Goal: Task Accomplishment & Management: Manage account settings

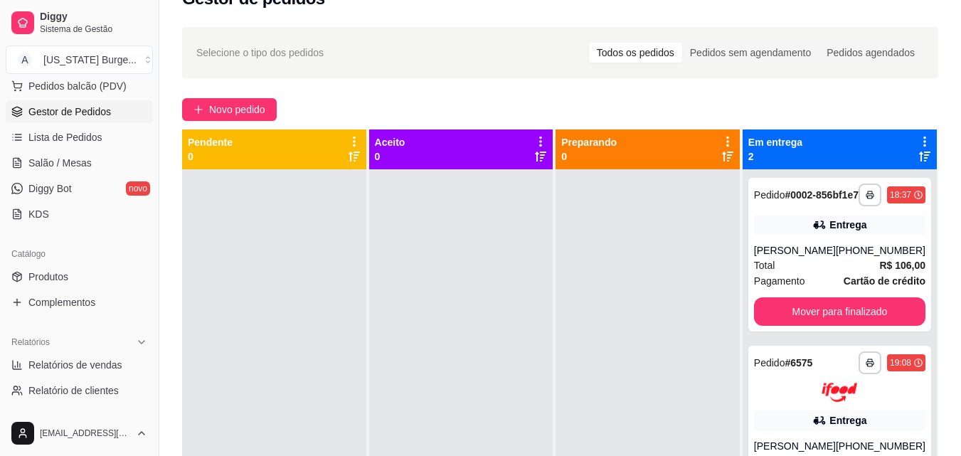
scroll to position [24, 0]
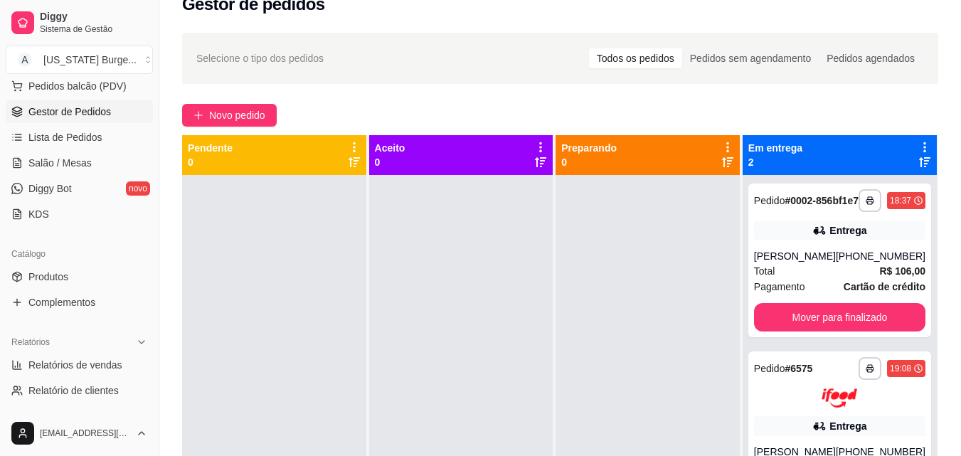
click at [840, 142] on div "Em entrega 2" at bounding box center [840, 155] width 183 height 28
click at [827, 129] on div "**********" at bounding box center [560, 316] width 802 height 584
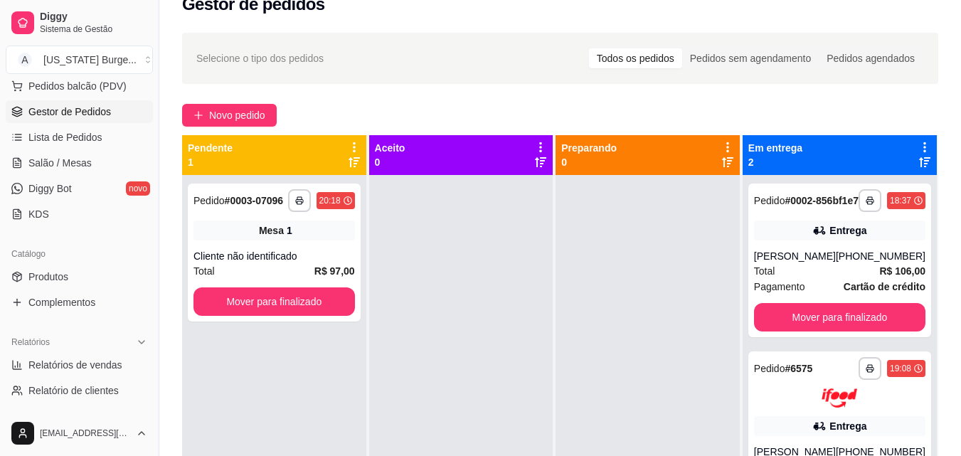
click at [303, 158] on div "Pendente 1" at bounding box center [274, 155] width 173 height 28
click at [303, 157] on div "Pendente 1" at bounding box center [274, 155] width 173 height 28
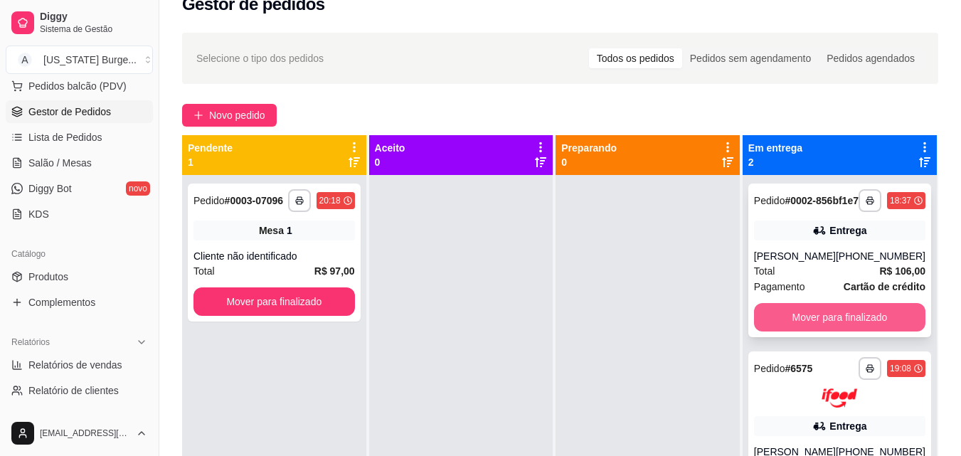
click at [839, 332] on button "Mover para finalizado" at bounding box center [839, 317] width 171 height 28
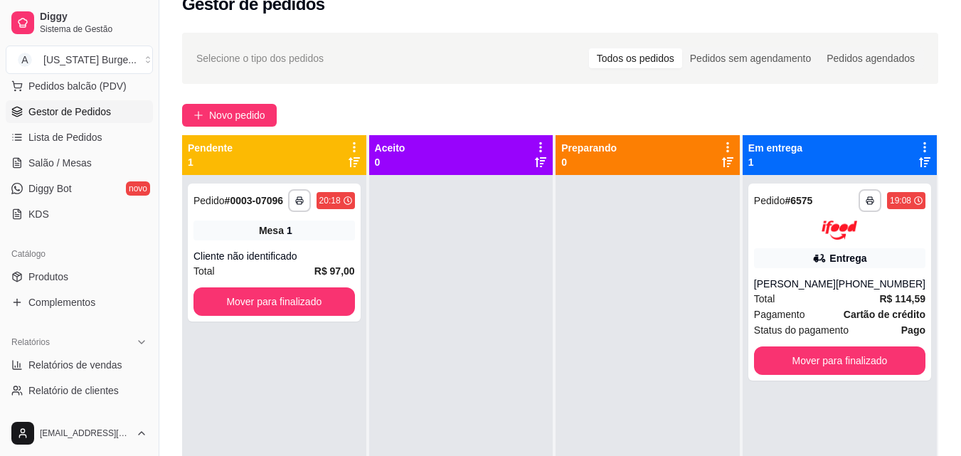
click at [839, 332] on span "Status do pagamento" at bounding box center [801, 330] width 95 height 16
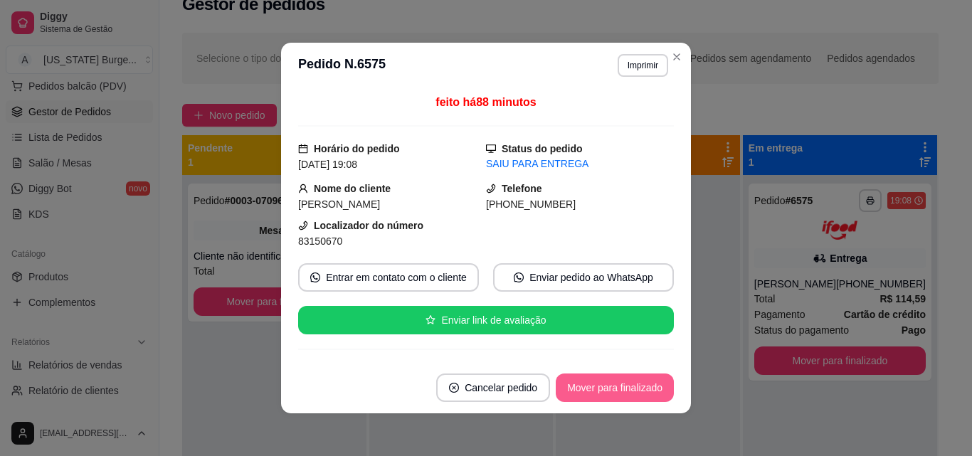
click at [625, 388] on button "Mover para finalizado" at bounding box center [615, 388] width 118 height 28
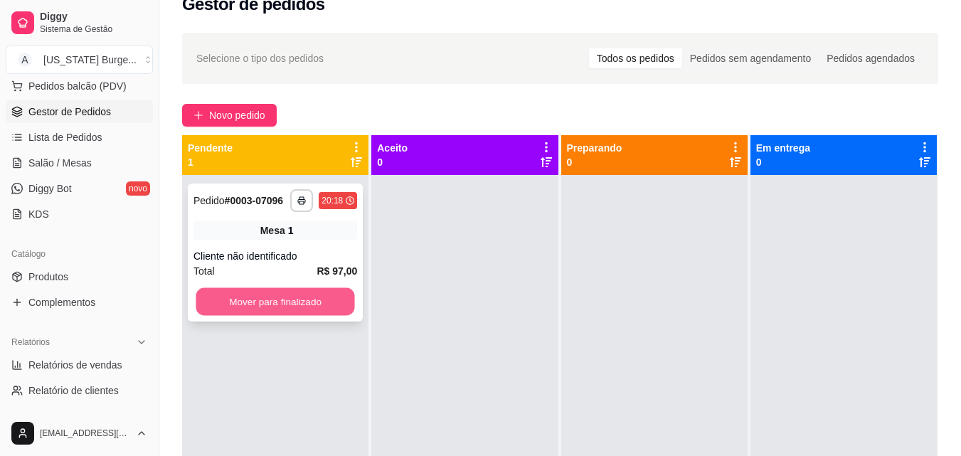
click at [260, 291] on button "Mover para finalizado" at bounding box center [275, 302] width 159 height 28
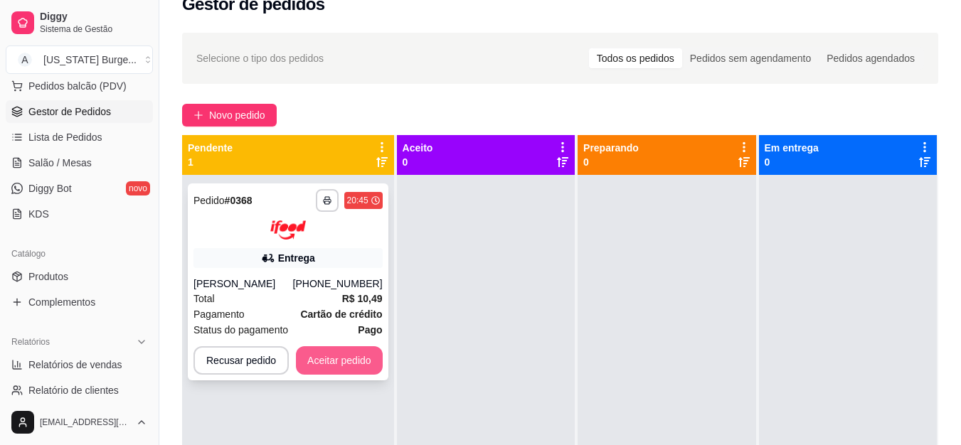
click at [353, 361] on button "Aceitar pedido" at bounding box center [339, 361] width 87 height 28
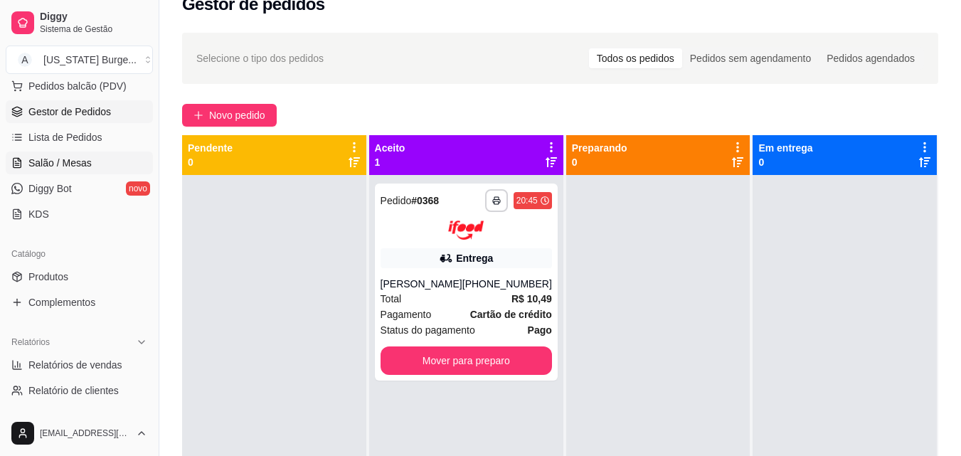
click at [65, 164] on span "Salão / Mesas" at bounding box center [59, 163] width 63 height 14
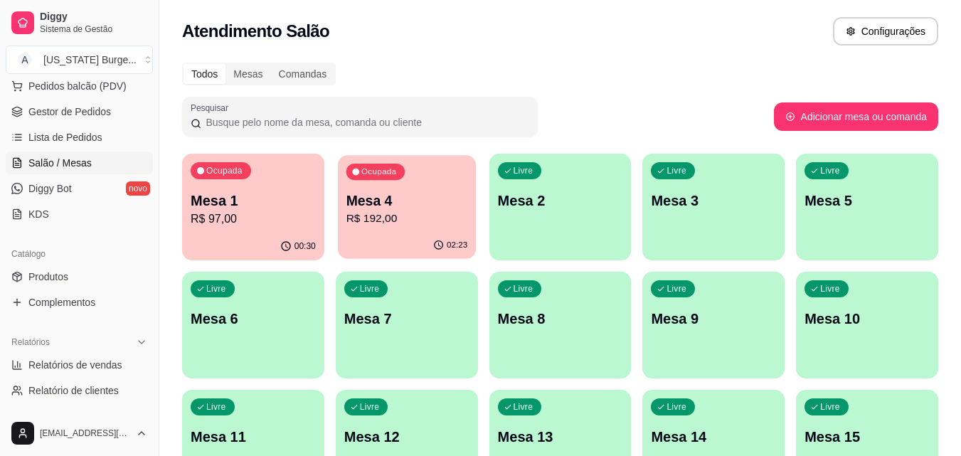
click at [406, 213] on p "R$ 192,00" at bounding box center [407, 219] width 122 height 16
click at [245, 235] on div "00:30" at bounding box center [253, 247] width 142 height 28
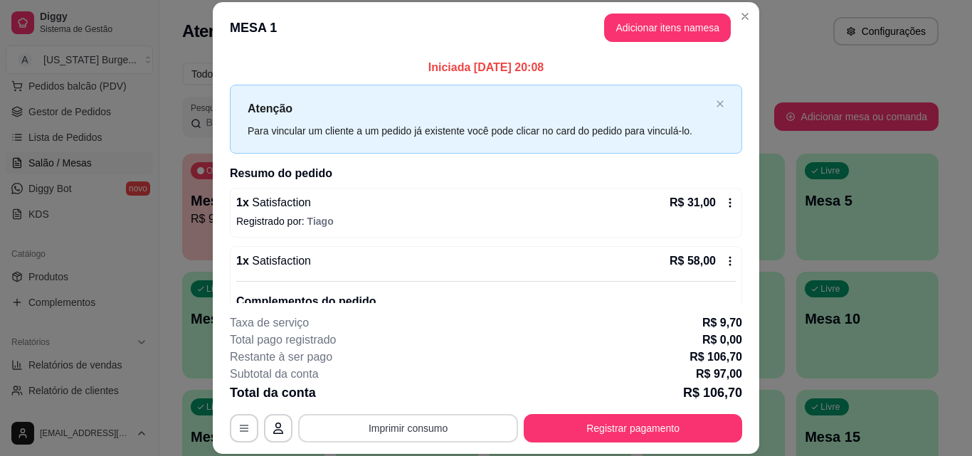
click at [435, 429] on button "Imprimir consumo" at bounding box center [408, 428] width 220 height 28
click at [427, 408] on div "Escolha a impressora Epson" at bounding box center [407, 385] width 117 height 48
click at [424, 396] on button "Epson" at bounding box center [407, 395] width 100 height 22
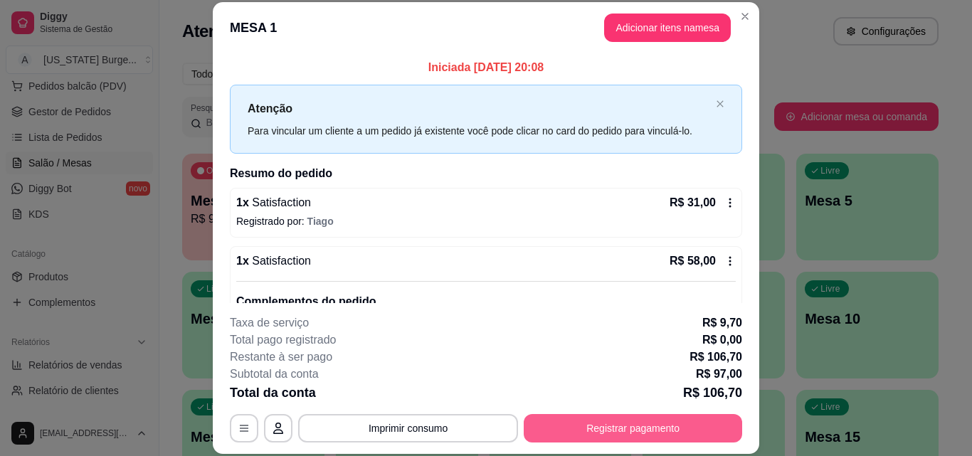
click at [611, 438] on button "Registrar pagamento" at bounding box center [633, 428] width 218 height 28
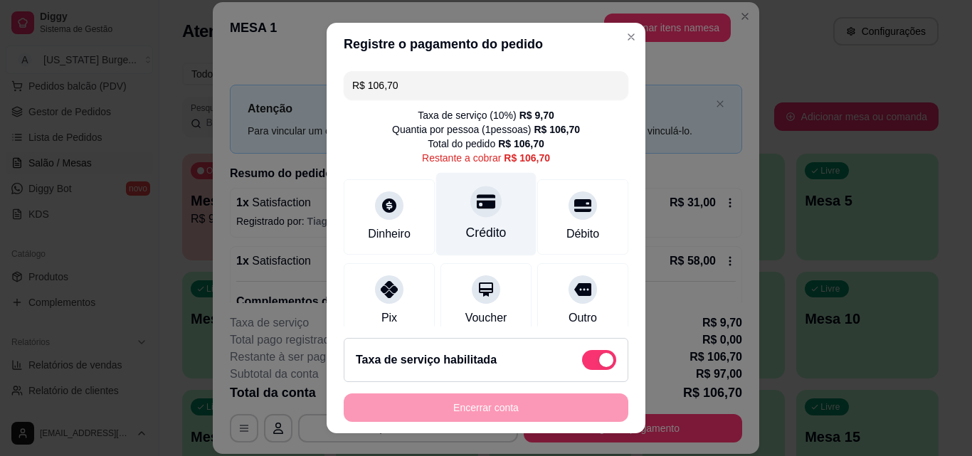
click at [468, 229] on div "Crédito" at bounding box center [486, 232] width 41 height 19
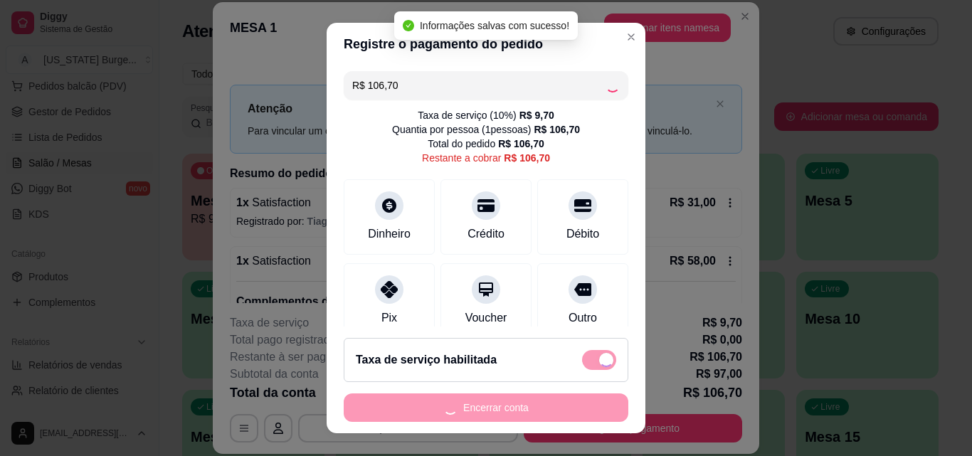
type input "R$ 0,00"
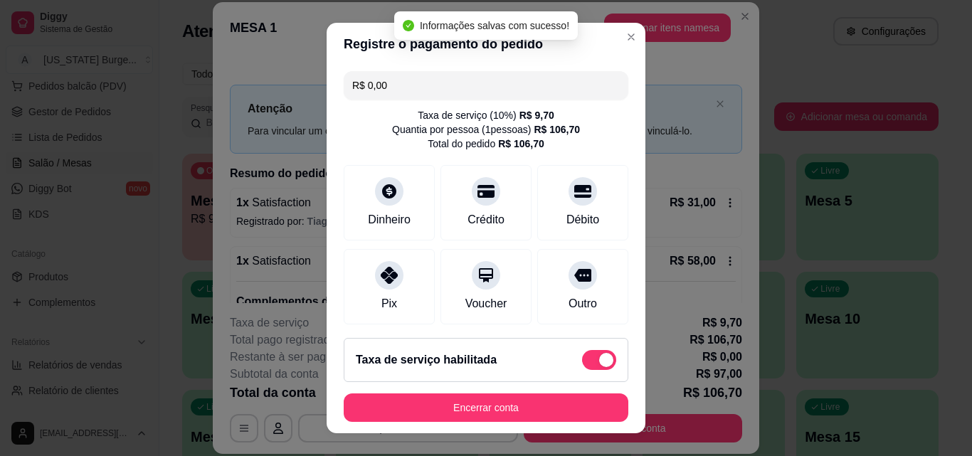
click at [468, 426] on footer "Taxa de serviço habilitada Encerrar conta" at bounding box center [486, 380] width 319 height 107
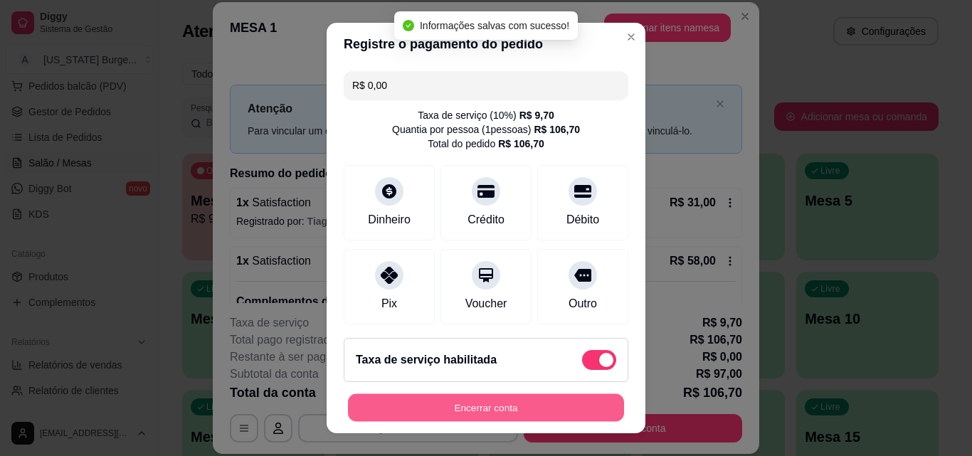
click at [491, 410] on button "Encerrar conta" at bounding box center [486, 408] width 276 height 28
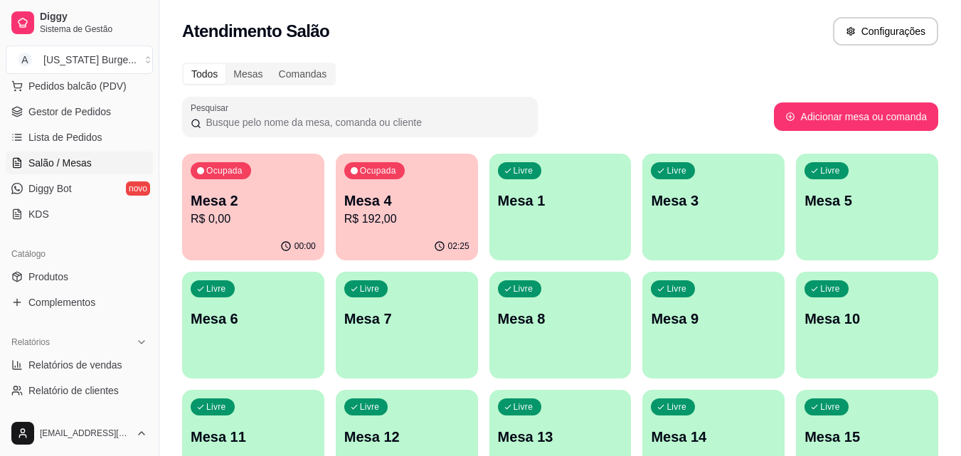
click at [417, 210] on div "Mesa 4 R$ 192,00" at bounding box center [406, 209] width 125 height 37
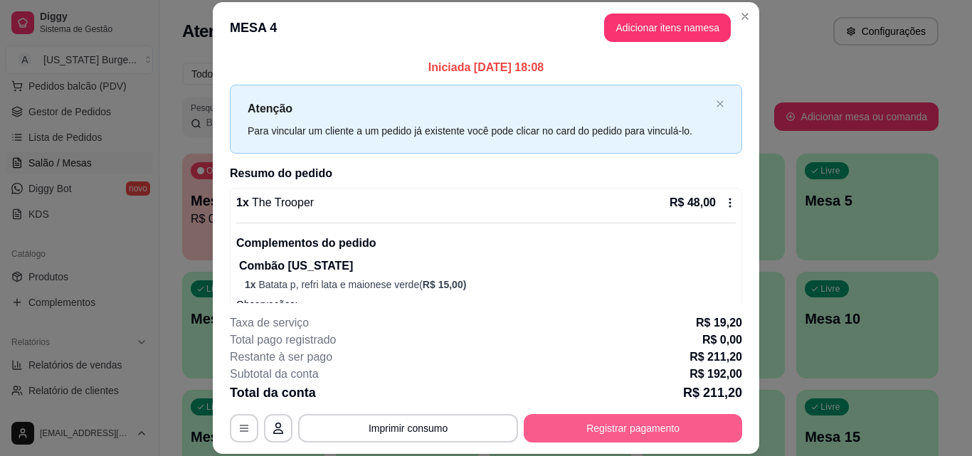
click at [611, 426] on button "Registrar pagamento" at bounding box center [633, 428] width 218 height 28
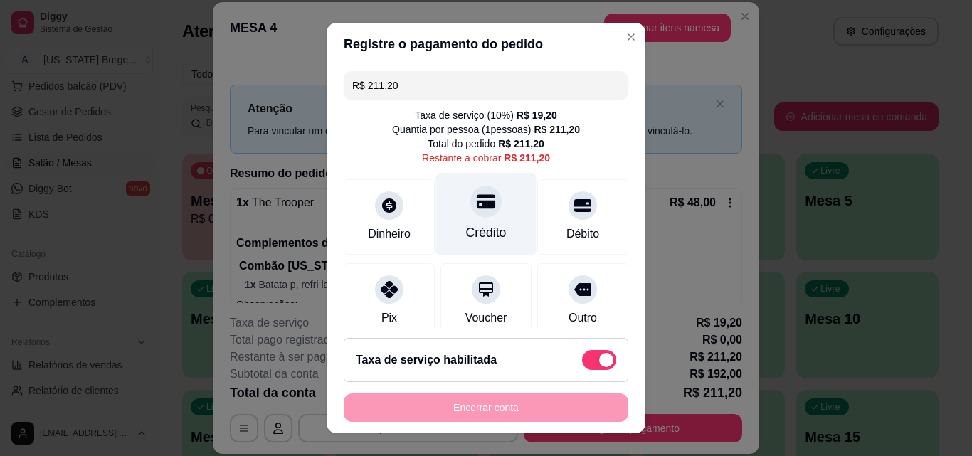
click at [477, 208] on icon at bounding box center [486, 202] width 19 height 14
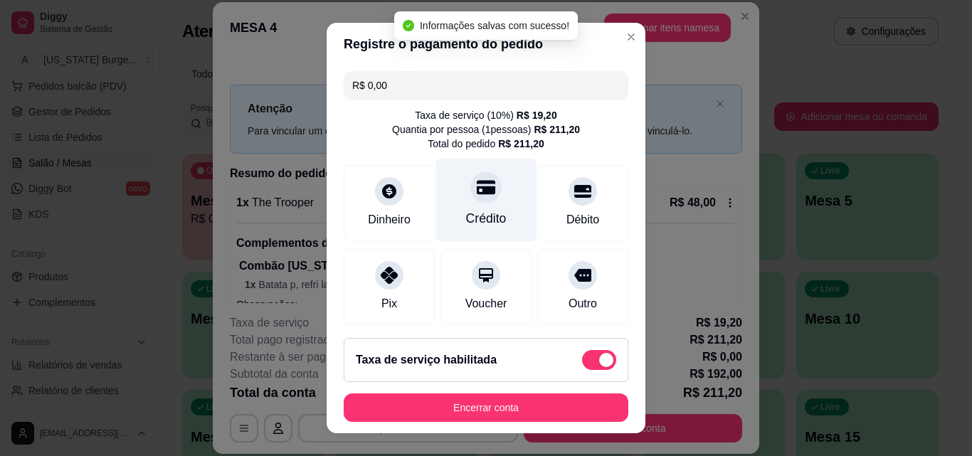
type input "R$ 0,00"
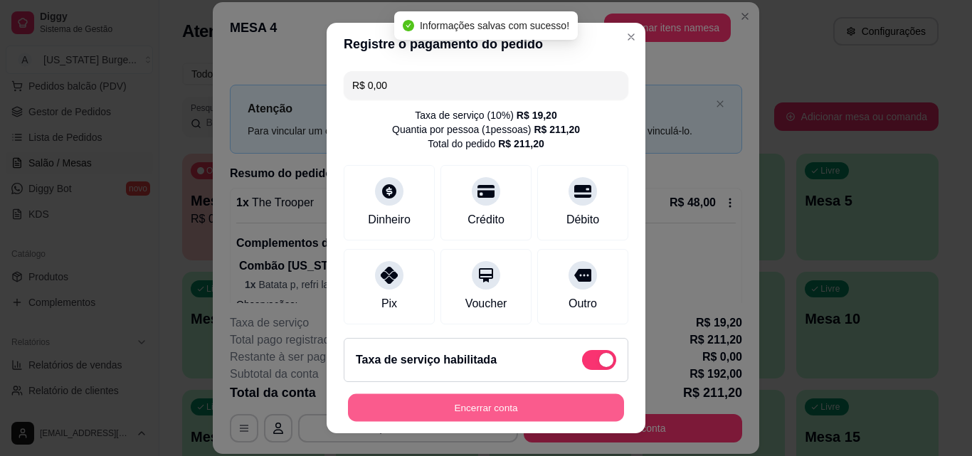
click at [455, 418] on button "Encerrar conta" at bounding box center [486, 408] width 276 height 28
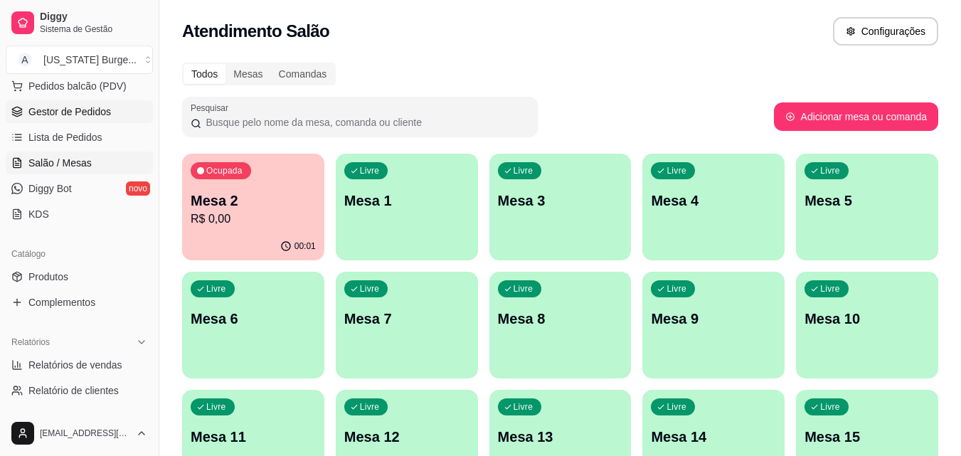
click at [73, 112] on span "Gestor de Pedidos" at bounding box center [69, 112] width 83 height 14
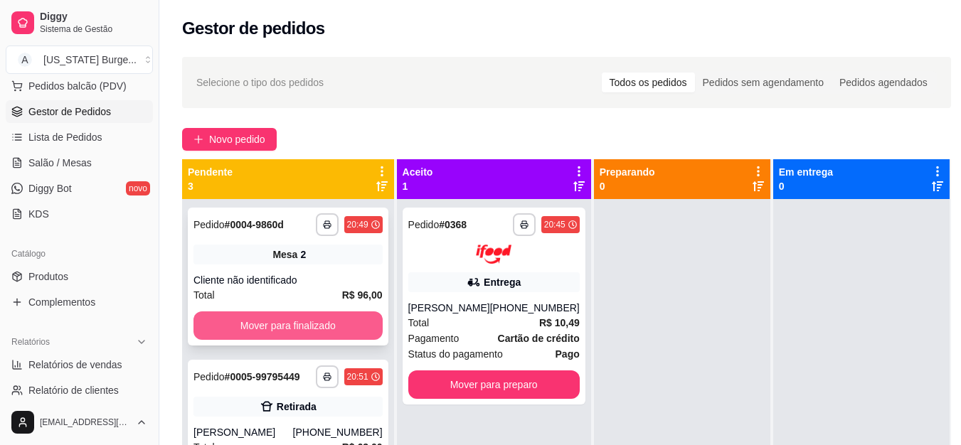
click at [305, 335] on button "Mover para finalizado" at bounding box center [288, 326] width 189 height 28
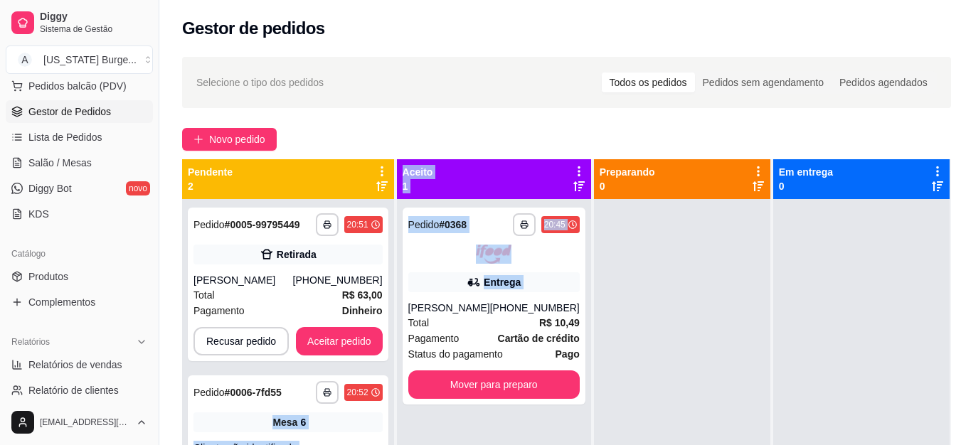
drag, startPoint x: 398, startPoint y: 307, endPoint x: 394, endPoint y: 386, distance: 78.4
click at [394, 386] on div "**********" at bounding box center [566, 381] width 769 height 445
click at [346, 345] on button "Aceitar pedido" at bounding box center [339, 341] width 87 height 28
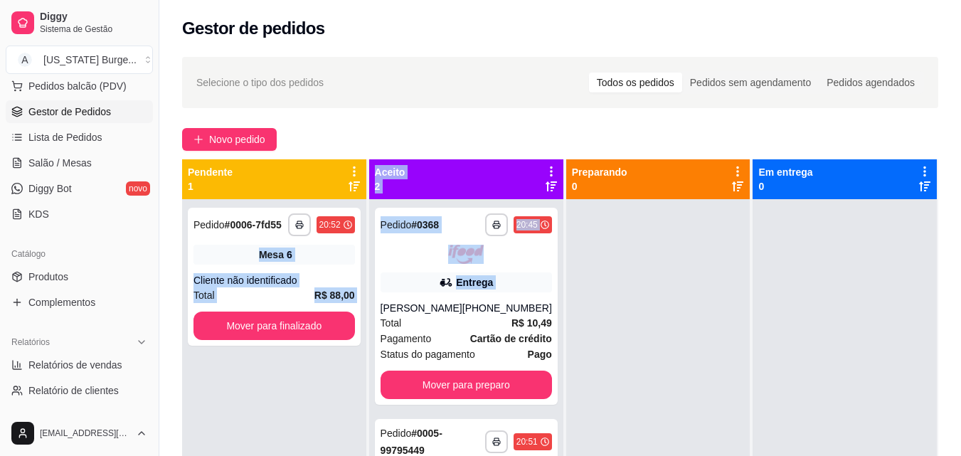
click at [312, 357] on div "**********" at bounding box center [274, 427] width 184 height 456
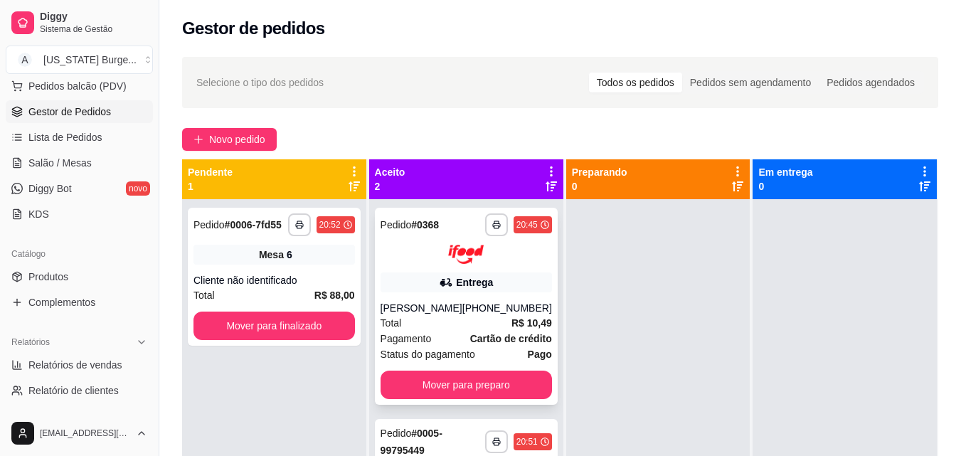
click at [411, 278] on div "Entrega" at bounding box center [466, 283] width 171 height 20
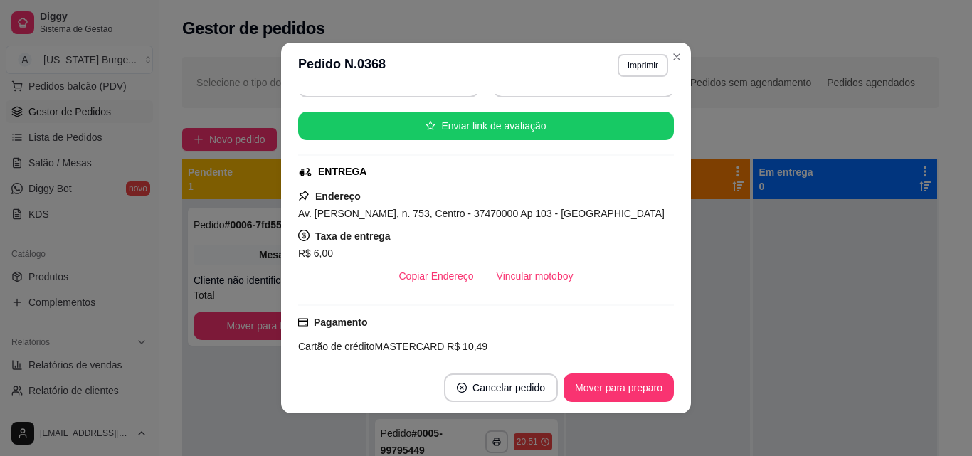
scroll to position [195, 0]
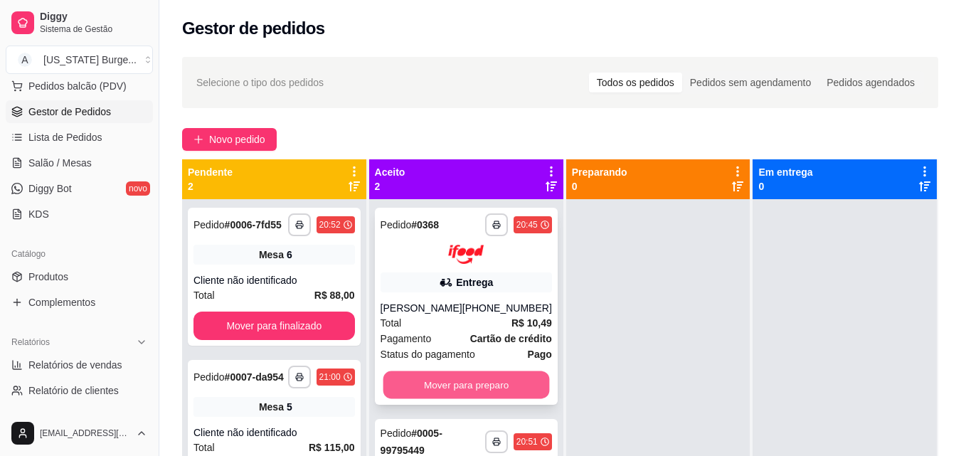
click at [470, 386] on button "Mover para preparo" at bounding box center [466, 385] width 167 height 28
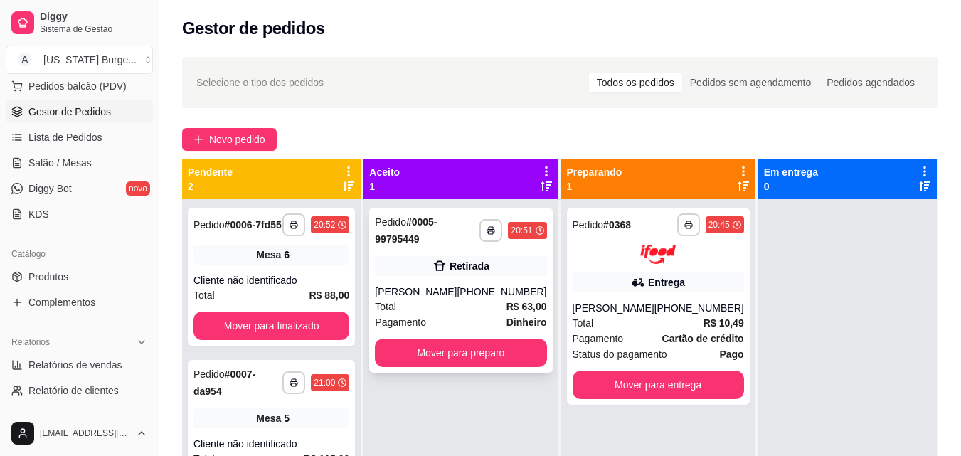
click at [457, 291] on div "[PERSON_NAME]" at bounding box center [416, 292] width 82 height 14
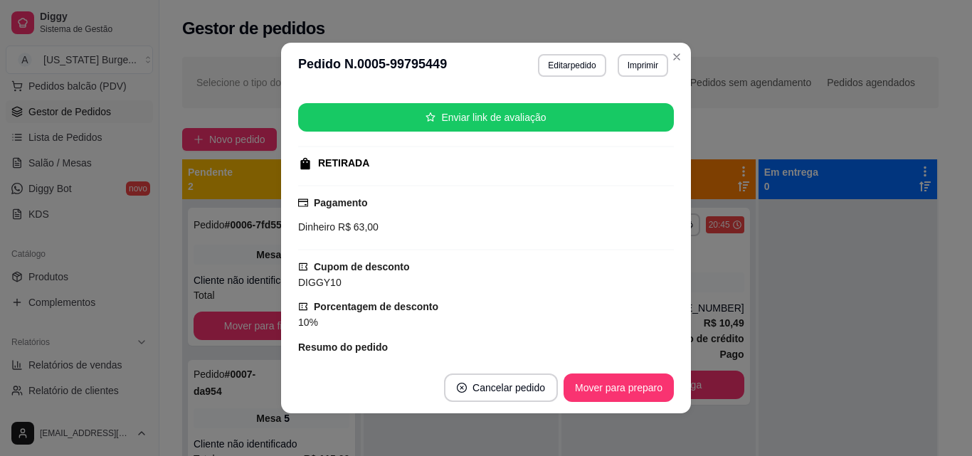
scroll to position [0, 0]
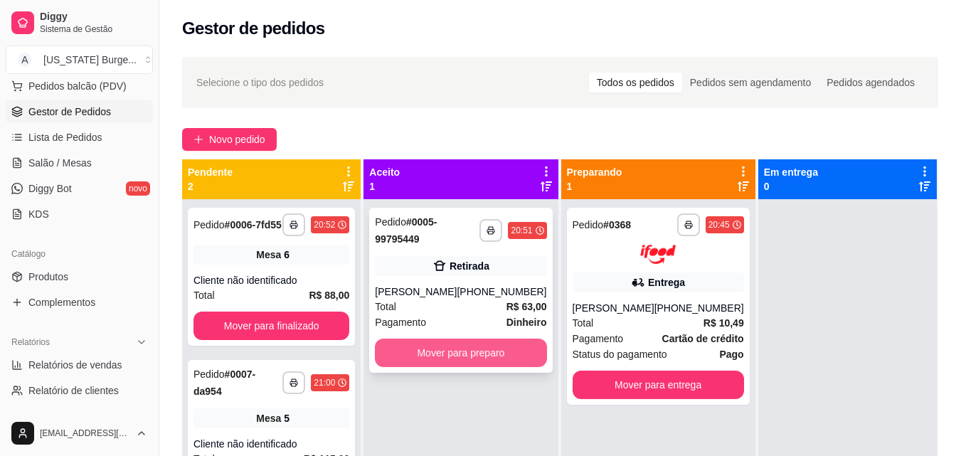
click at [483, 344] on button "Mover para preparo" at bounding box center [460, 353] width 171 height 28
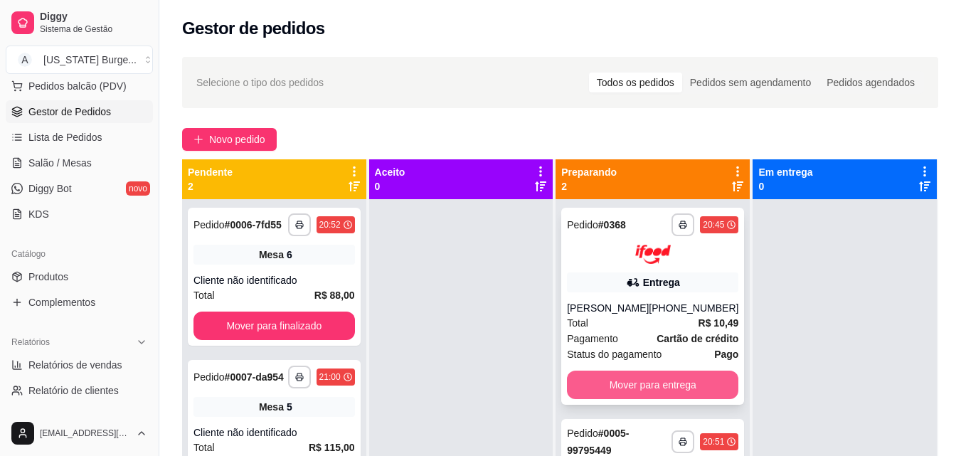
click at [648, 391] on button "Mover para entrega" at bounding box center [652, 385] width 171 height 28
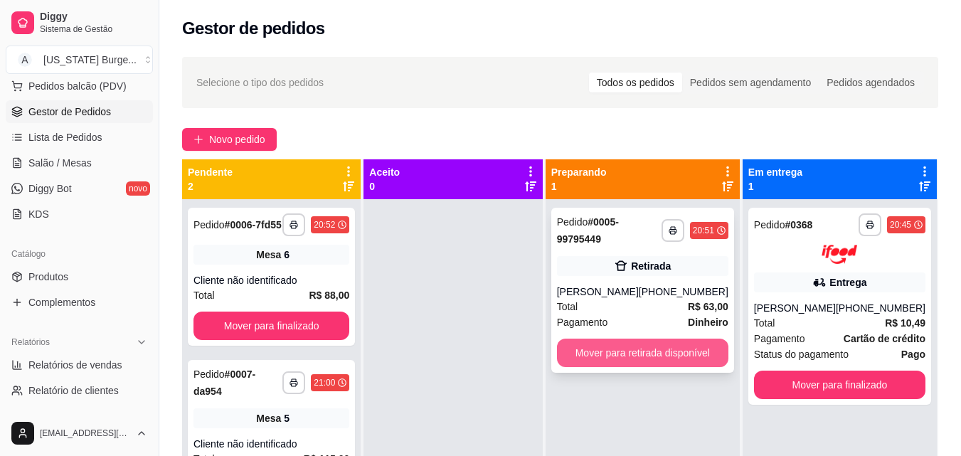
click at [660, 346] on button "Mover para retirada disponível" at bounding box center [642, 353] width 171 height 28
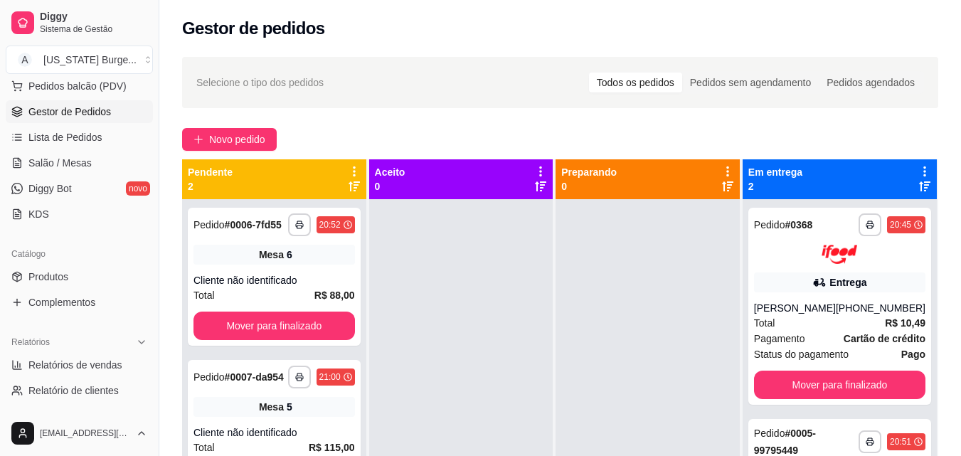
drag, startPoint x: 366, startPoint y: 250, endPoint x: 366, endPoint y: 267, distance: 16.4
click at [366, 267] on div "**********" at bounding box center [274, 427] width 184 height 456
click at [495, 66] on div "Selecione o tipo dos pedidos Todos os pedidos Pedidos sem agendamento Pedidos a…" at bounding box center [560, 82] width 756 height 51
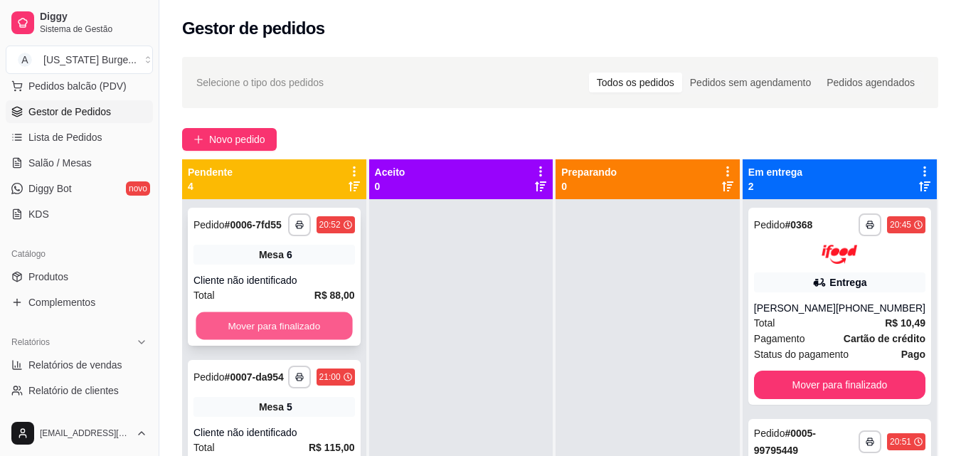
click at [340, 324] on div "Mover para finalizado" at bounding box center [275, 326] width 162 height 28
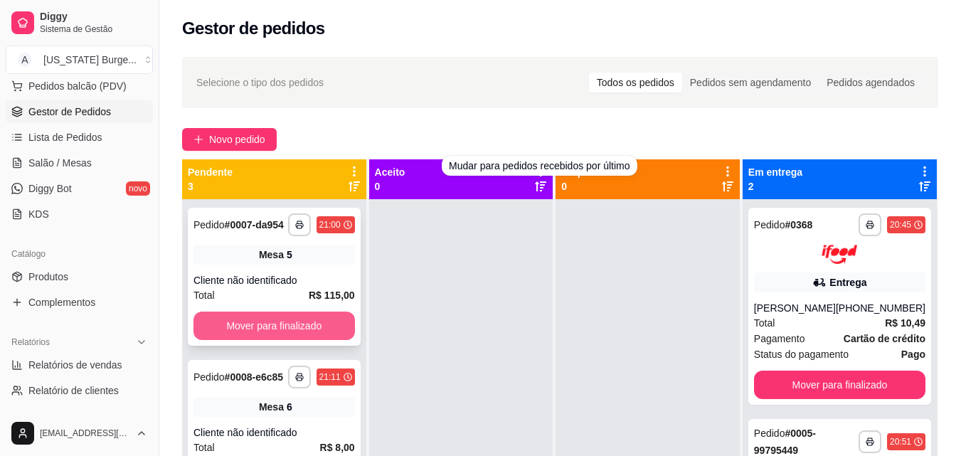
click at [269, 332] on button "Mover para finalizado" at bounding box center [275, 326] width 162 height 28
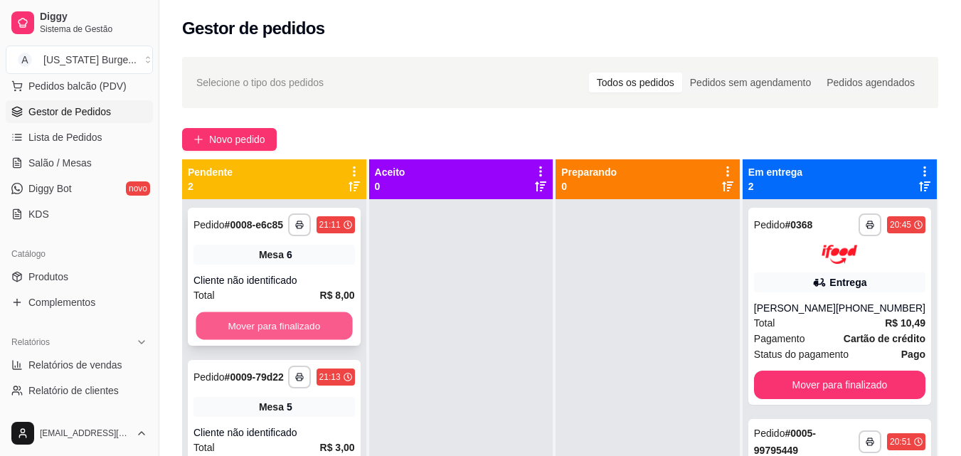
click at [284, 320] on button "Mover para finalizado" at bounding box center [274, 326] width 157 height 28
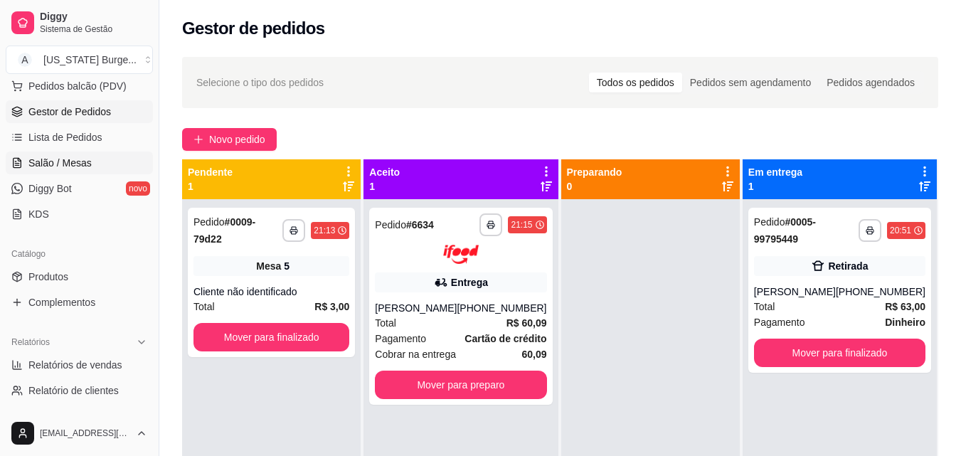
click at [68, 164] on span "Salão / Mesas" at bounding box center [59, 163] width 63 height 14
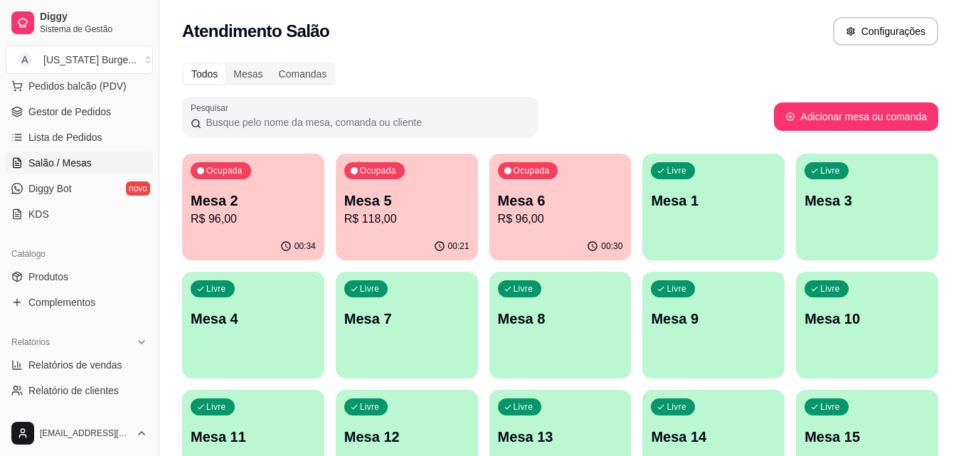
click at [263, 231] on div "Ocupada Mesa 2 R$ 96,00" at bounding box center [253, 193] width 142 height 79
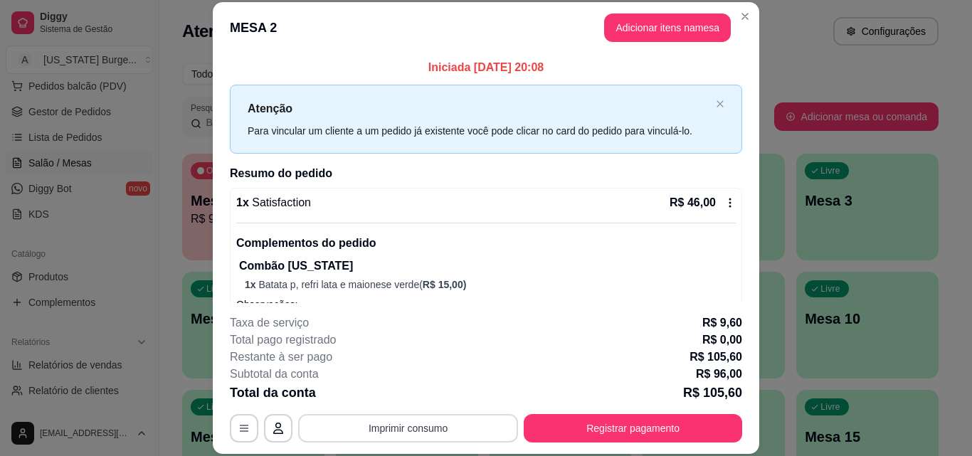
click at [416, 435] on button "Imprimir consumo" at bounding box center [408, 428] width 220 height 28
click at [403, 393] on button "Epson" at bounding box center [407, 395] width 100 height 22
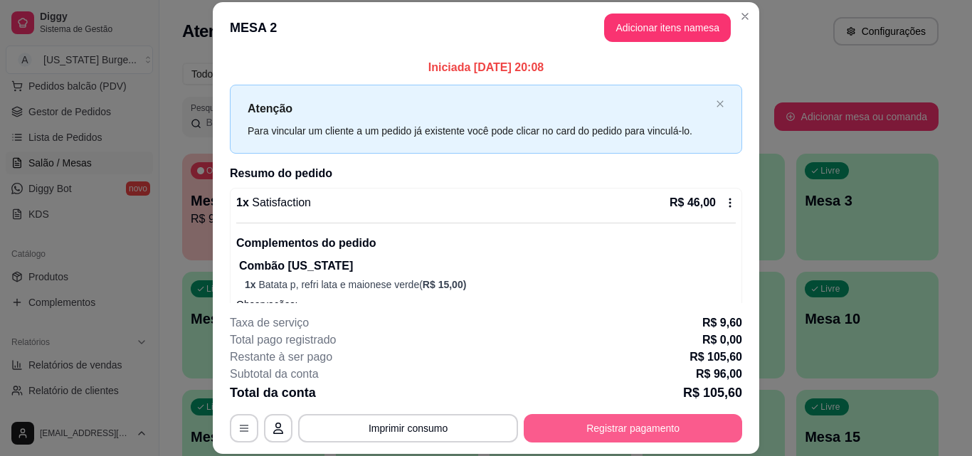
click at [632, 415] on button "Registrar pagamento" at bounding box center [633, 428] width 218 height 28
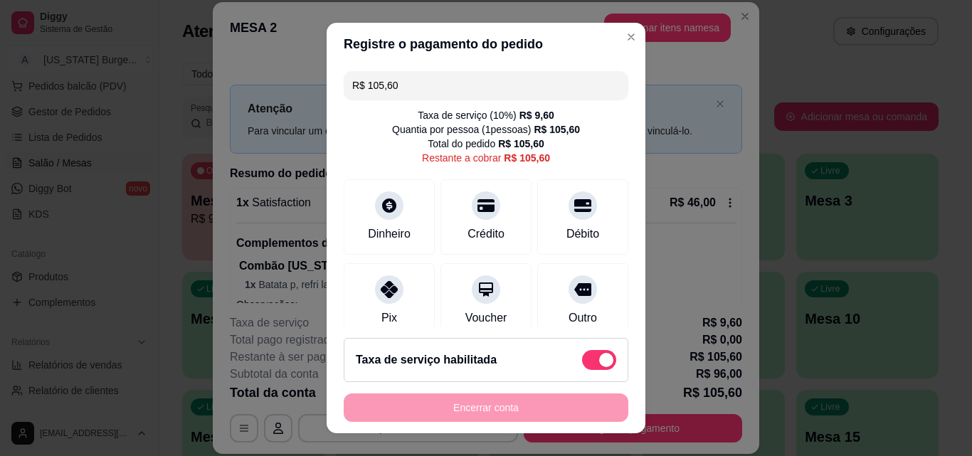
click at [502, 403] on div "Encerrar conta" at bounding box center [486, 408] width 285 height 28
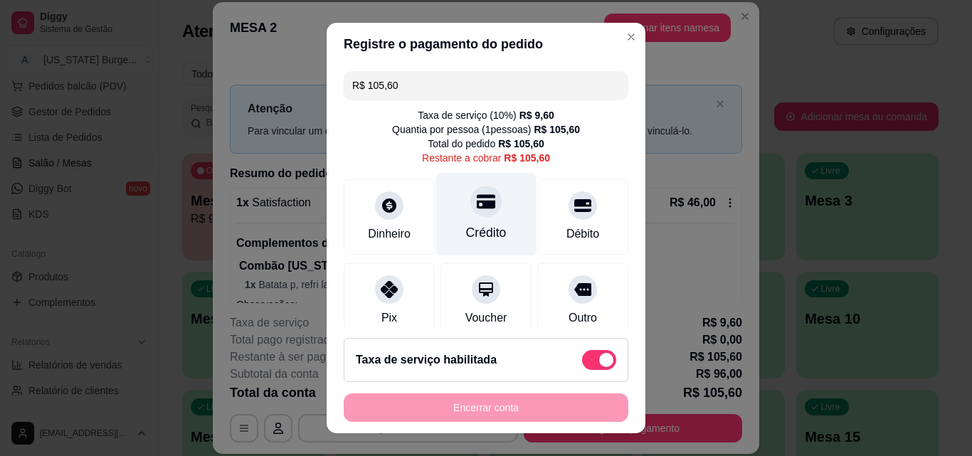
click at [453, 206] on div "Crédito" at bounding box center [486, 214] width 100 height 83
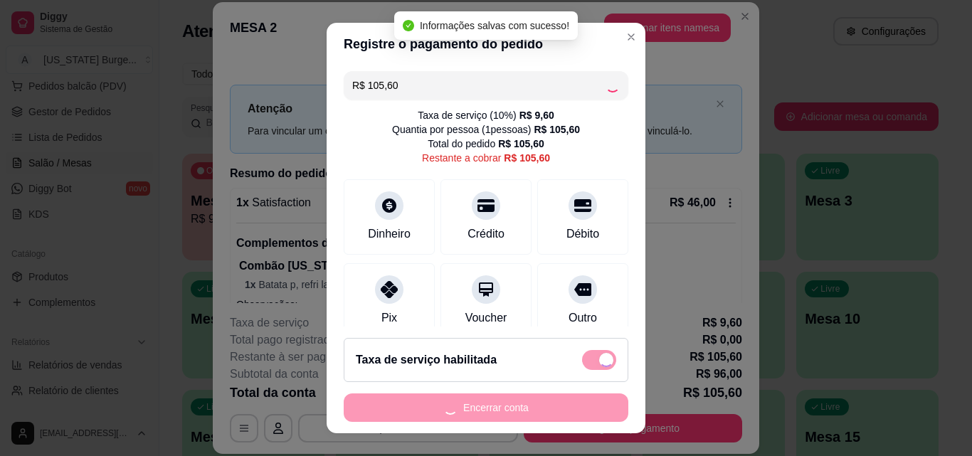
type input "R$ 0,00"
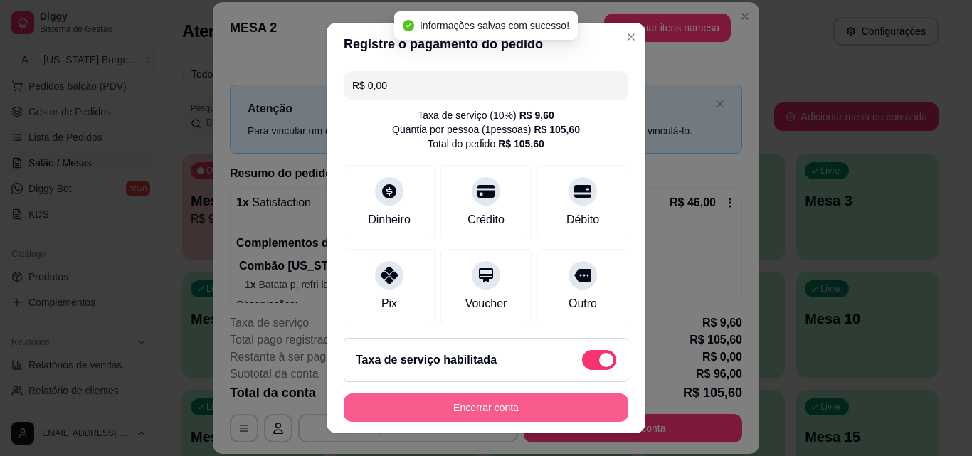
click at [464, 414] on button "Encerrar conta" at bounding box center [486, 408] width 285 height 28
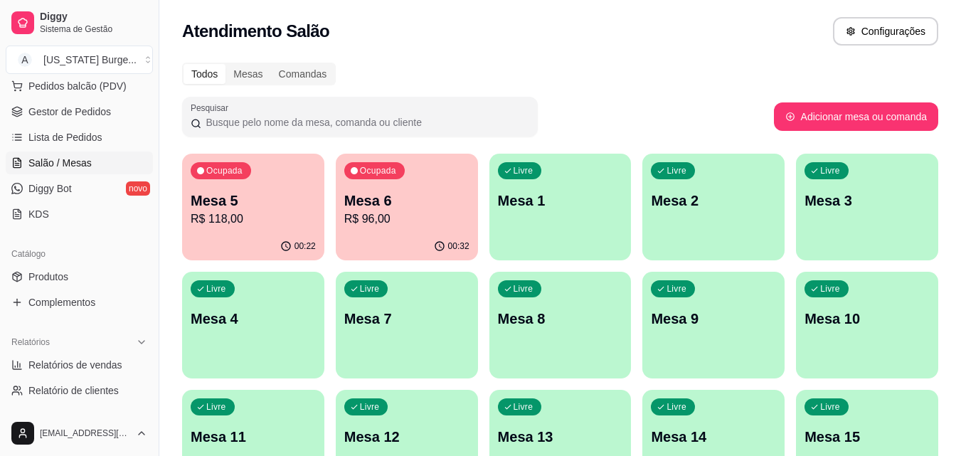
click at [361, 216] on p "R$ 96,00" at bounding box center [406, 219] width 125 height 17
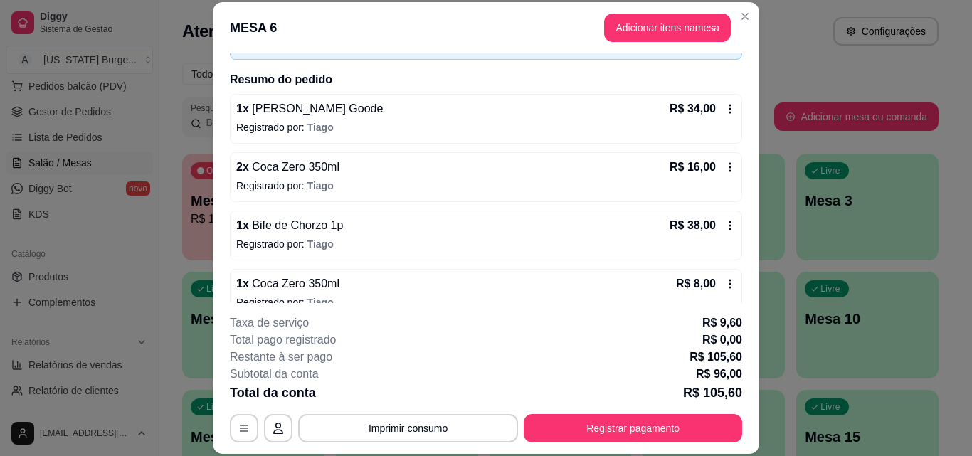
scroll to position [101, 0]
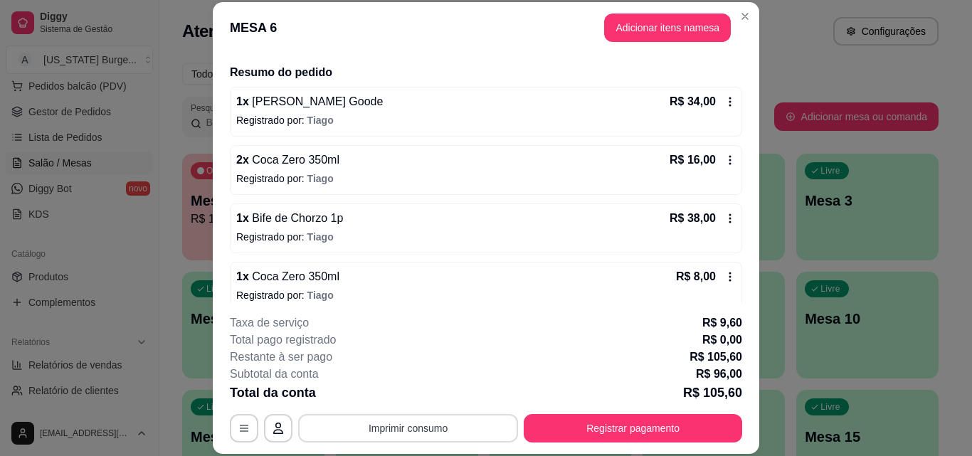
click at [398, 421] on button "Imprimir consumo" at bounding box center [408, 428] width 220 height 28
click at [395, 399] on button "Epson" at bounding box center [407, 395] width 103 height 23
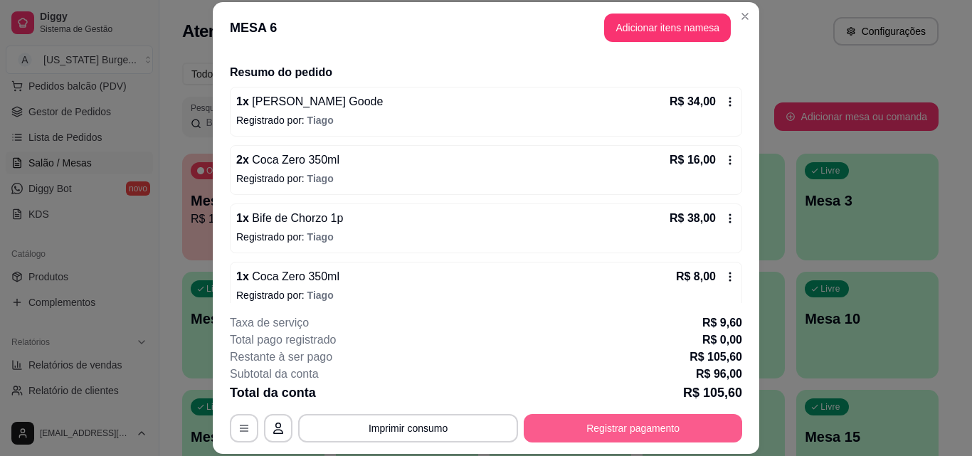
click at [638, 440] on button "Registrar pagamento" at bounding box center [633, 428] width 218 height 28
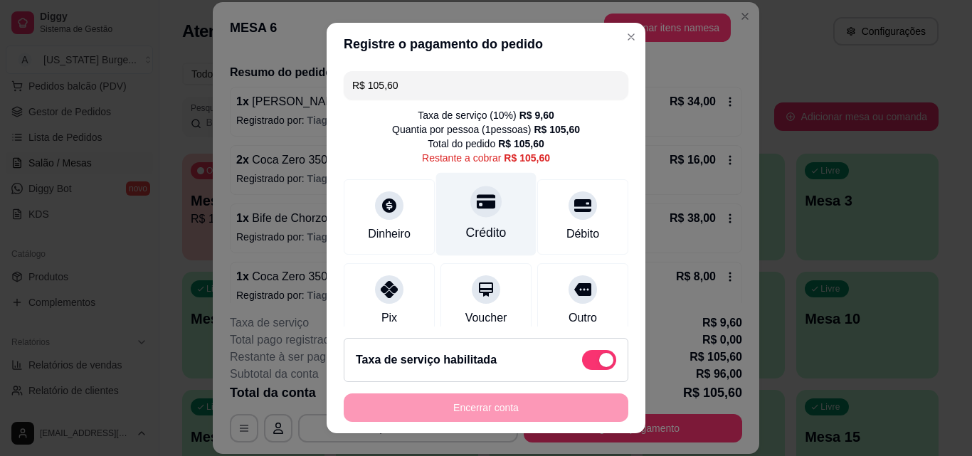
click at [466, 228] on div "Crédito" at bounding box center [486, 232] width 41 height 19
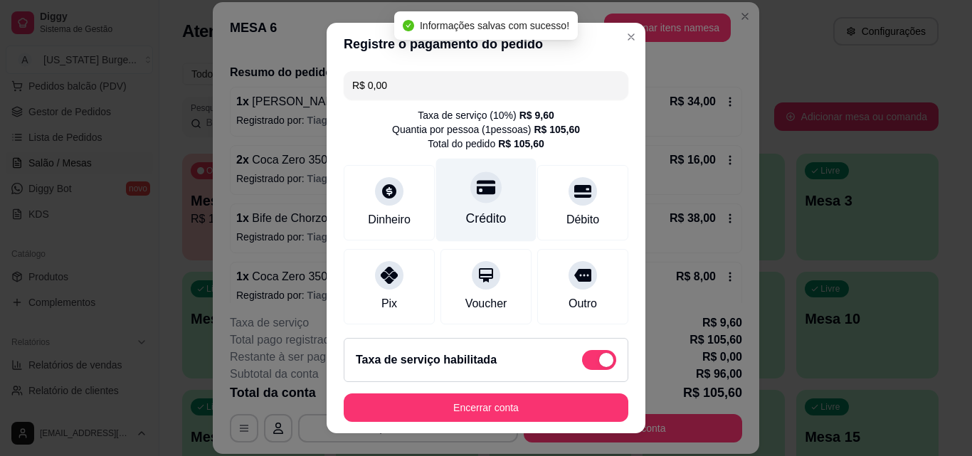
type input "R$ 0,00"
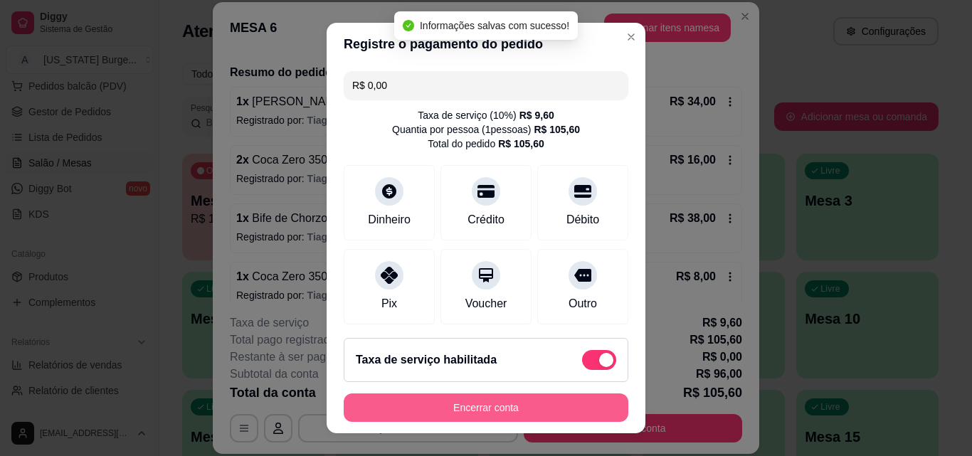
click at [515, 401] on button "Encerrar conta" at bounding box center [486, 408] width 285 height 28
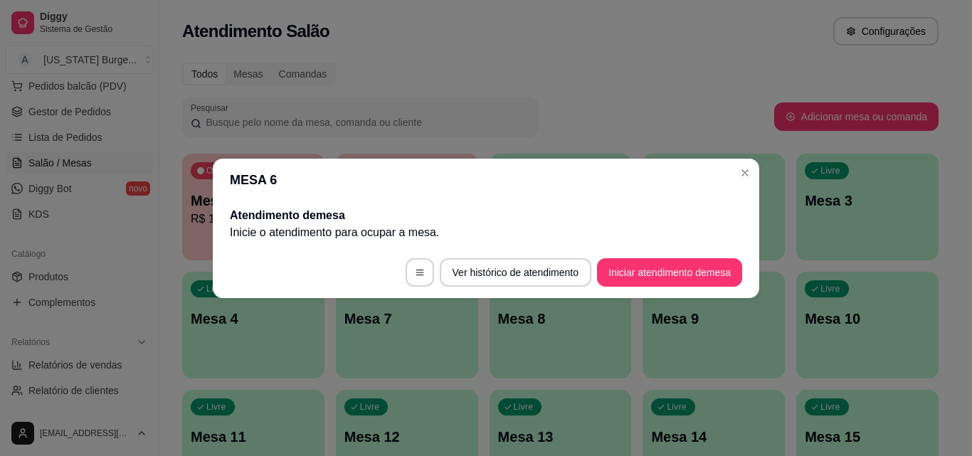
scroll to position [0, 0]
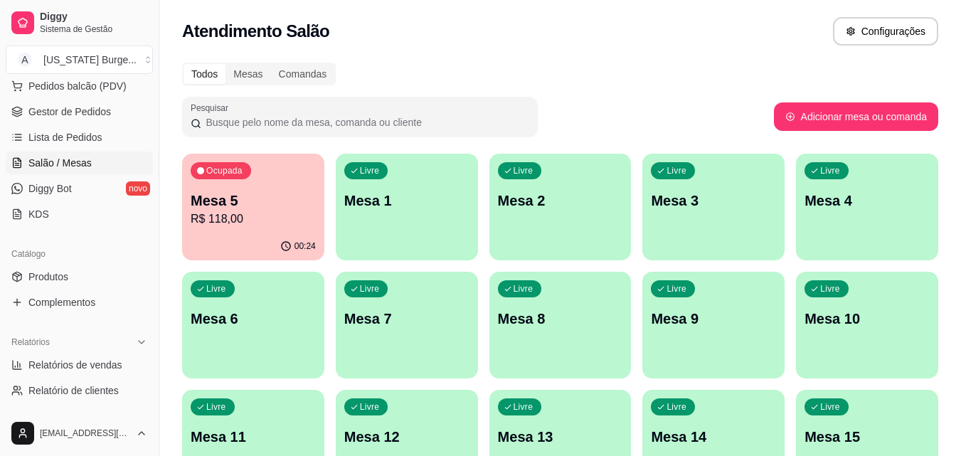
click at [232, 229] on div "Ocupada Mesa 5 R$ 118,00" at bounding box center [253, 193] width 142 height 79
click at [83, 118] on span "Gestor de Pedidos" at bounding box center [69, 112] width 83 height 14
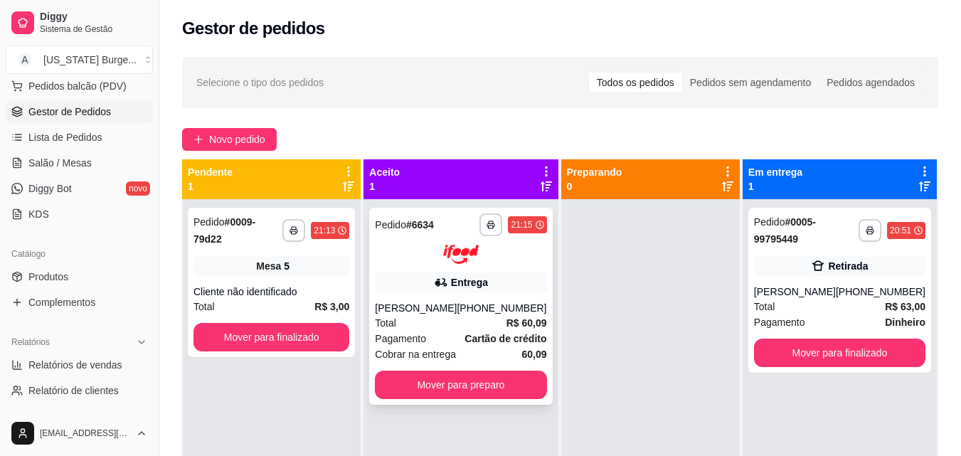
click at [454, 312] on div "[PERSON_NAME]" at bounding box center [416, 308] width 82 height 14
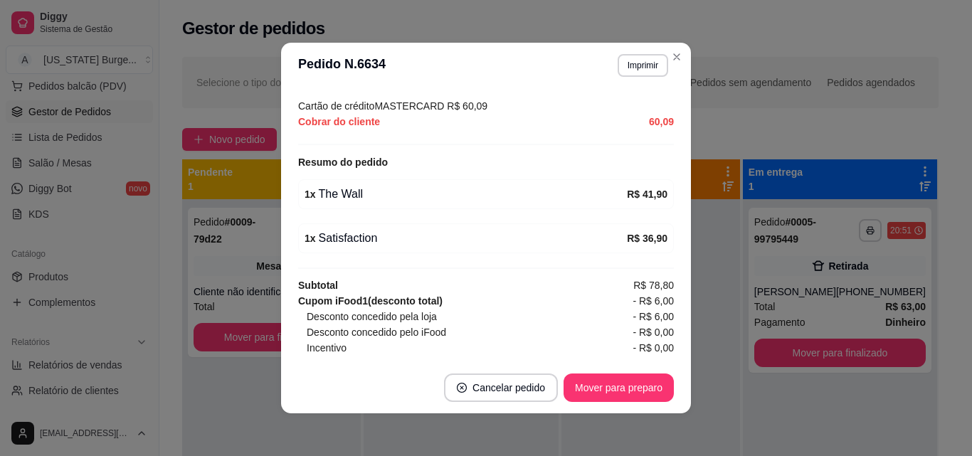
scroll to position [191, 0]
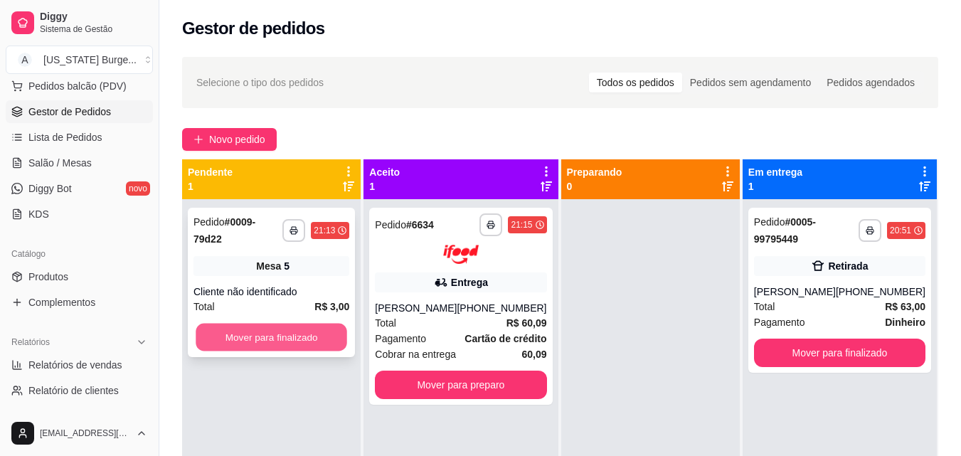
click at [239, 333] on button "Mover para finalizado" at bounding box center [272, 338] width 152 height 28
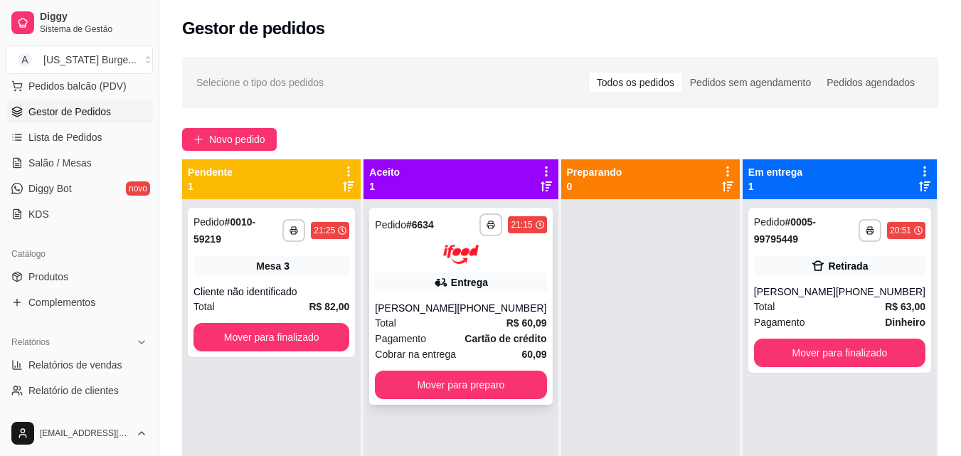
click at [505, 271] on div "**********" at bounding box center [460, 306] width 183 height 197
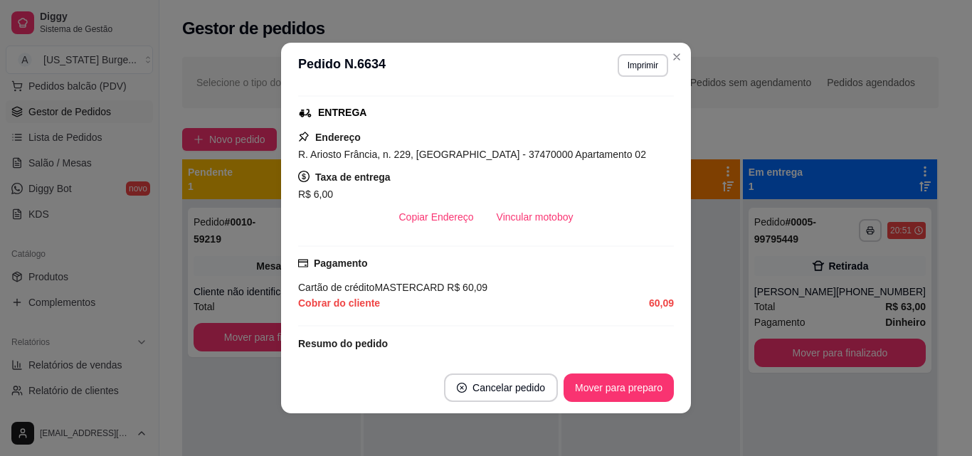
scroll to position [236, 0]
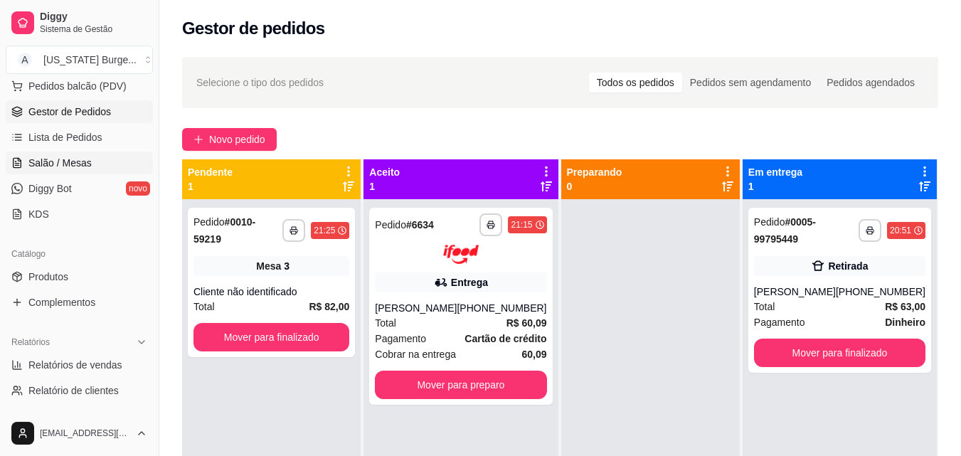
click at [62, 154] on link "Salão / Mesas" at bounding box center [79, 163] width 147 height 23
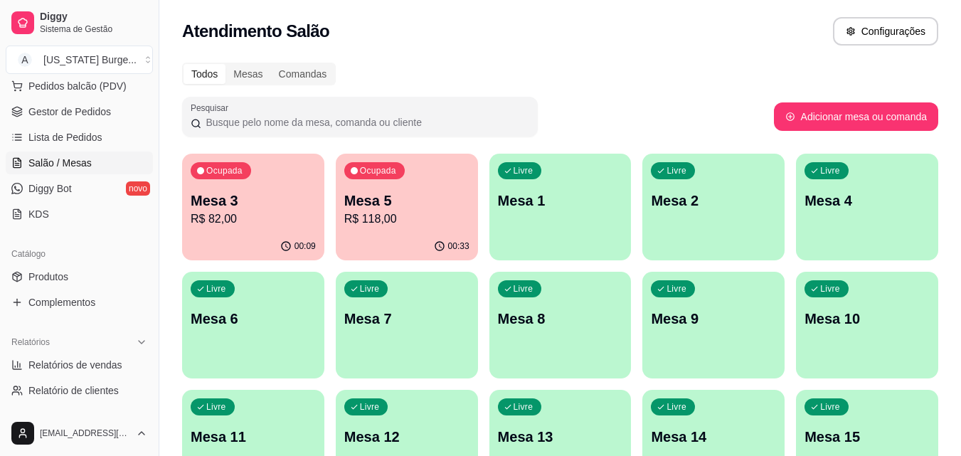
click at [381, 222] on p "R$ 118,00" at bounding box center [406, 219] width 125 height 17
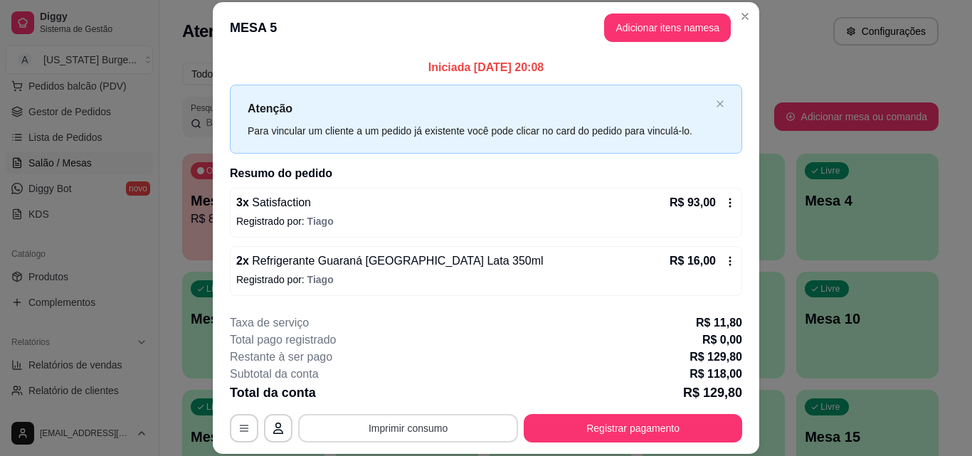
click at [436, 426] on button "Imprimir consumo" at bounding box center [408, 428] width 220 height 28
click at [406, 391] on button "Epson" at bounding box center [407, 395] width 103 height 23
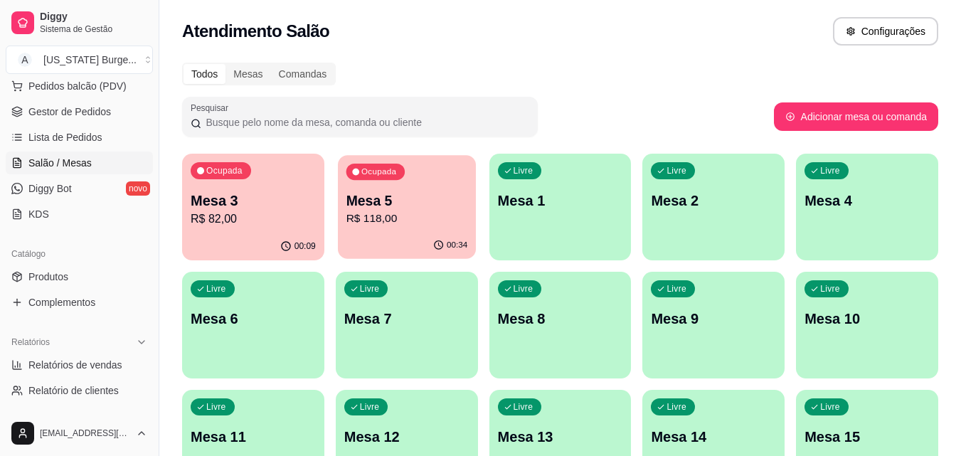
click at [411, 231] on div "Ocupada Mesa 5 R$ 118,00" at bounding box center [407, 193] width 138 height 77
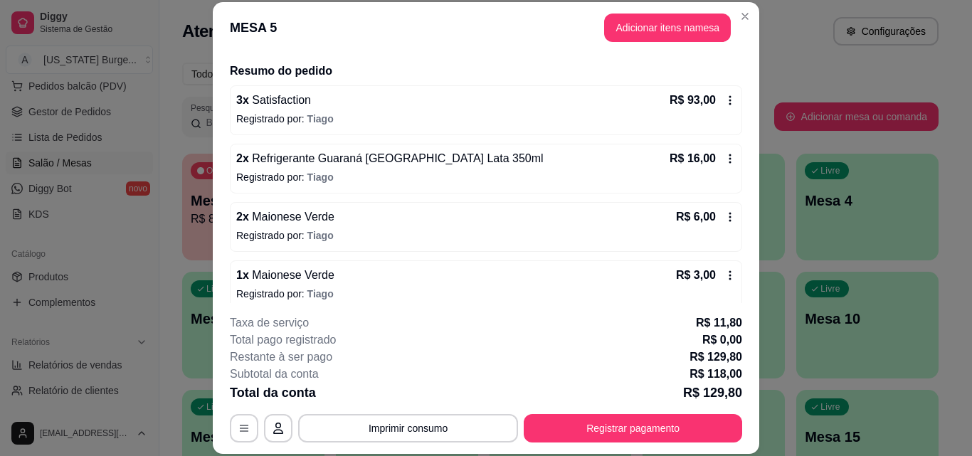
scroll to position [108, 0]
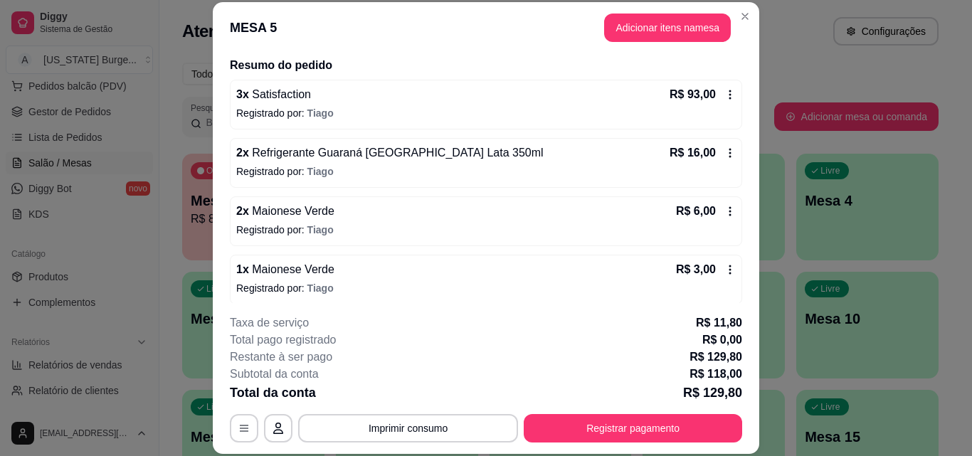
click at [724, 268] on icon at bounding box center [729, 269] width 11 height 11
drag, startPoint x: 622, startPoint y: 305, endPoint x: 634, endPoint y: 313, distance: 14.8
click at [622, 305] on footer "**********" at bounding box center [486, 378] width 546 height 151
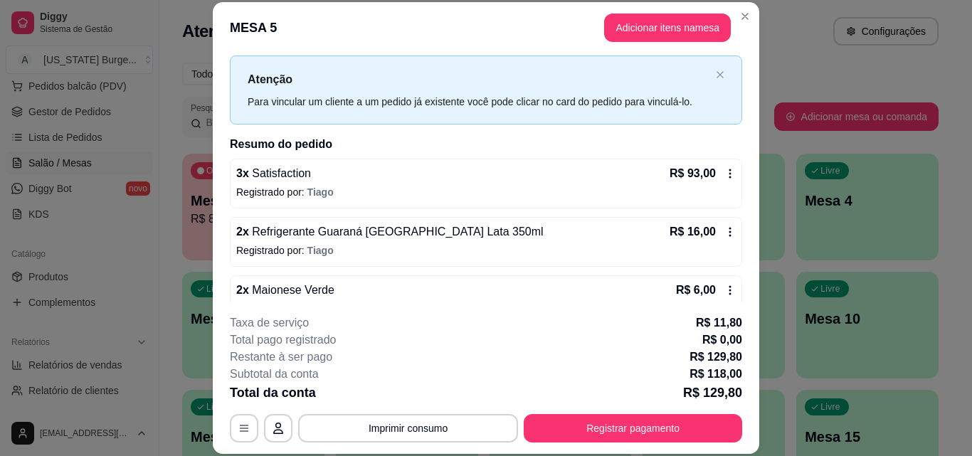
scroll to position [46, 0]
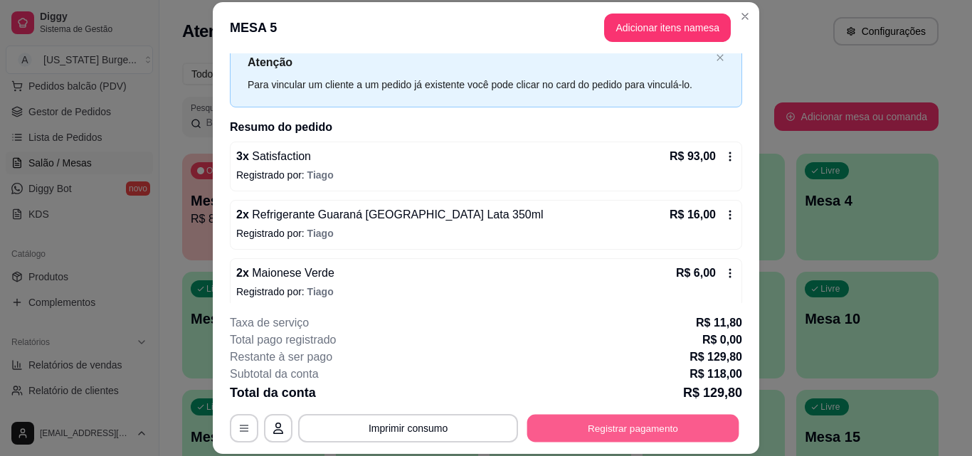
click at [672, 436] on button "Registrar pagamento" at bounding box center [633, 428] width 212 height 28
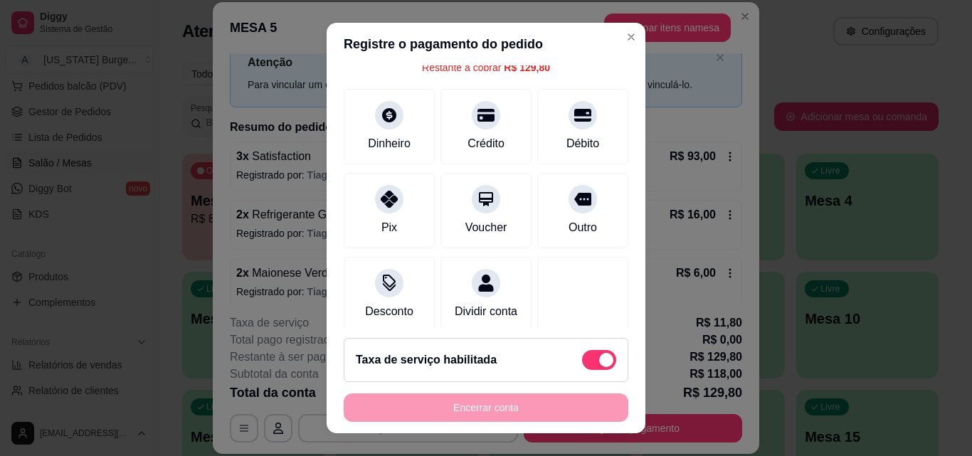
scroll to position [119, 0]
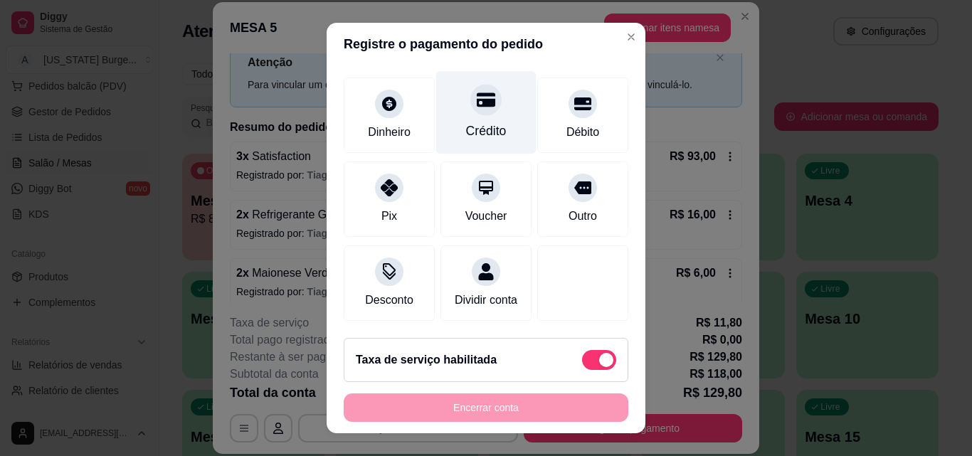
click at [472, 122] on div "Crédito" at bounding box center [486, 131] width 41 height 19
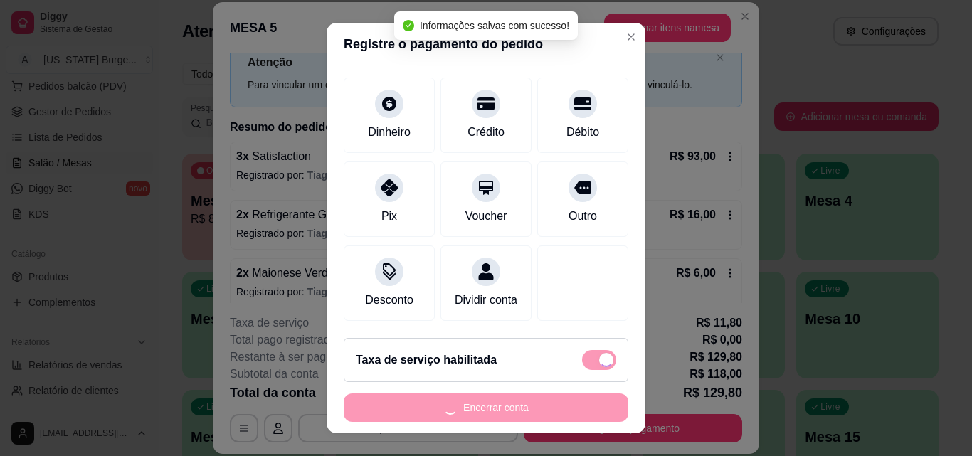
type input "R$ 0,00"
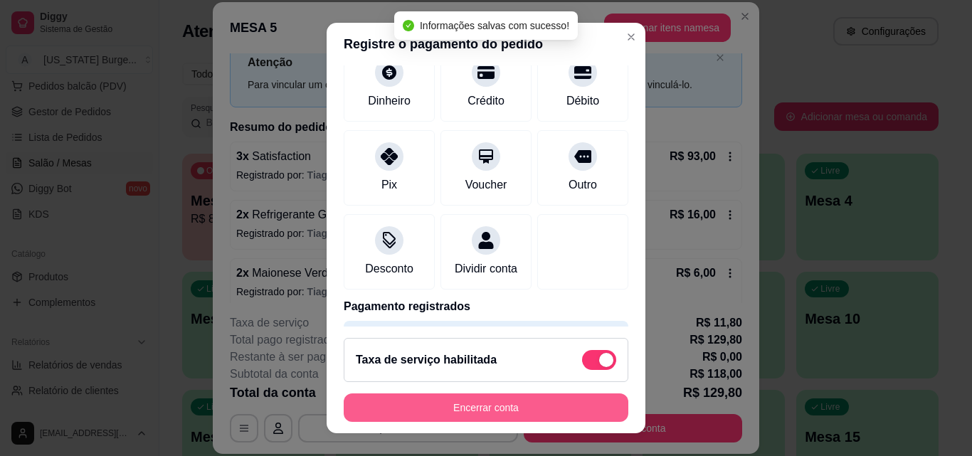
scroll to position [105, 0]
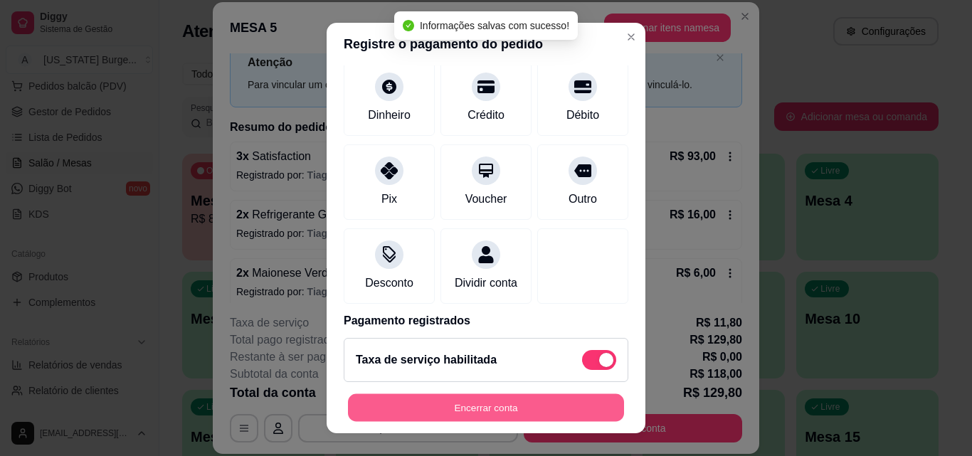
click at [484, 420] on button "Encerrar conta" at bounding box center [486, 408] width 276 height 28
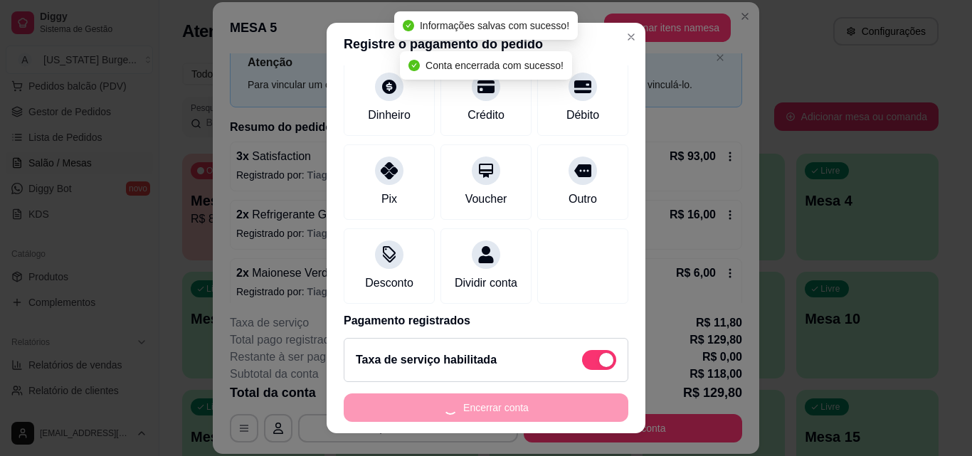
scroll to position [0, 0]
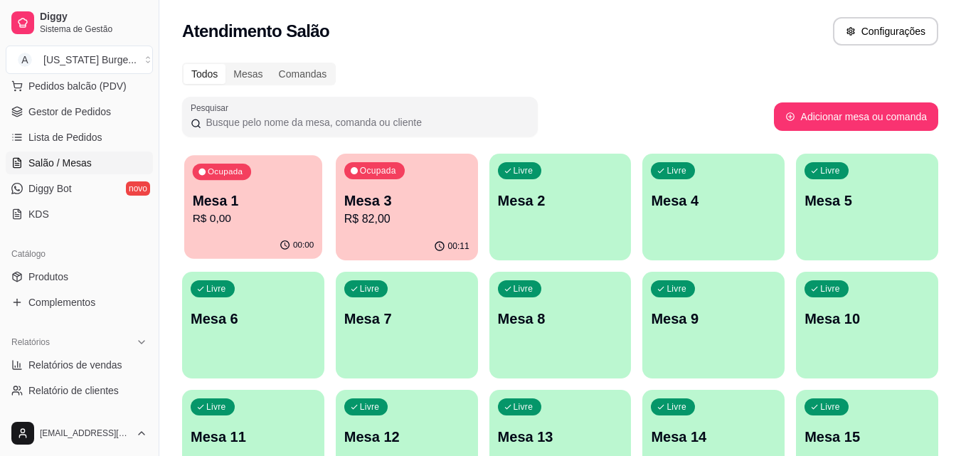
click at [285, 248] on icon "button" at bounding box center [285, 245] width 11 height 11
click at [396, 237] on div "00:12" at bounding box center [407, 247] width 142 height 28
click at [94, 110] on span "Gestor de Pedidos" at bounding box center [69, 112] width 83 height 14
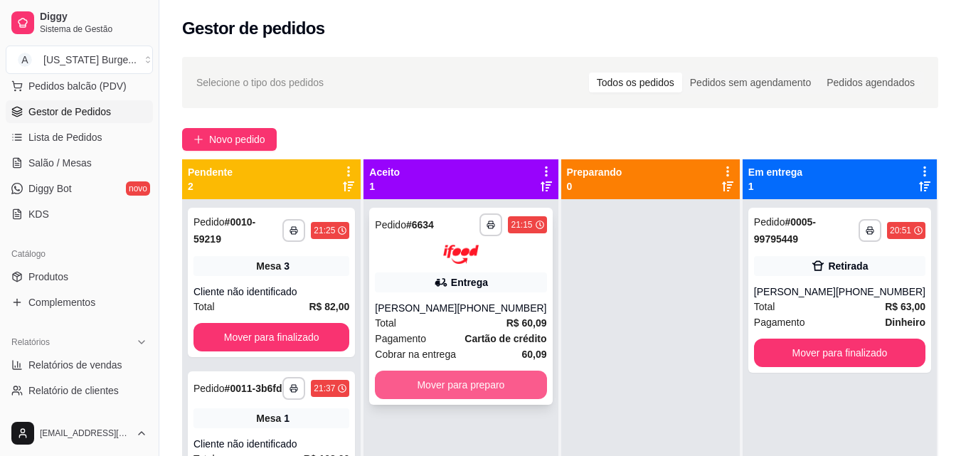
click at [458, 380] on button "Mover para preparo" at bounding box center [460, 385] width 171 height 28
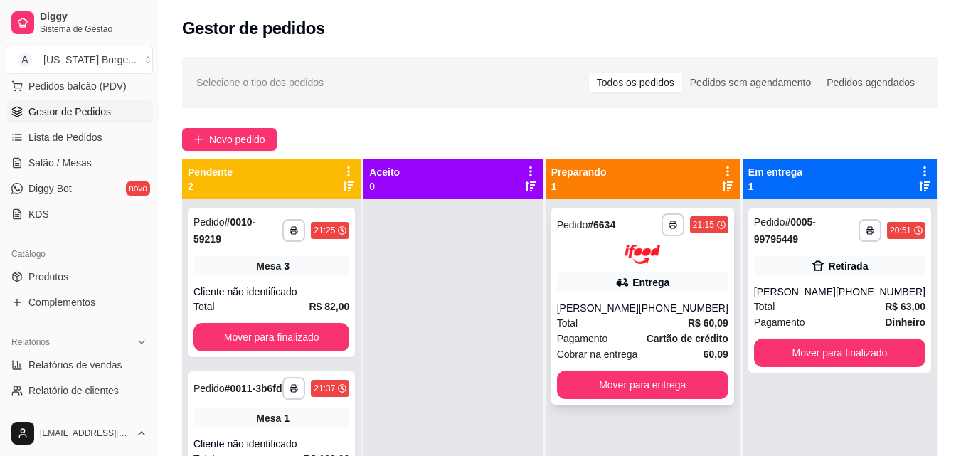
click at [639, 309] on div "[PERSON_NAME]" at bounding box center [598, 308] width 82 height 14
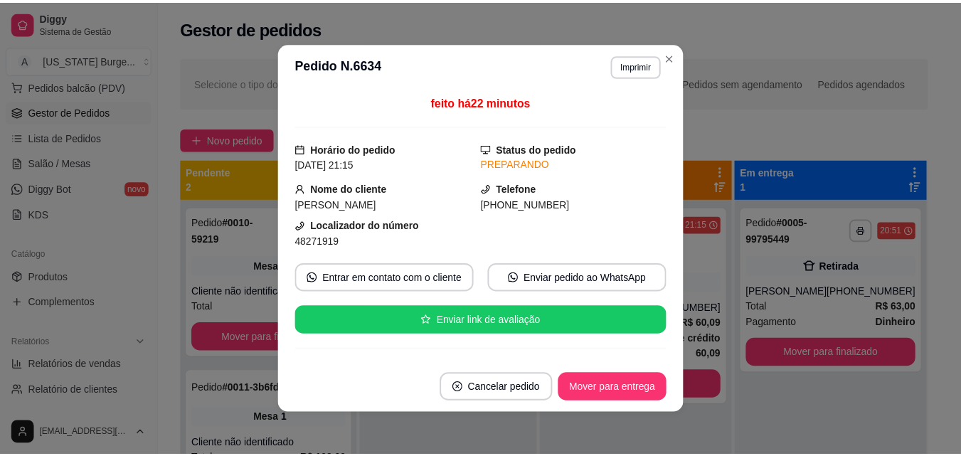
scroll to position [230, 0]
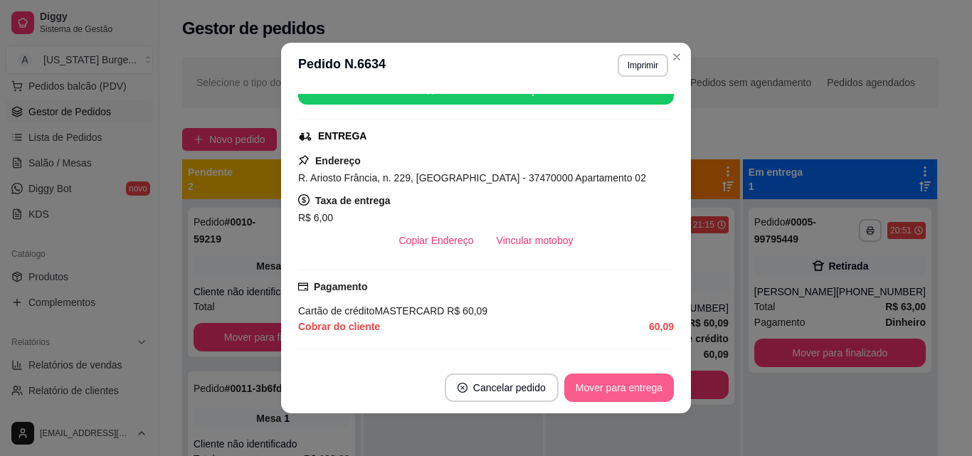
click at [633, 383] on button "Mover para entrega" at bounding box center [619, 388] width 110 height 28
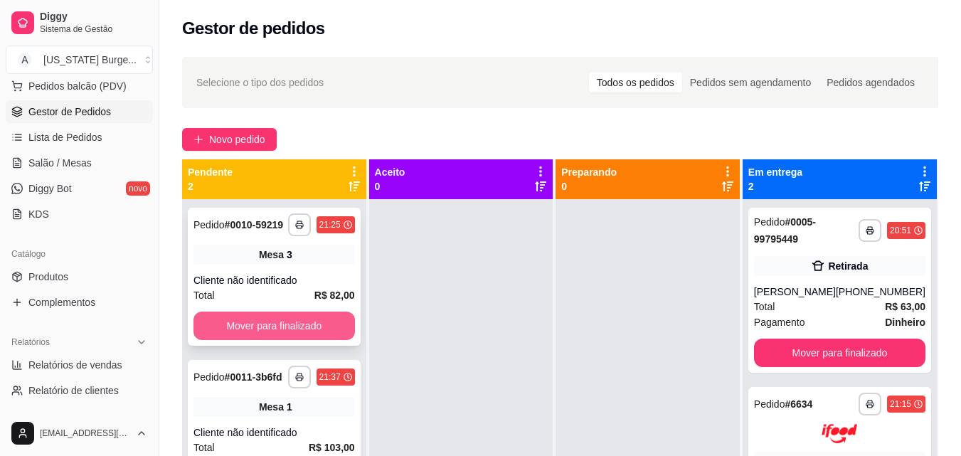
click at [270, 328] on button "Mover para finalizado" at bounding box center [275, 326] width 162 height 28
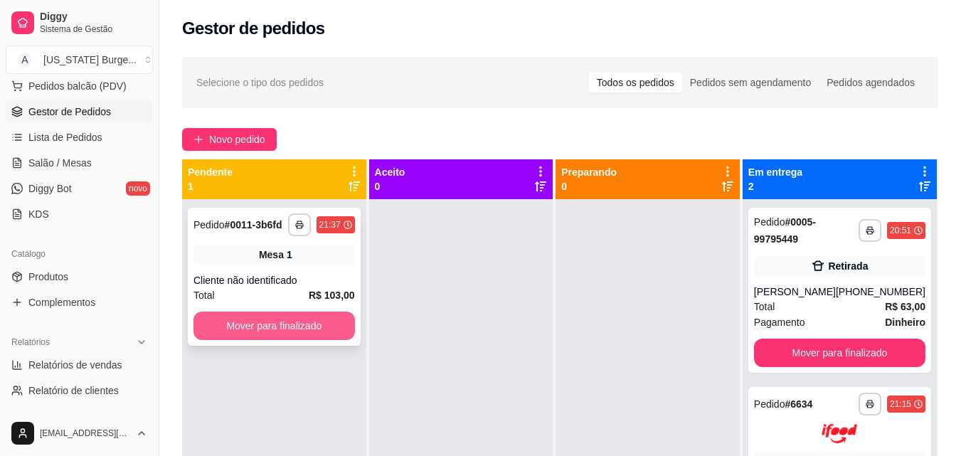
click at [273, 328] on button "Mover para finalizado" at bounding box center [275, 326] width 162 height 28
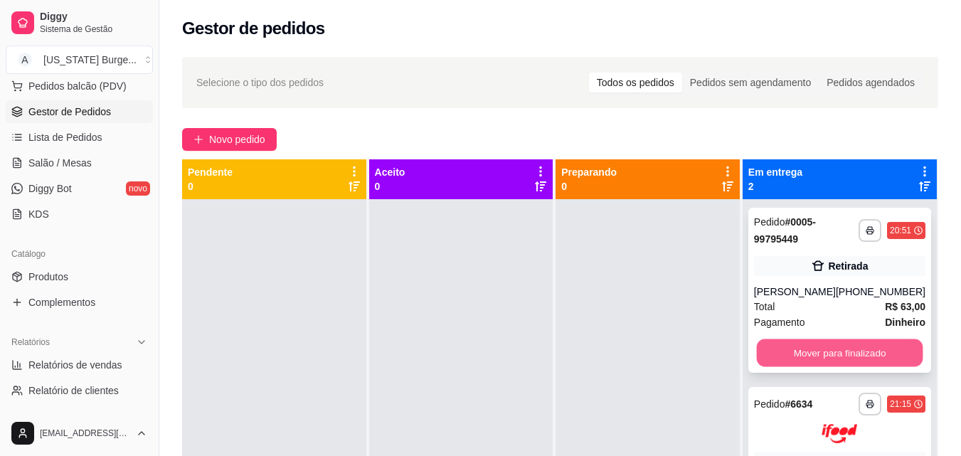
click at [826, 352] on button "Mover para finalizado" at bounding box center [839, 353] width 167 height 28
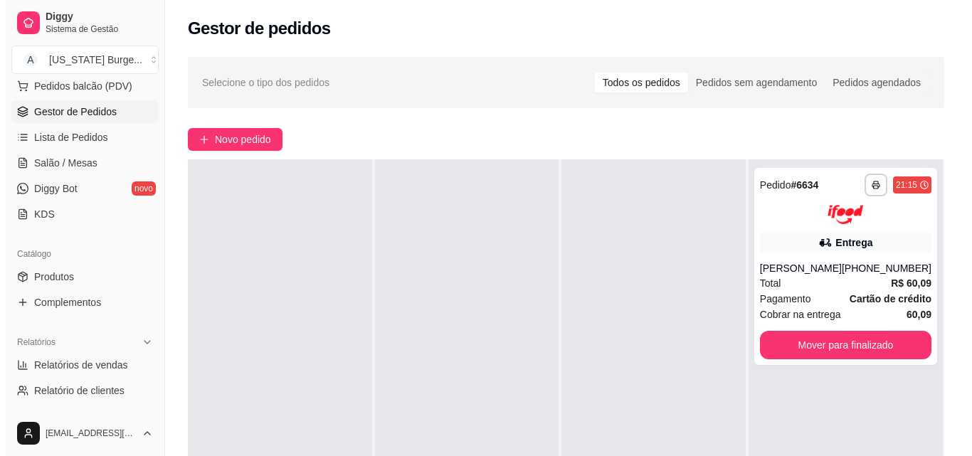
scroll to position [0, 0]
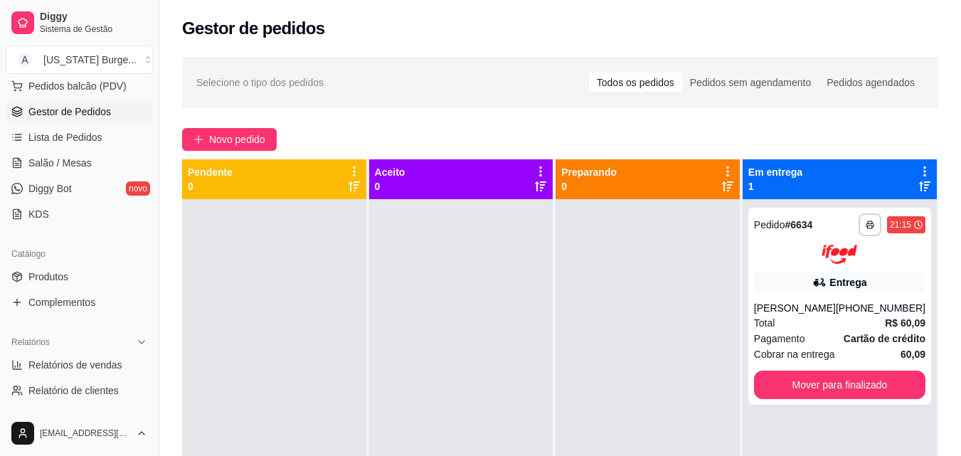
click at [893, 122] on div "**********" at bounding box center [560, 340] width 802 height 584
click at [67, 170] on link "Salão / Mesas" at bounding box center [79, 163] width 147 height 23
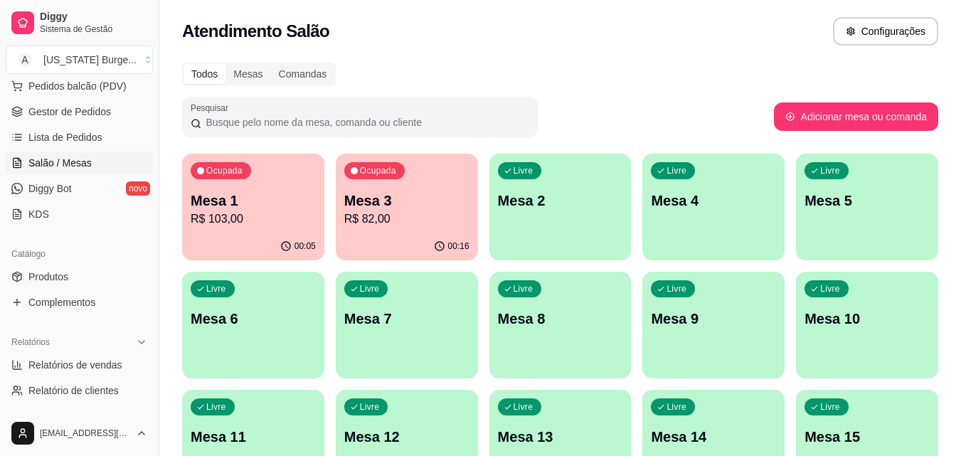
click at [416, 211] on p "R$ 82,00" at bounding box center [406, 219] width 125 height 17
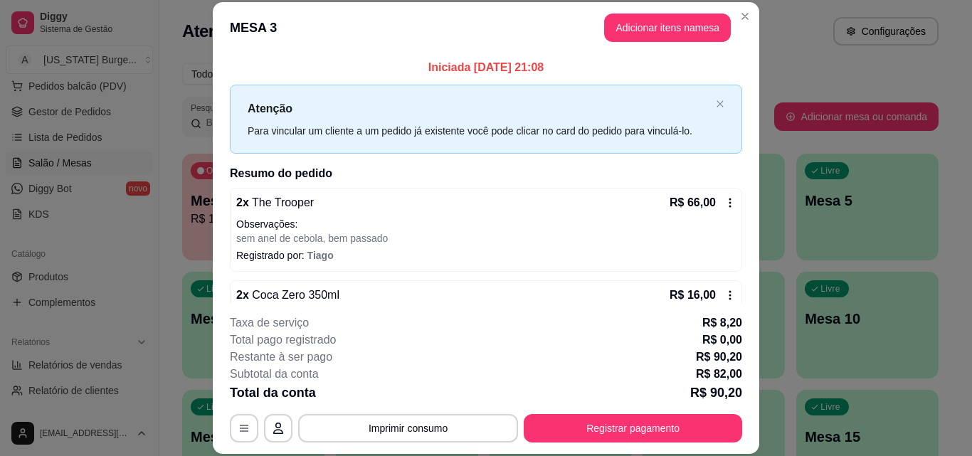
click at [724, 296] on icon at bounding box center [729, 295] width 11 height 11
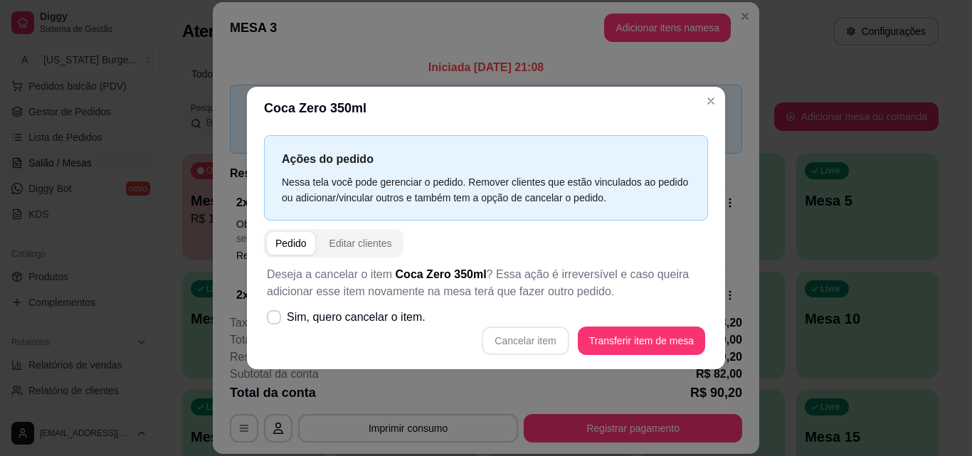
click at [547, 334] on div "Cancelar item Transferir item de mesa" at bounding box center [486, 341] width 438 height 28
click at [356, 319] on span "Sim, quero cancelar o item." at bounding box center [356, 317] width 139 height 17
click at [275, 319] on input "Sim, quero cancelar o item." at bounding box center [270, 323] width 9 height 9
checkbox input "true"
click at [536, 337] on button "Cancelar item" at bounding box center [525, 341] width 87 height 28
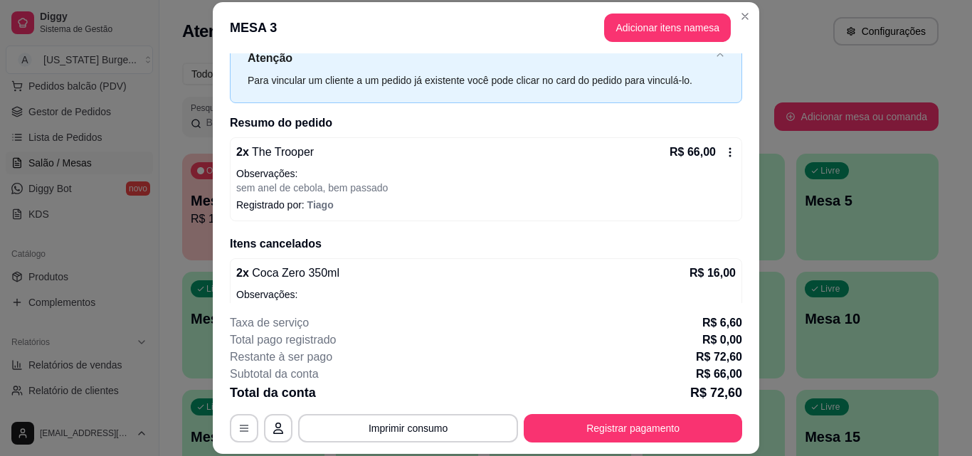
scroll to position [46, 0]
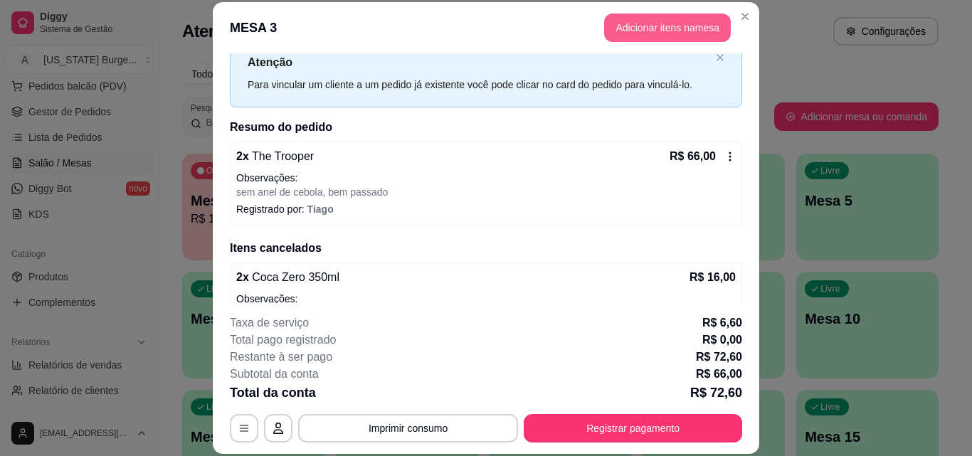
click at [670, 33] on button "Adicionar itens na mesa" at bounding box center [667, 28] width 127 height 28
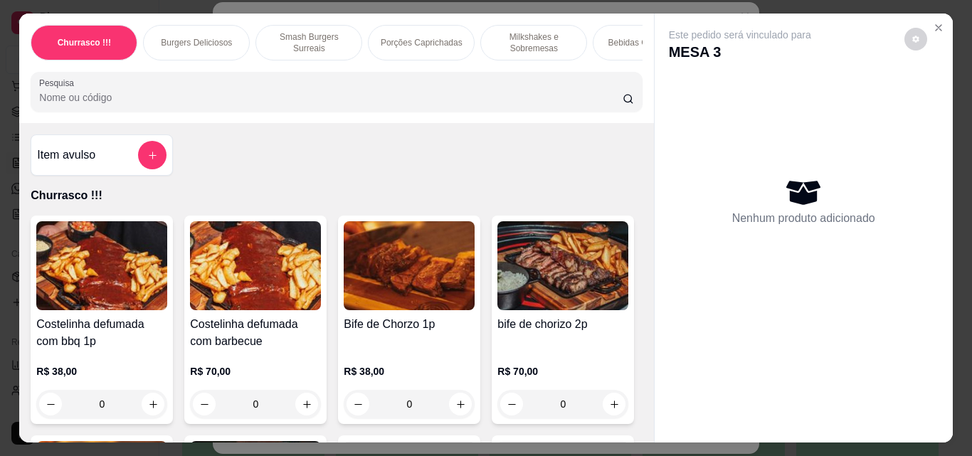
click at [626, 37] on p "Bebidas Geladinhas" at bounding box center [646, 42] width 76 height 11
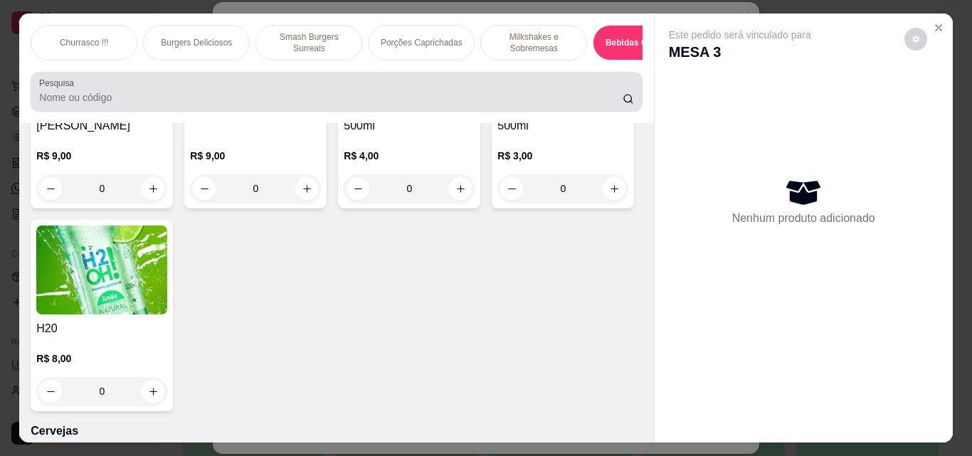
scroll to position [37, 0]
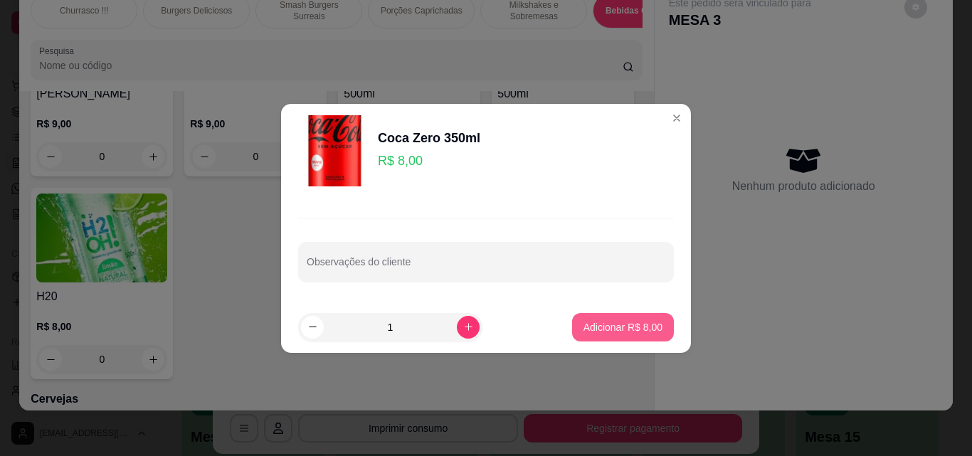
click at [572, 338] on button "Adicionar R$ 8,00" at bounding box center [623, 327] width 102 height 28
type input "1"
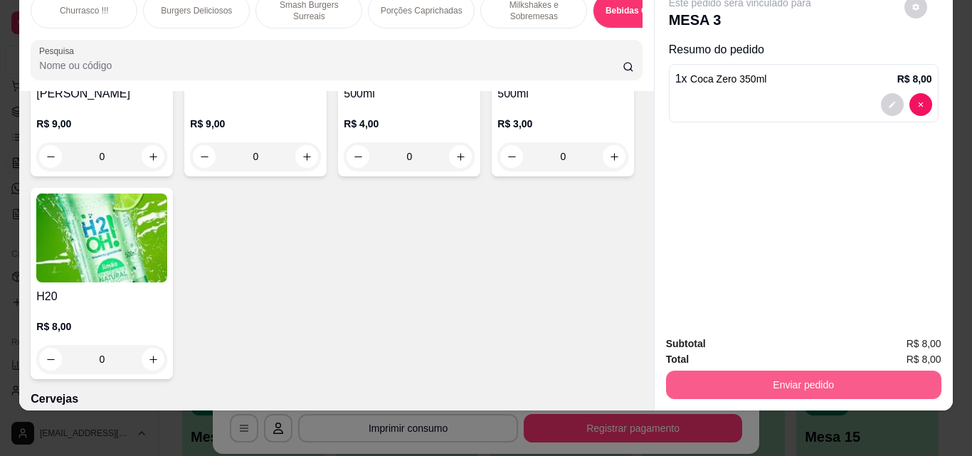
click at [819, 375] on button "Enviar pedido" at bounding box center [803, 385] width 275 height 28
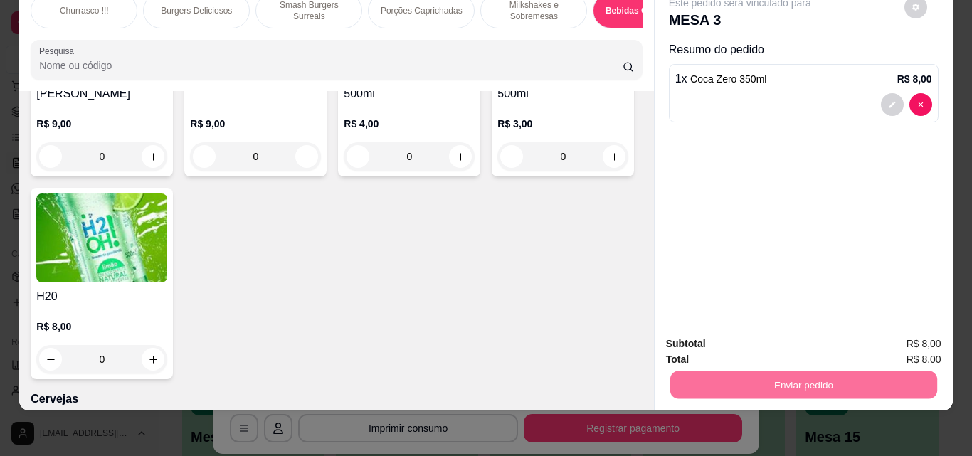
click at [773, 345] on button "Não registrar e enviar pedido" at bounding box center [756, 339] width 148 height 27
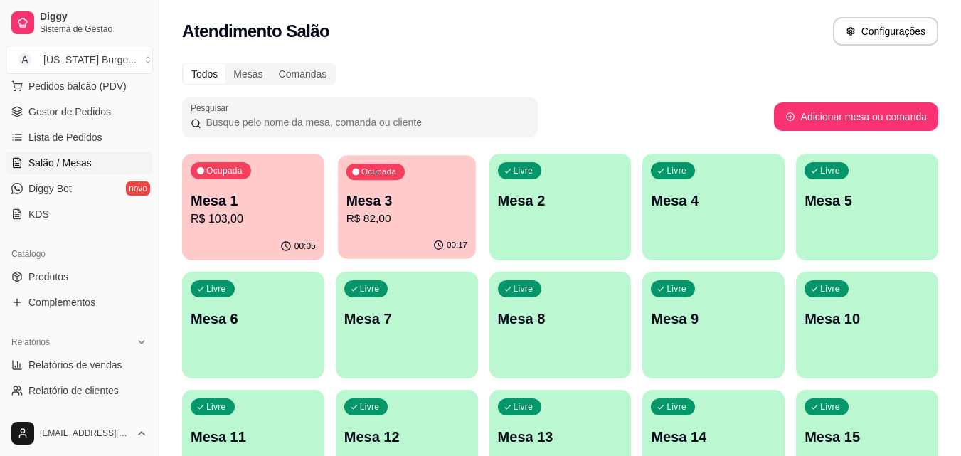
click at [379, 207] on p "Mesa 3" at bounding box center [407, 200] width 122 height 19
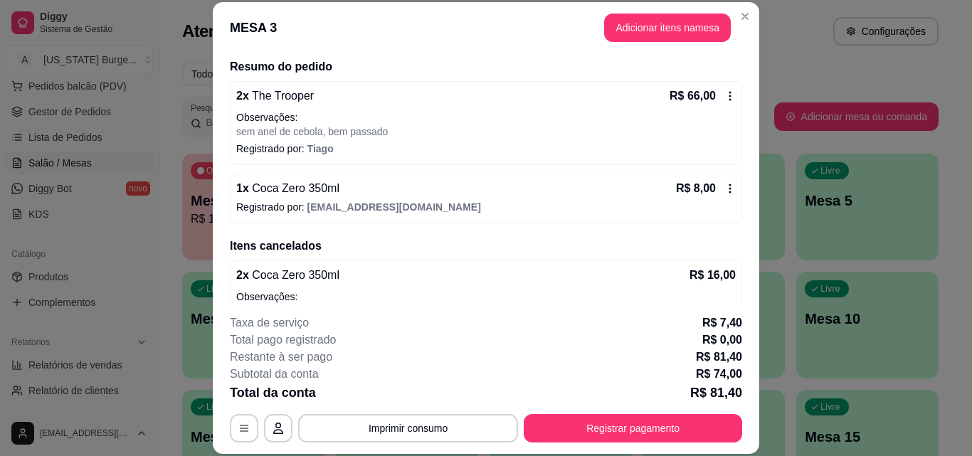
scroll to position [148, 0]
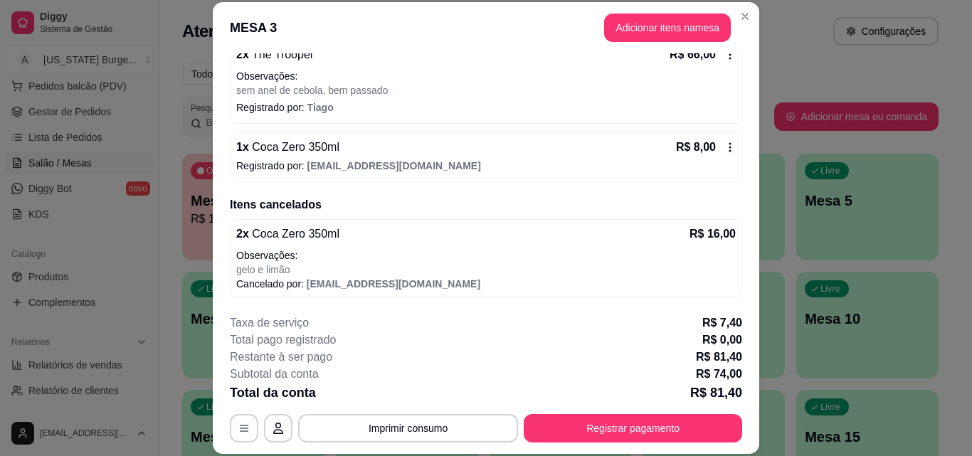
click at [635, 411] on div "**********" at bounding box center [486, 379] width 512 height 128
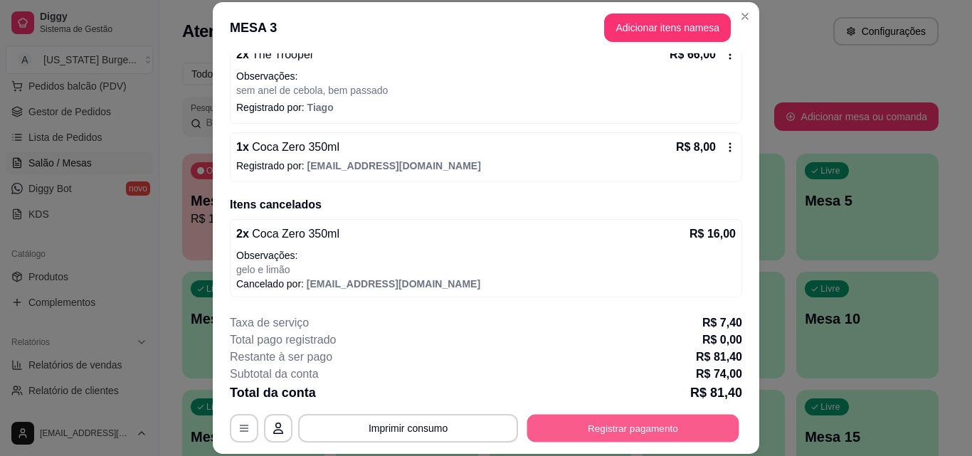
click at [625, 423] on button "Registrar pagamento" at bounding box center [633, 428] width 212 height 28
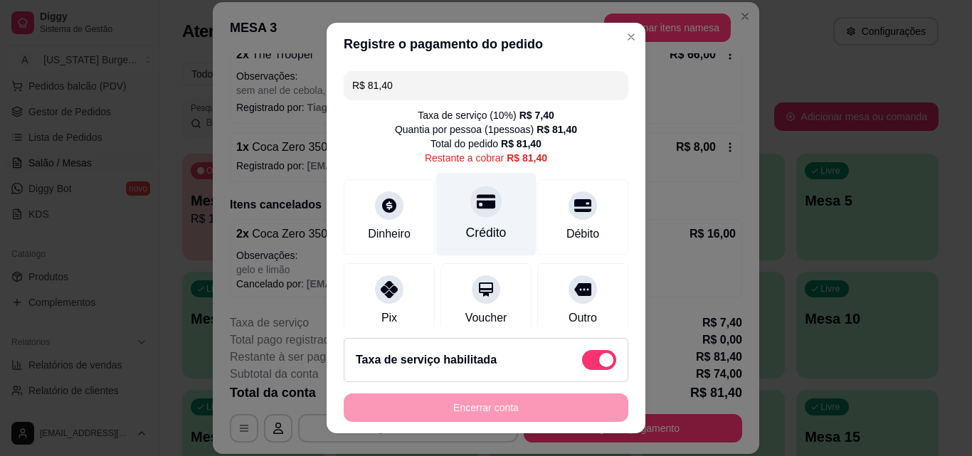
click at [472, 221] on div "Crédito" at bounding box center [486, 214] width 100 height 83
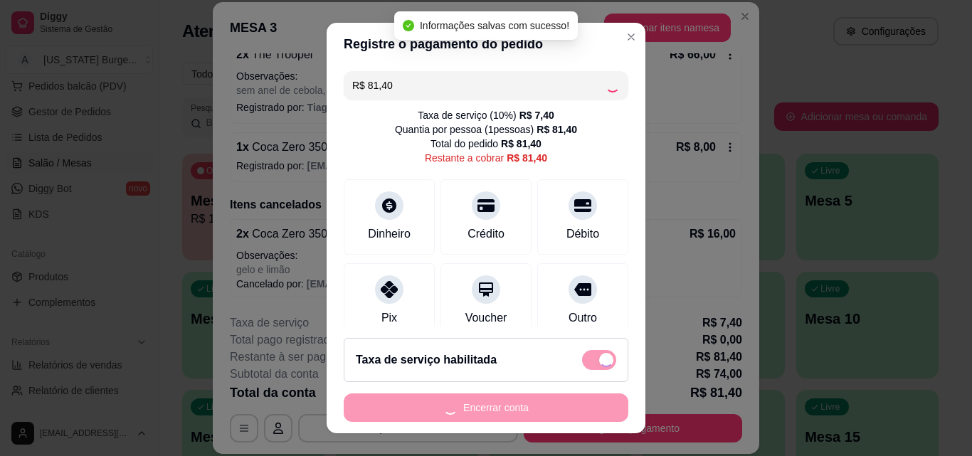
type input "R$ 0,00"
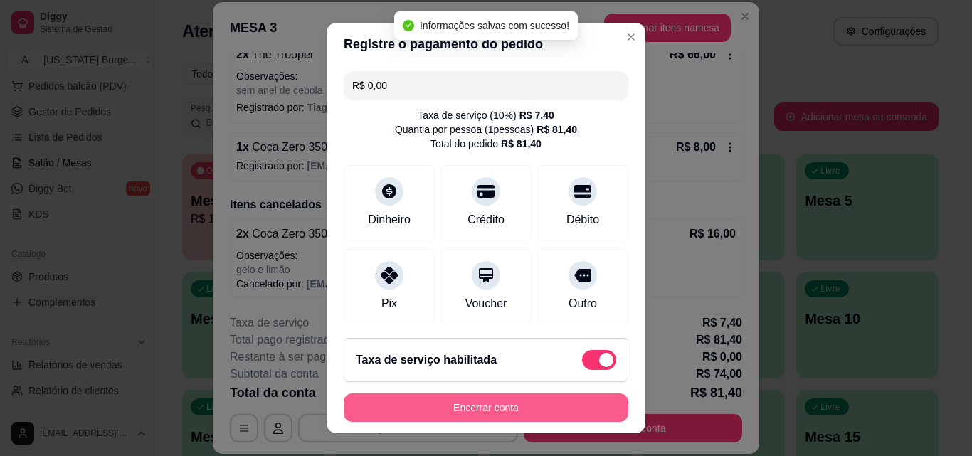
click at [502, 415] on button "Encerrar conta" at bounding box center [486, 408] width 285 height 28
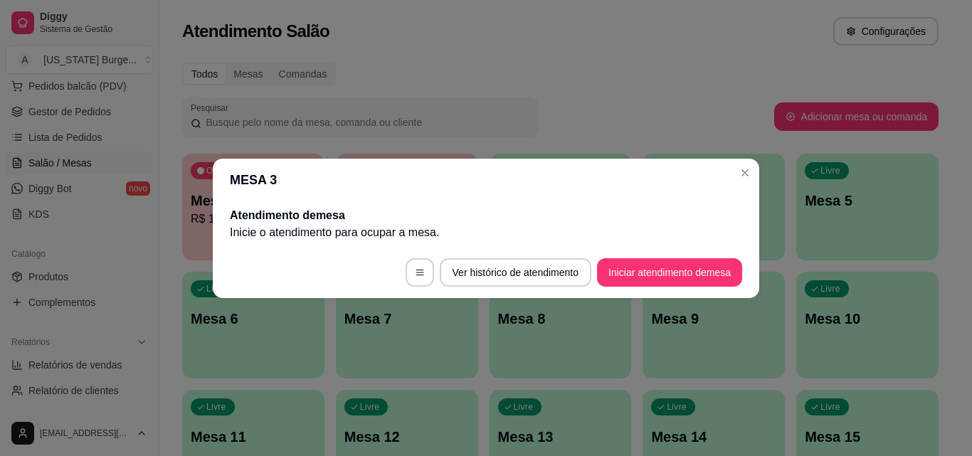
scroll to position [0, 0]
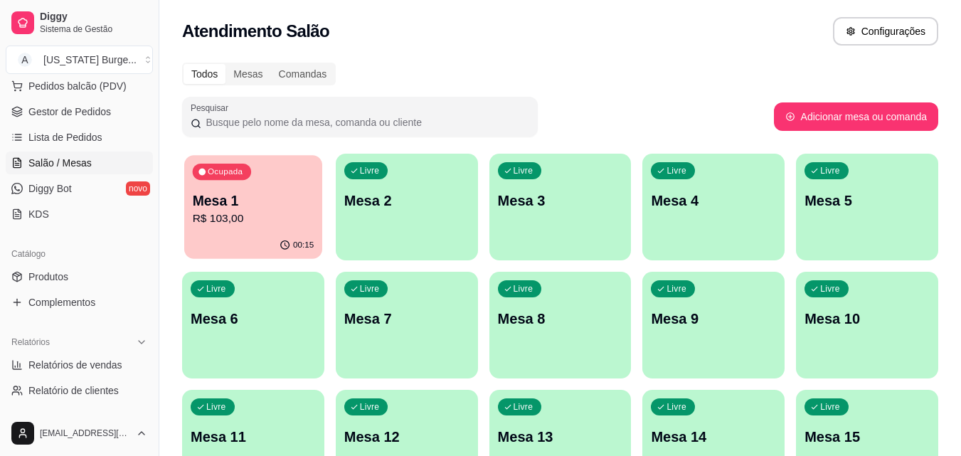
click at [252, 168] on div "Ocupada Mesa 1 R$ 103,00" at bounding box center [253, 193] width 138 height 77
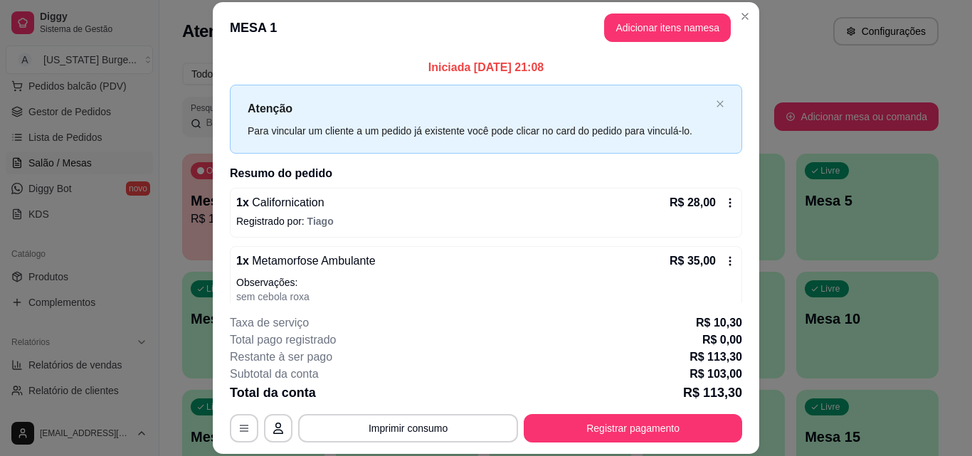
scroll to position [149, 0]
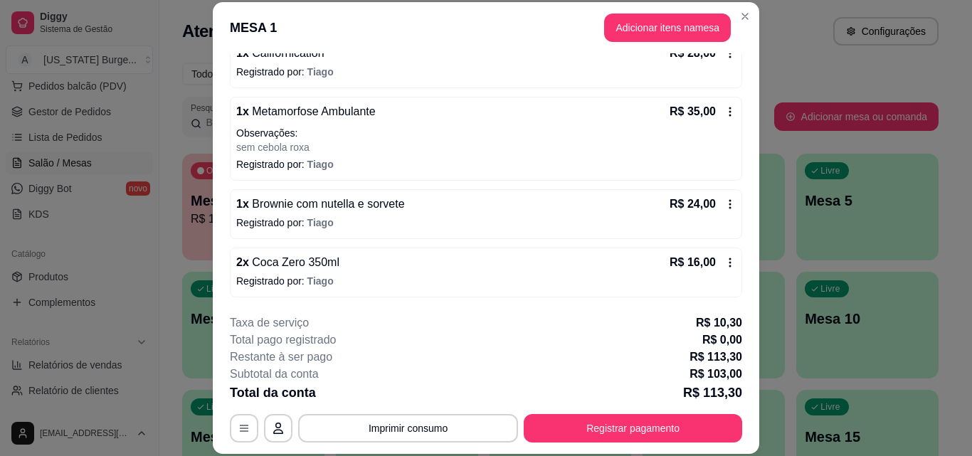
click at [724, 262] on icon at bounding box center [729, 262] width 11 height 11
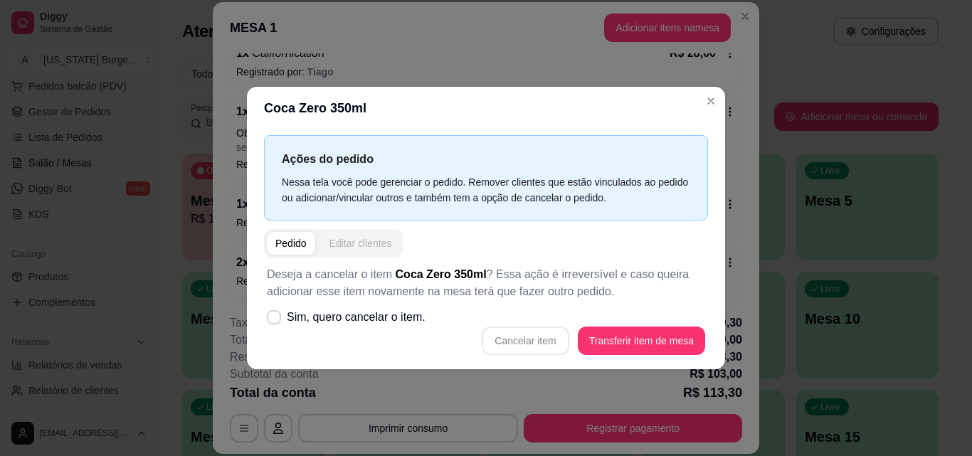
click at [360, 243] on div "Editar clientes" at bounding box center [360, 243] width 63 height 14
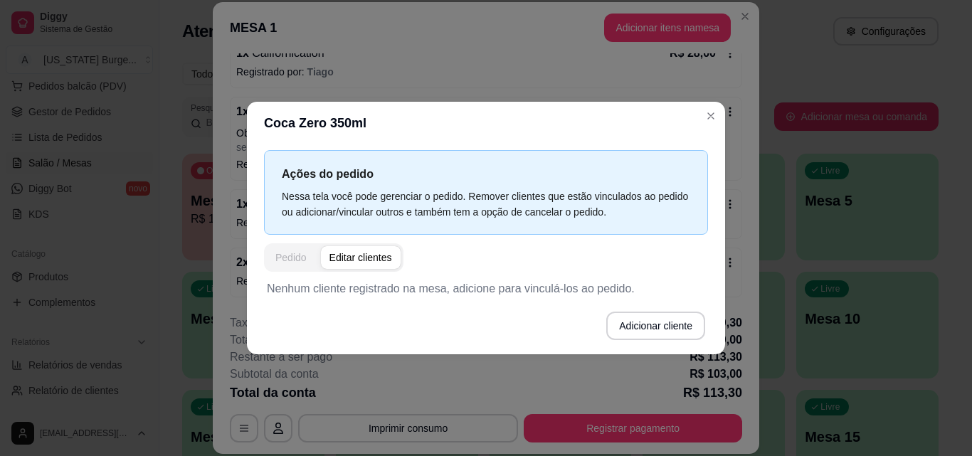
click at [283, 255] on div "Pedido" at bounding box center [290, 257] width 31 height 14
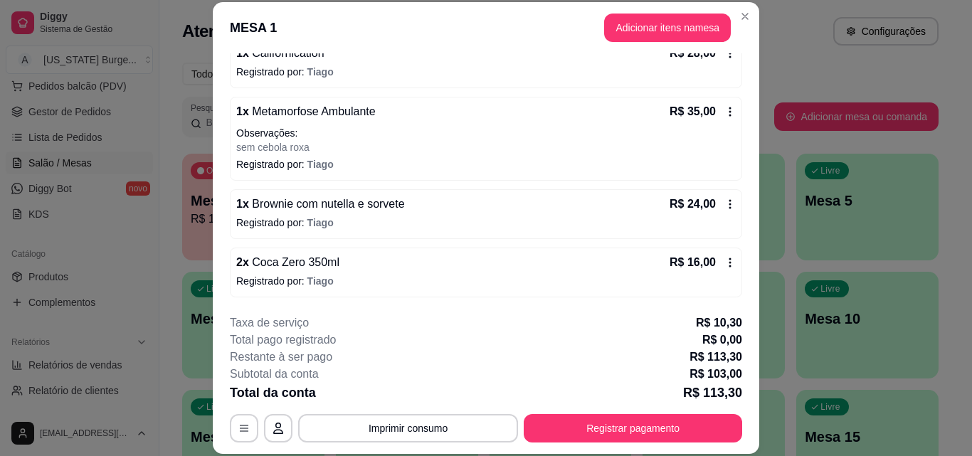
click at [275, 262] on span "Coca Zero 350ml" at bounding box center [294, 262] width 90 height 12
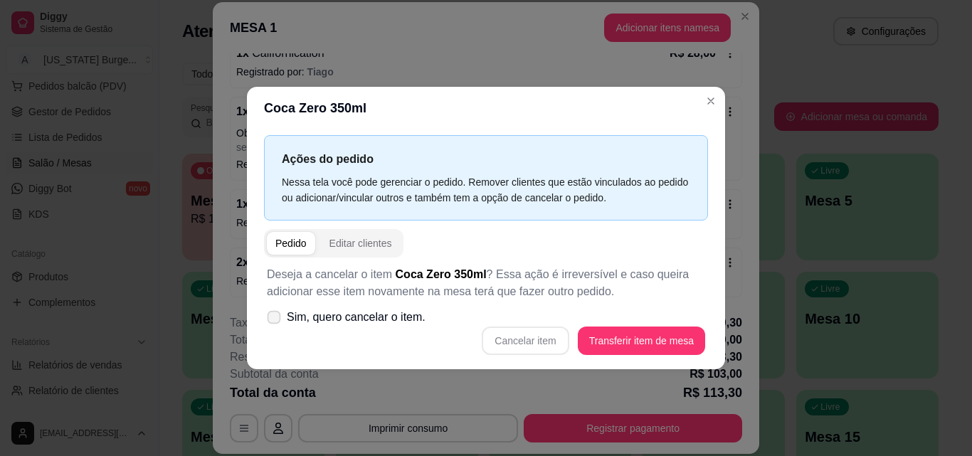
click at [274, 315] on icon at bounding box center [273, 317] width 11 height 8
click at [274, 319] on input "Sim, quero cancelar o item." at bounding box center [270, 323] width 9 height 9
checkbox input "true"
click at [531, 342] on button "Cancelar item" at bounding box center [525, 341] width 87 height 28
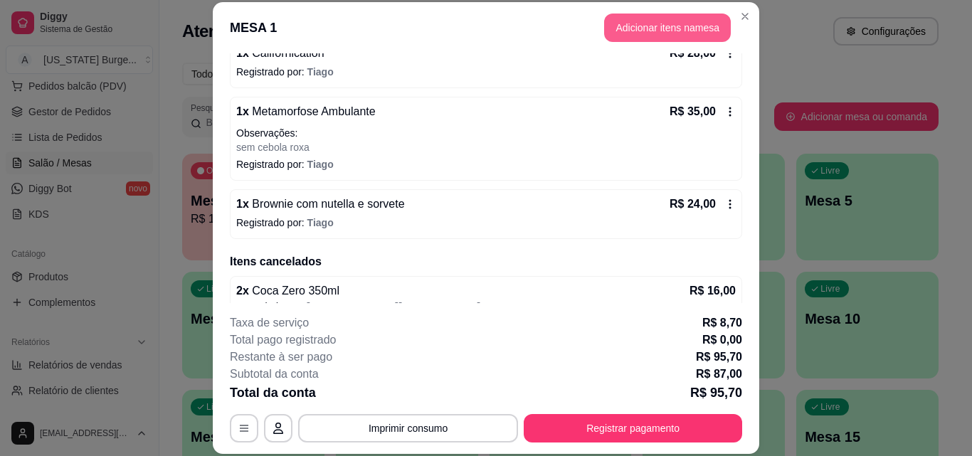
click at [685, 35] on button "Adicionar itens na mesa" at bounding box center [667, 28] width 127 height 28
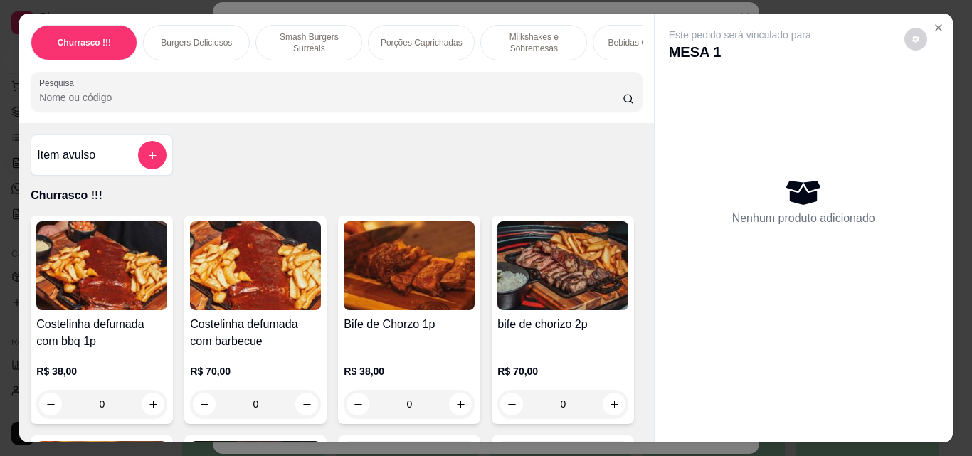
click at [612, 37] on p "Bebidas Geladinhas" at bounding box center [646, 42] width 76 height 11
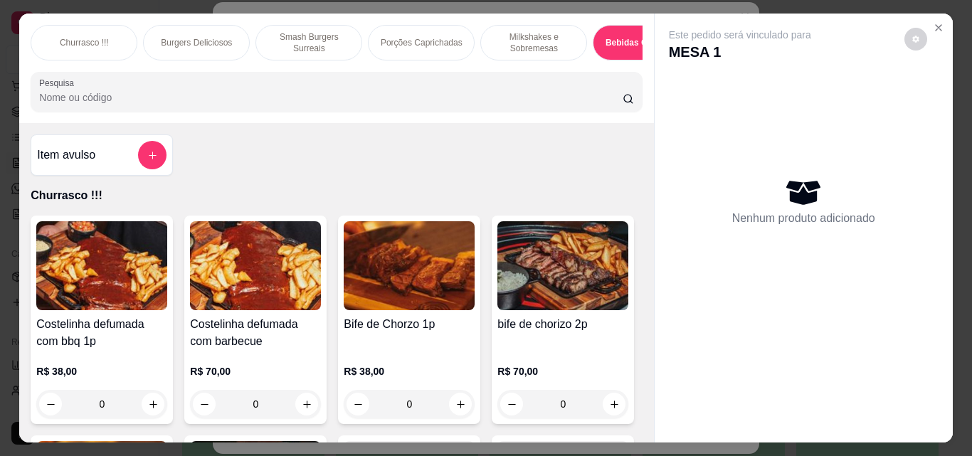
scroll to position [37, 0]
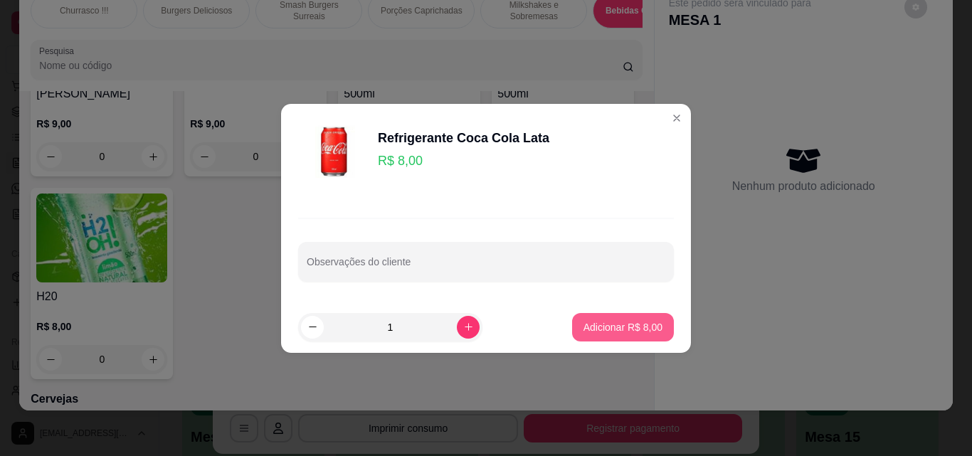
click at [637, 323] on p "Adicionar R$ 8,00" at bounding box center [622, 327] width 79 height 14
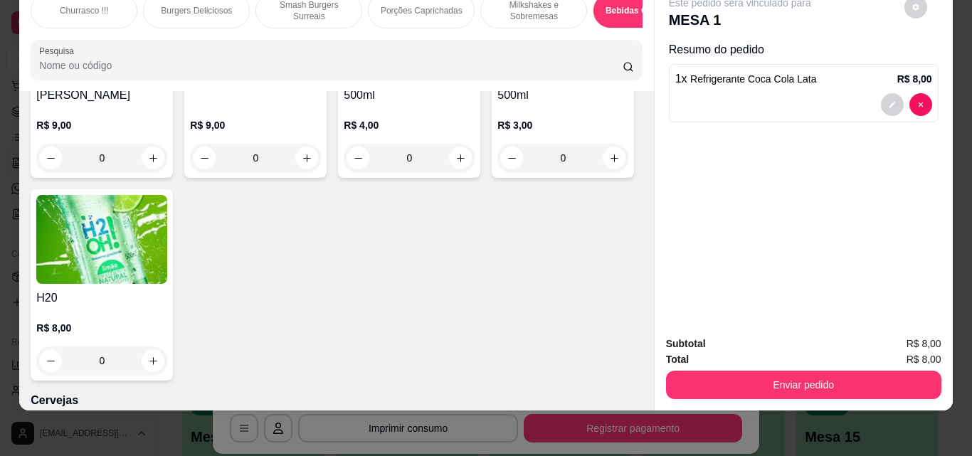
type input "1"
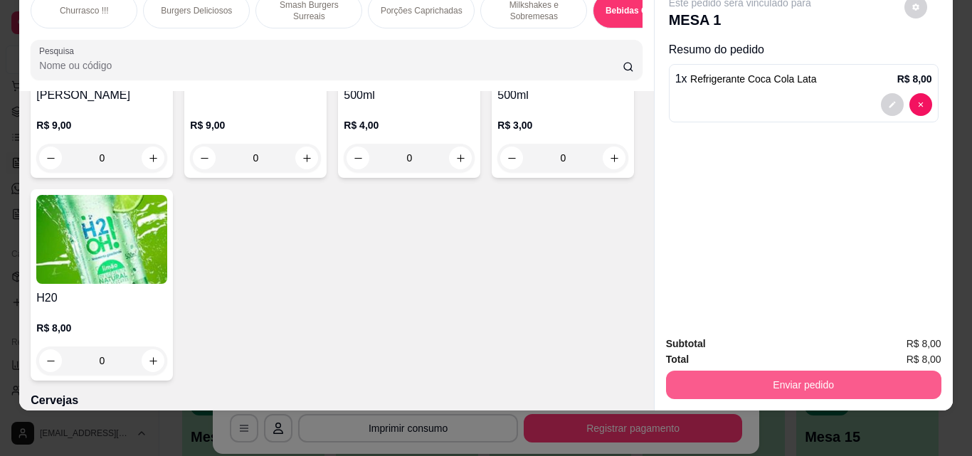
click at [761, 379] on button "Enviar pedido" at bounding box center [803, 385] width 275 height 28
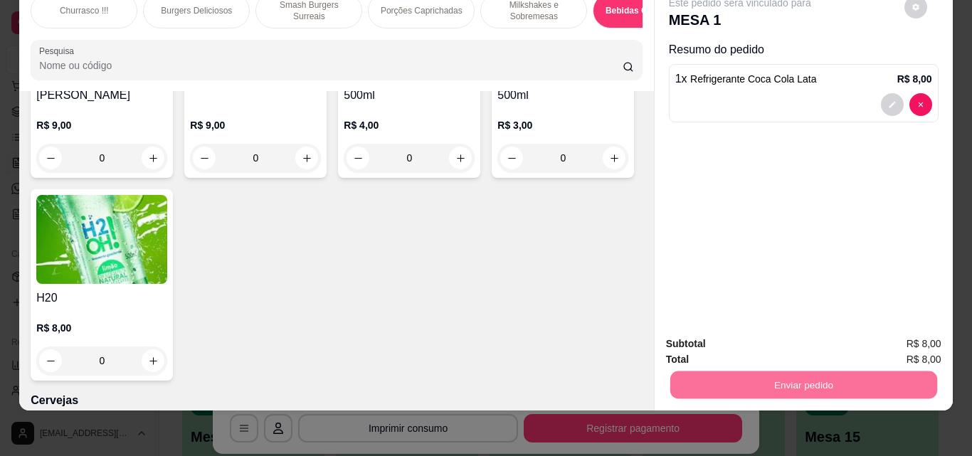
click at [810, 341] on button "Não registrar e enviar pedido" at bounding box center [757, 339] width 144 height 26
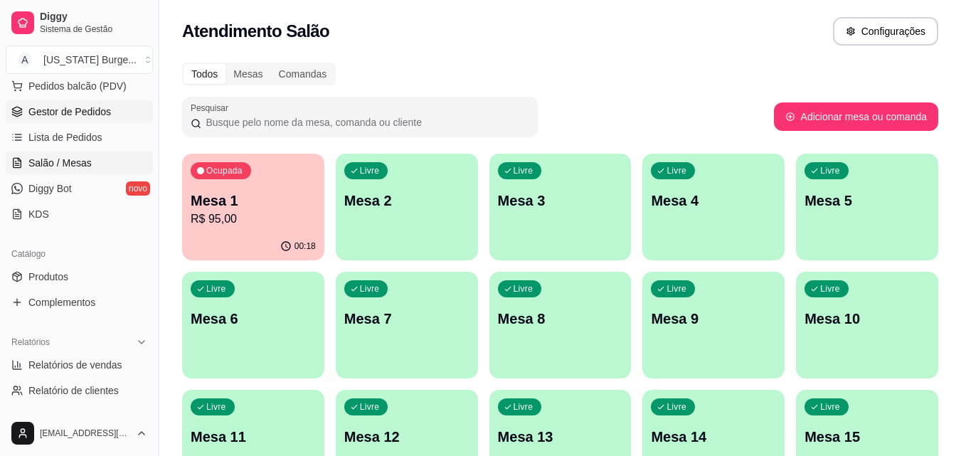
click at [57, 109] on span "Gestor de Pedidos" at bounding box center [69, 112] width 83 height 14
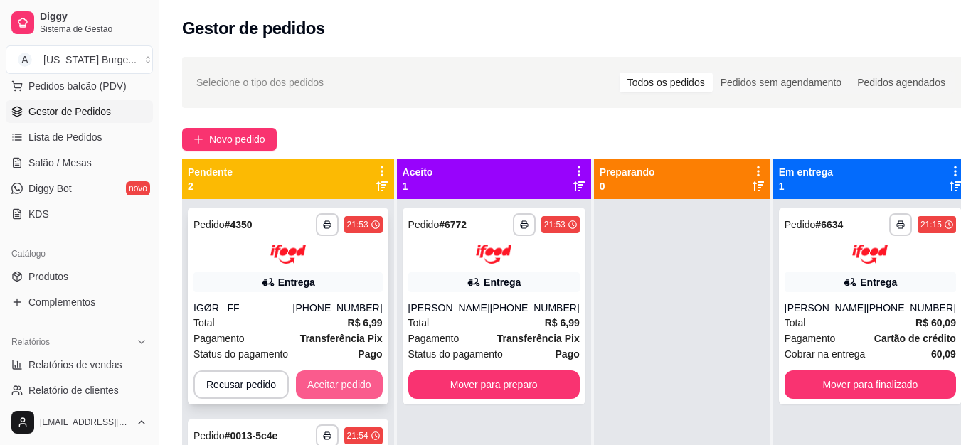
click at [330, 385] on button "Aceitar pedido" at bounding box center [339, 385] width 87 height 28
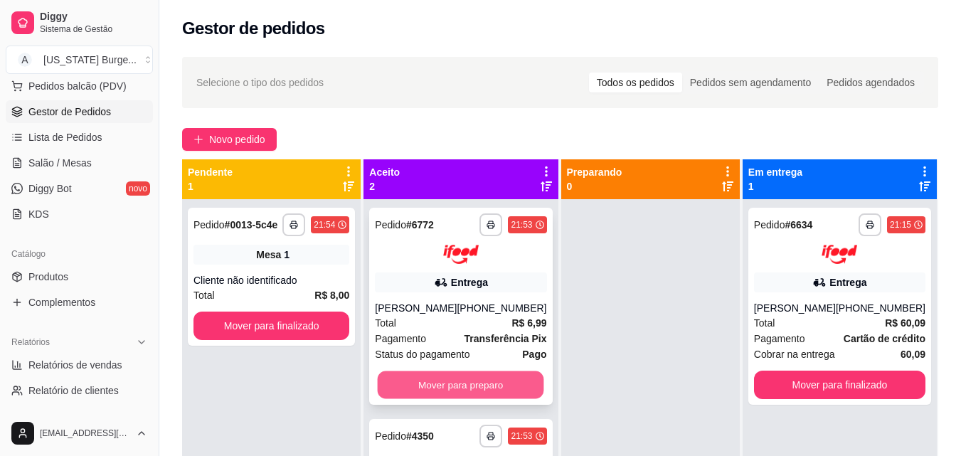
click at [487, 393] on button "Mover para preparo" at bounding box center [461, 385] width 167 height 28
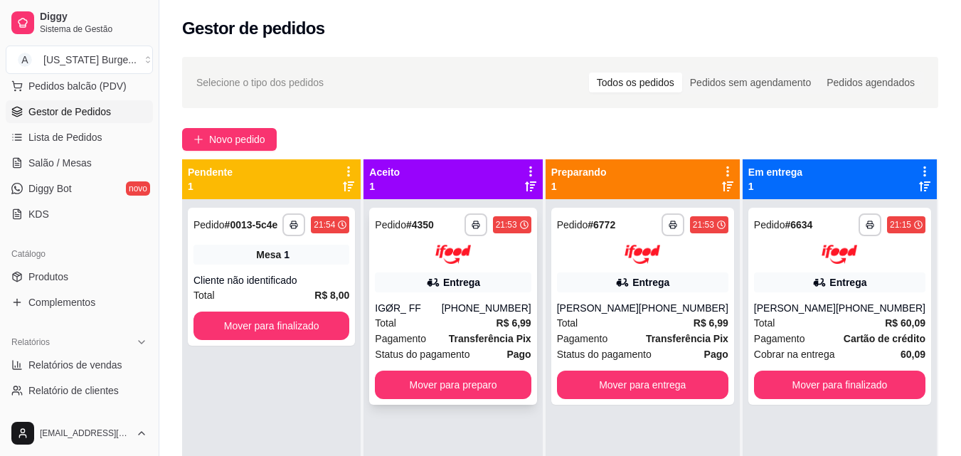
click at [467, 337] on strong "Transferência Pix" at bounding box center [490, 338] width 83 height 11
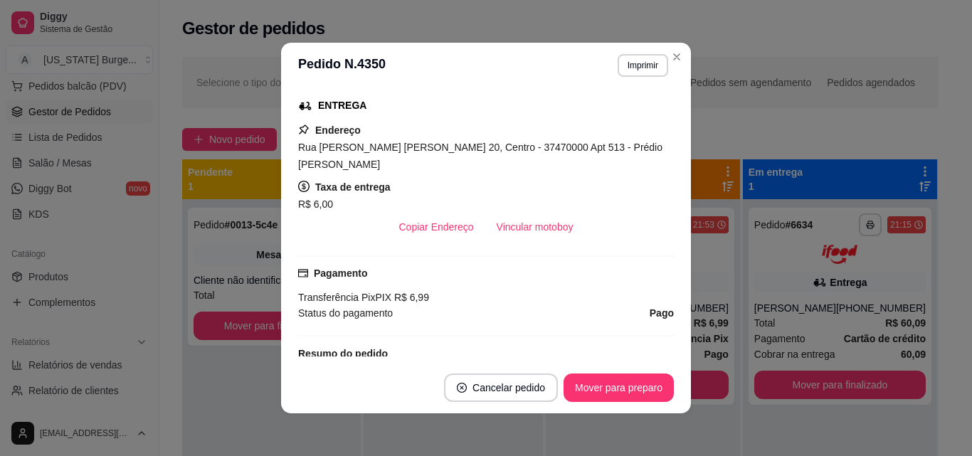
scroll to position [239, 0]
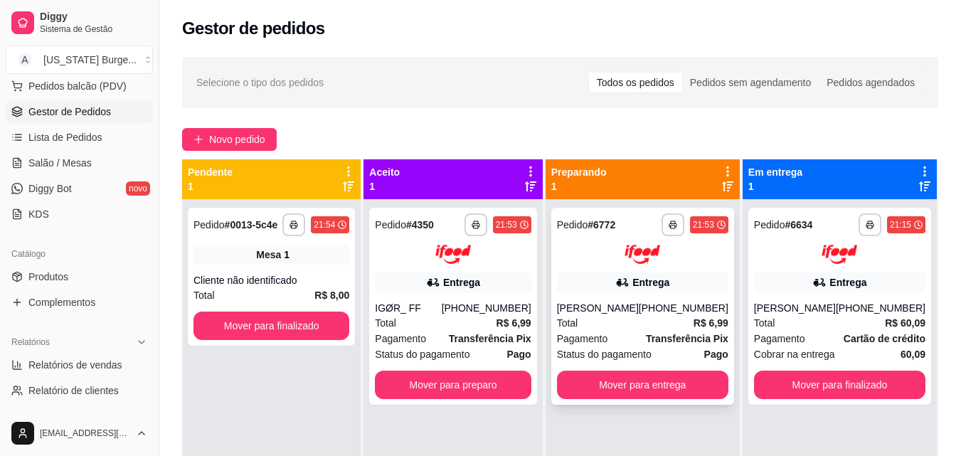
click at [624, 260] on div at bounding box center [642, 254] width 171 height 19
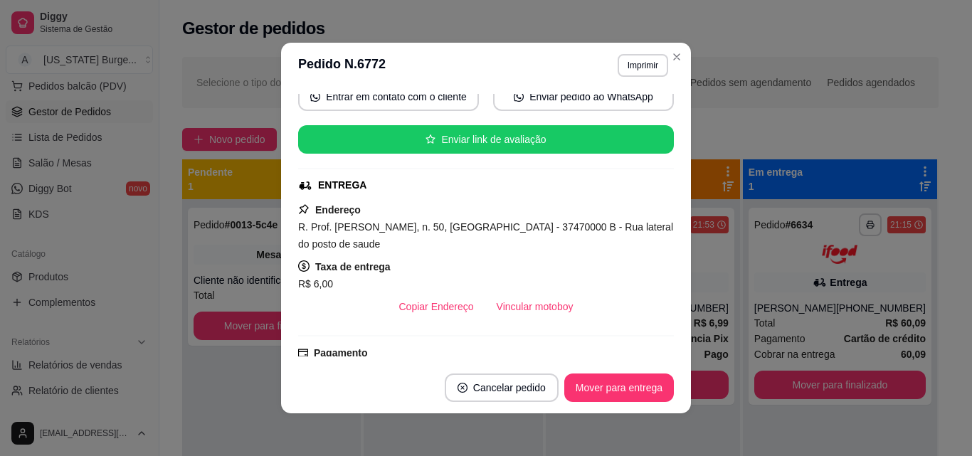
scroll to position [185, 0]
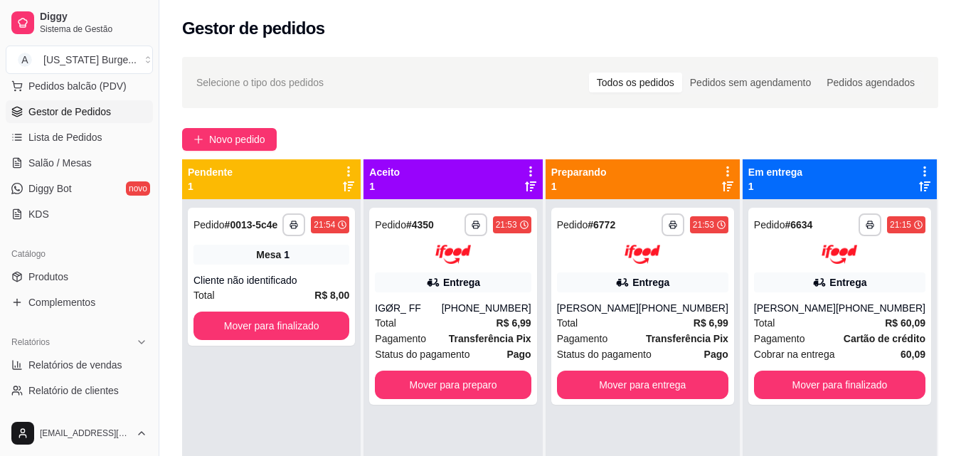
click at [364, 289] on div "**********" at bounding box center [272, 387] width 181 height 456
click at [415, 287] on div "Entrega" at bounding box center [453, 283] width 156 height 20
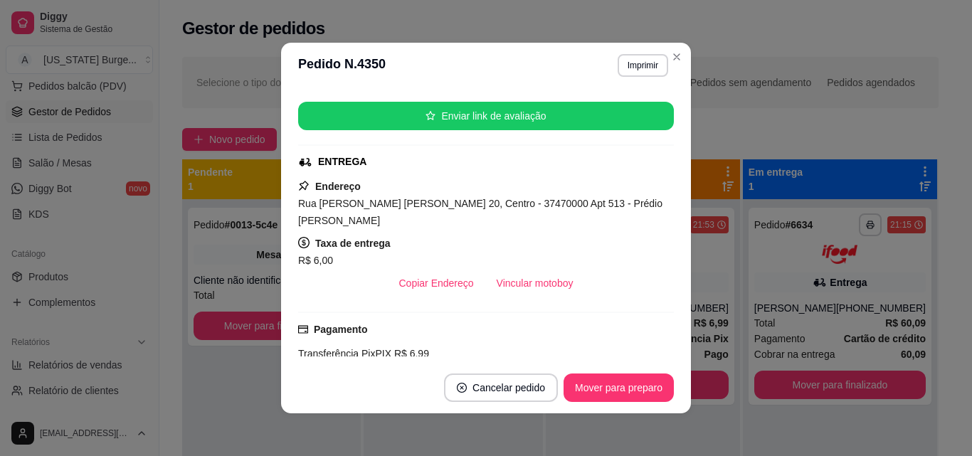
scroll to position [210, 0]
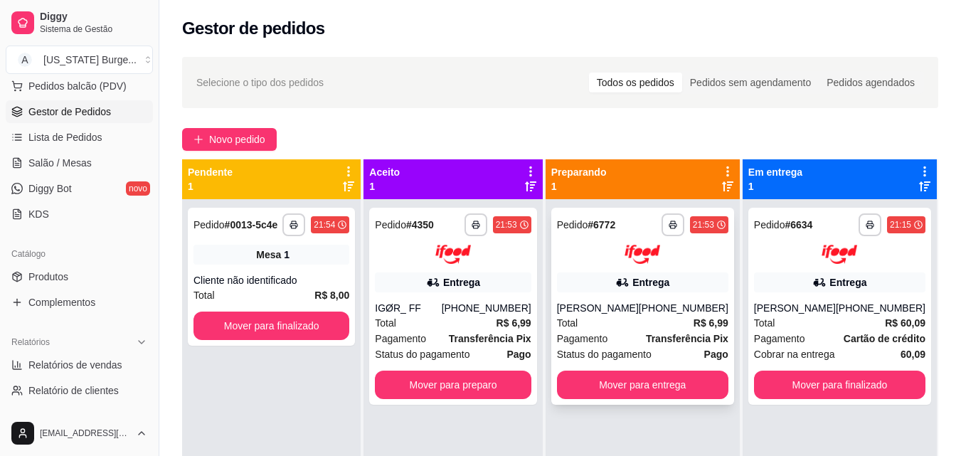
click at [624, 290] on div "Entrega" at bounding box center [642, 283] width 171 height 20
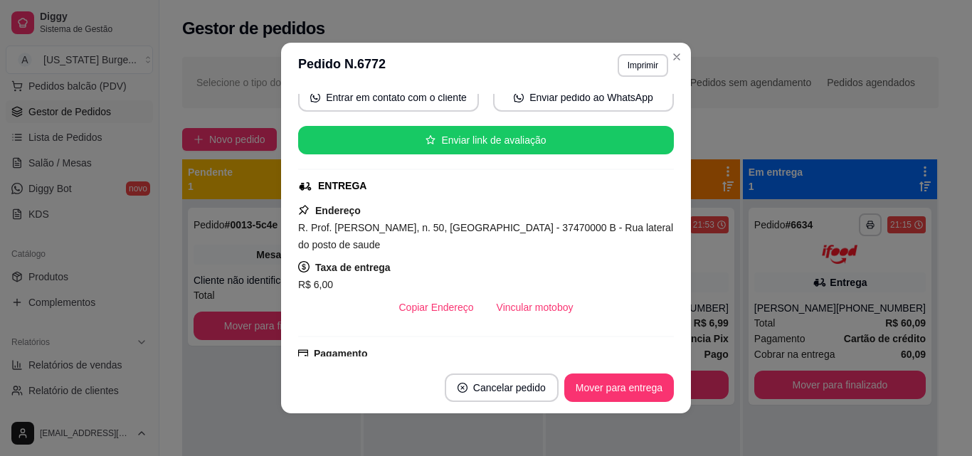
scroll to position [186, 0]
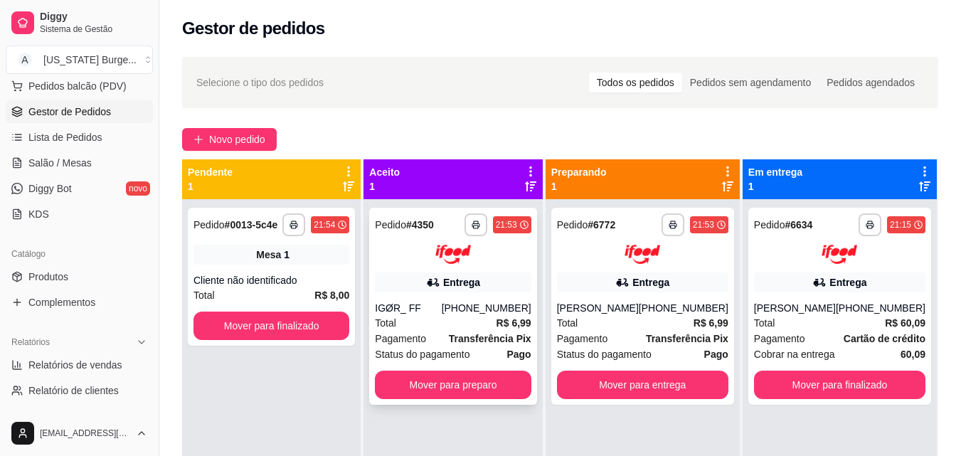
click at [495, 251] on div at bounding box center [453, 254] width 156 height 19
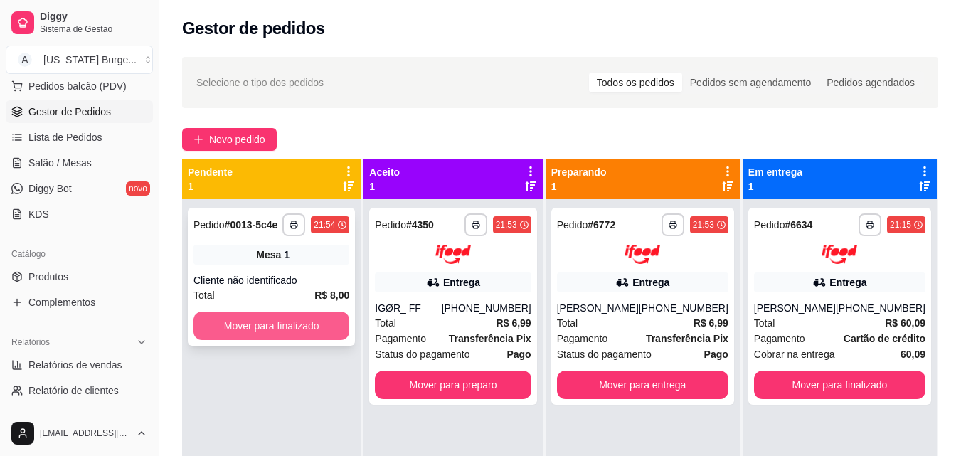
click at [282, 327] on button "Mover para finalizado" at bounding box center [272, 326] width 156 height 28
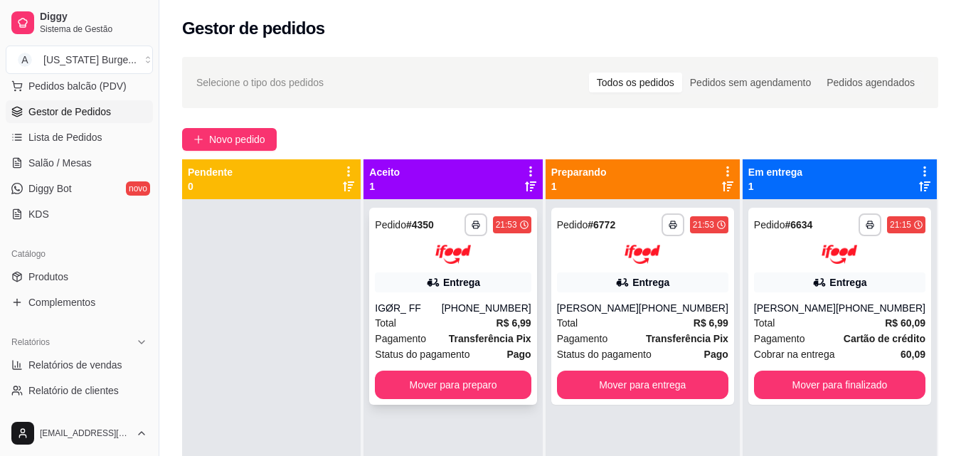
click at [449, 344] on div "Pagamento Transferência Pix" at bounding box center [453, 339] width 156 height 16
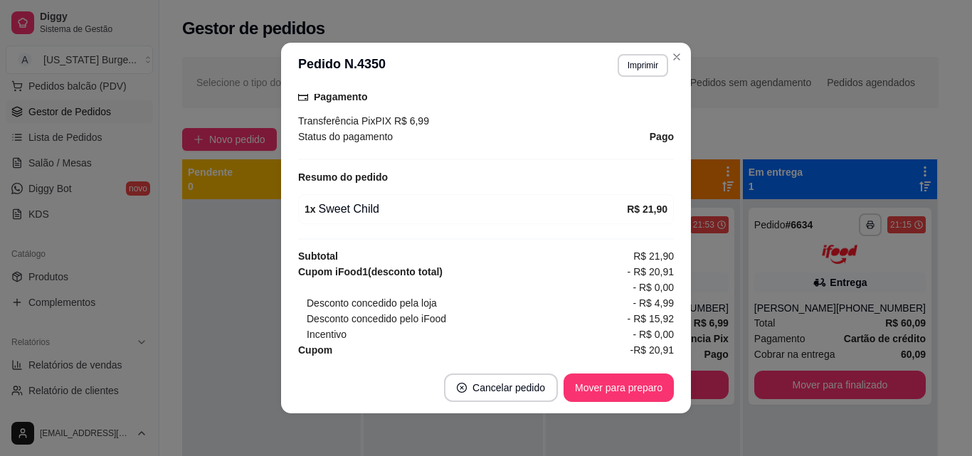
scroll to position [8, 0]
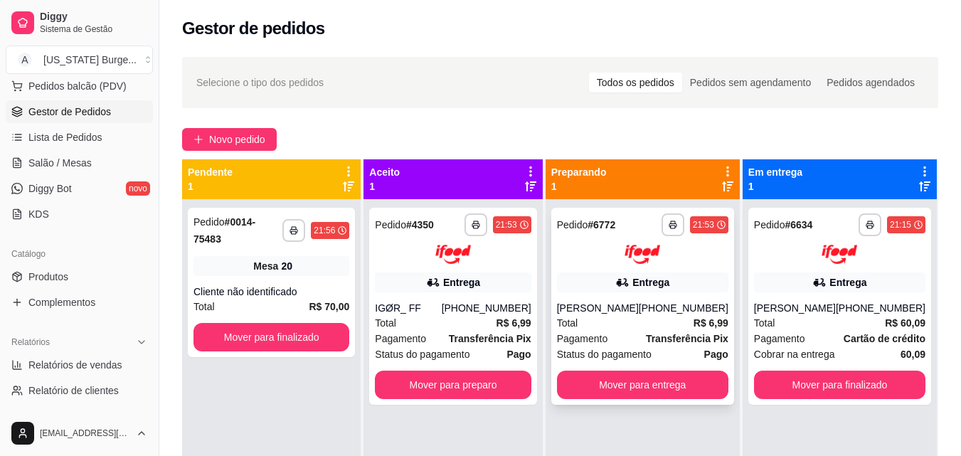
click at [657, 290] on div "Entrega" at bounding box center [642, 283] width 171 height 20
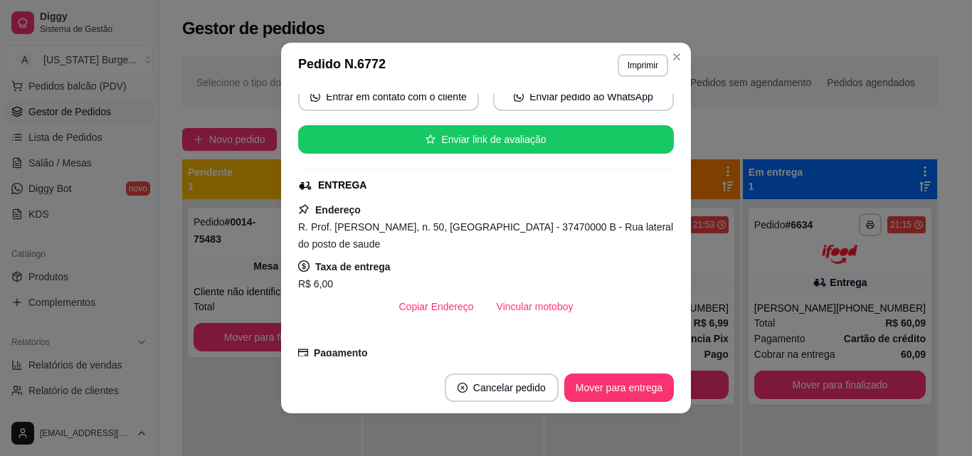
scroll to position [0, 0]
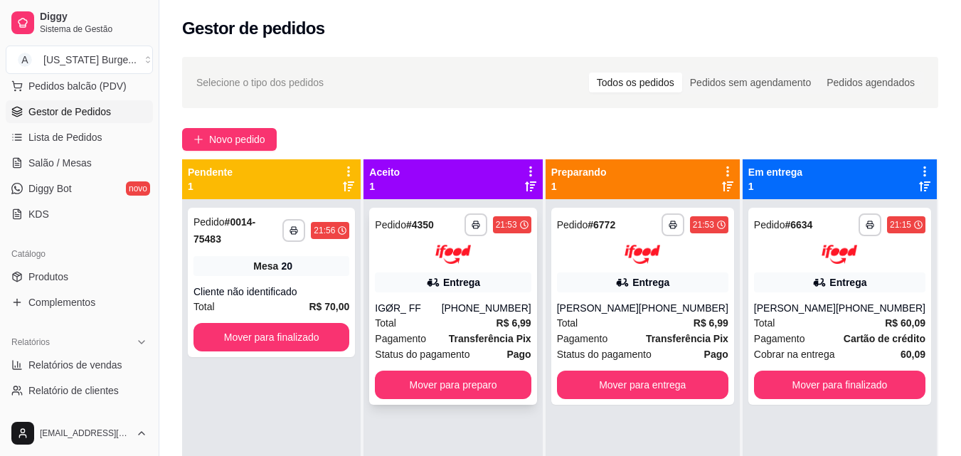
click at [441, 302] on div "IGØR_ FF" at bounding box center [408, 308] width 66 height 14
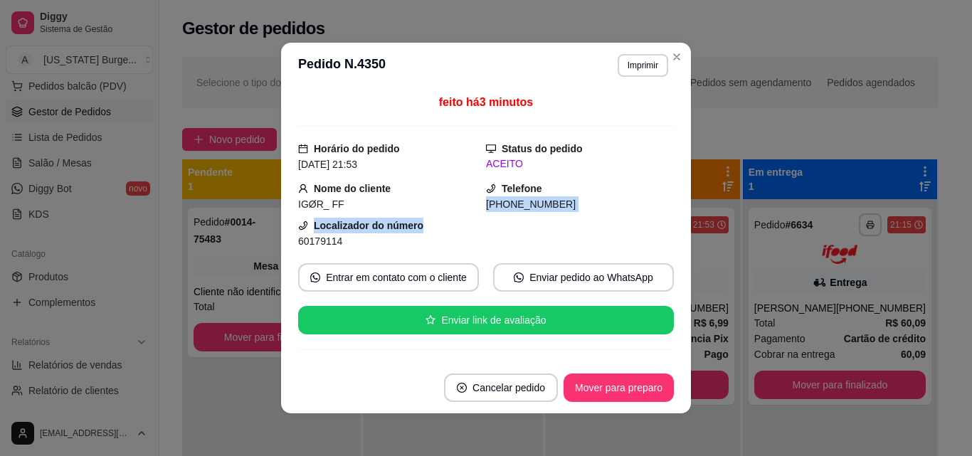
drag, startPoint x: 657, startPoint y: 181, endPoint x: 655, endPoint y: 228, distance: 47.7
click at [655, 228] on div "feito há 3 minutos Horário do pedido [DATE] 21:53 Status do pedido ACEITO Nome …" at bounding box center [486, 225] width 376 height 263
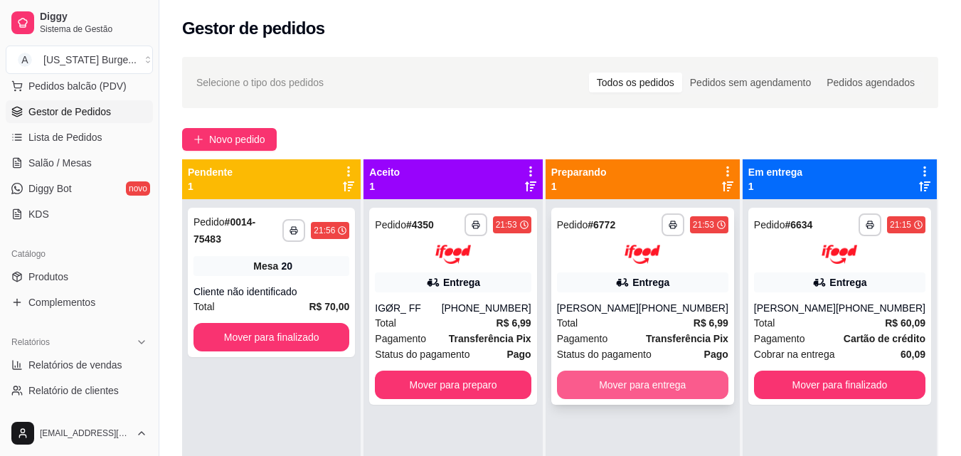
click at [692, 389] on button "Mover para entrega" at bounding box center [642, 385] width 171 height 28
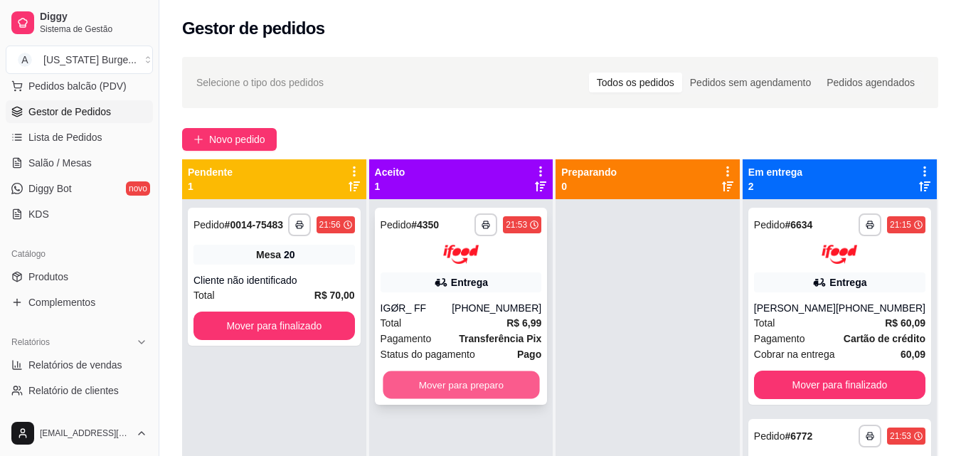
click at [462, 376] on button "Mover para preparo" at bounding box center [461, 385] width 157 height 28
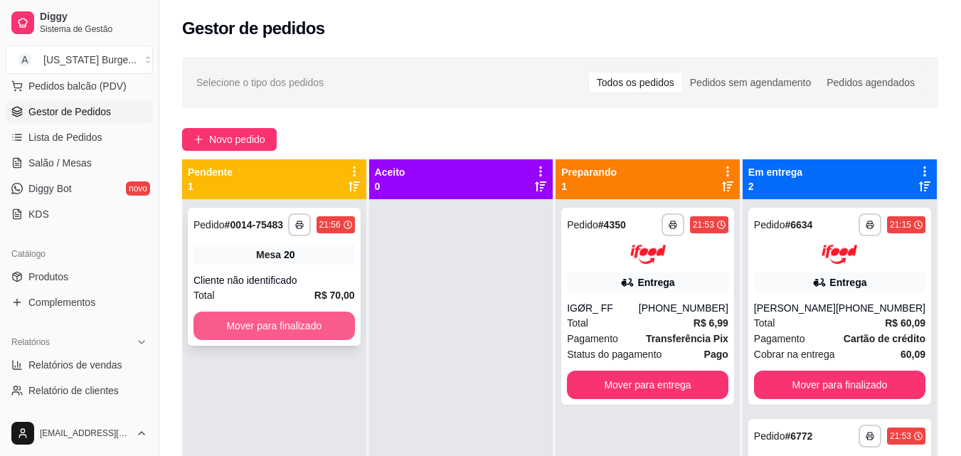
click at [317, 338] on button "Mover para finalizado" at bounding box center [275, 326] width 162 height 28
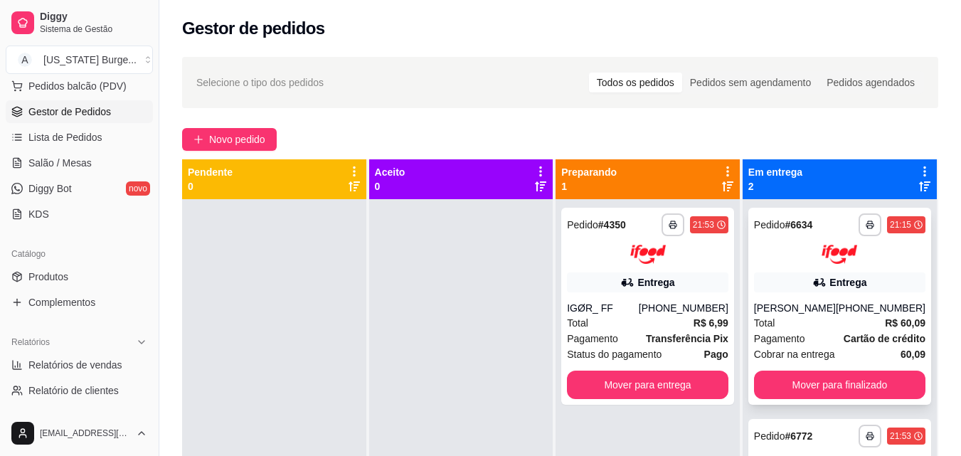
click at [848, 370] on div "**********" at bounding box center [840, 306] width 183 height 197
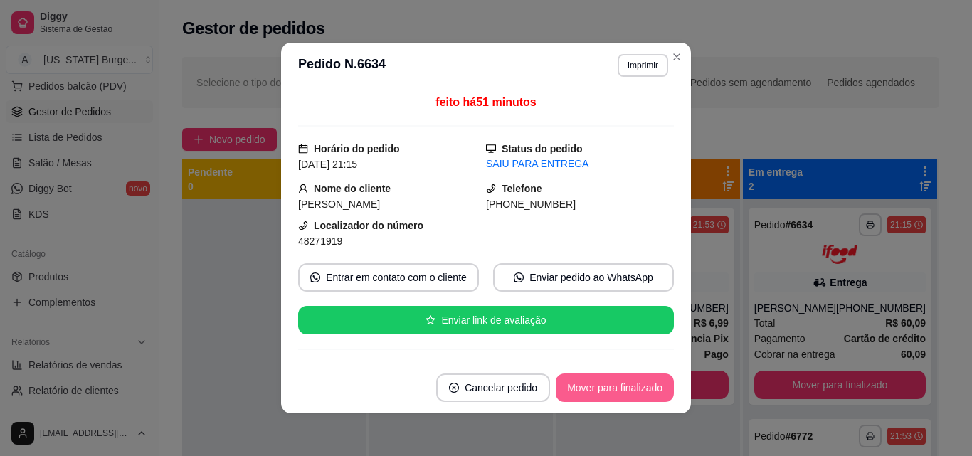
click at [595, 384] on button "Mover para finalizado" at bounding box center [615, 388] width 118 height 28
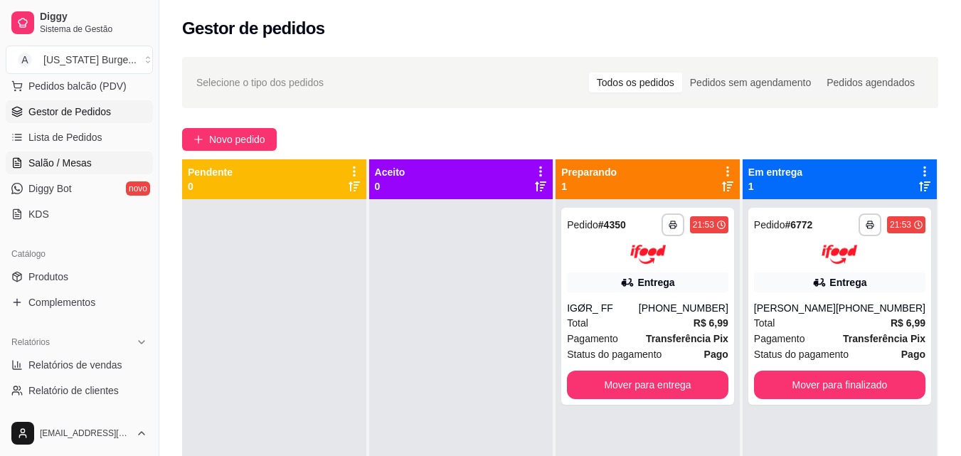
click at [80, 161] on span "Salão / Mesas" at bounding box center [59, 163] width 63 height 14
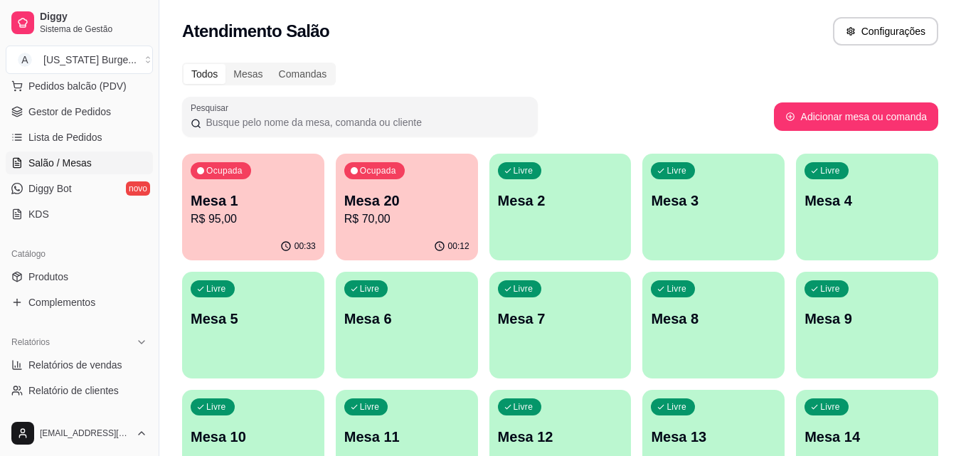
click at [376, 204] on p "Mesa 20" at bounding box center [406, 201] width 125 height 20
click at [434, 219] on p "R$ 70,00" at bounding box center [407, 219] width 122 height 16
click at [632, 87] on div "Todos Mesas Comandas Pesquisar Adicionar mesa ou comanda Ocupada Mesa 1 R$ 95,0…" at bounding box center [560, 343] width 802 height 578
click at [412, 143] on div "Todos Mesas Comandas Pesquisar Adicionar mesa ou comanda Ocupada Mesa 1 R$ 95,0…" at bounding box center [560, 343] width 802 height 578
click at [411, 173] on div "Ocupada Mesa 20 R$ 70,00" at bounding box center [407, 193] width 138 height 77
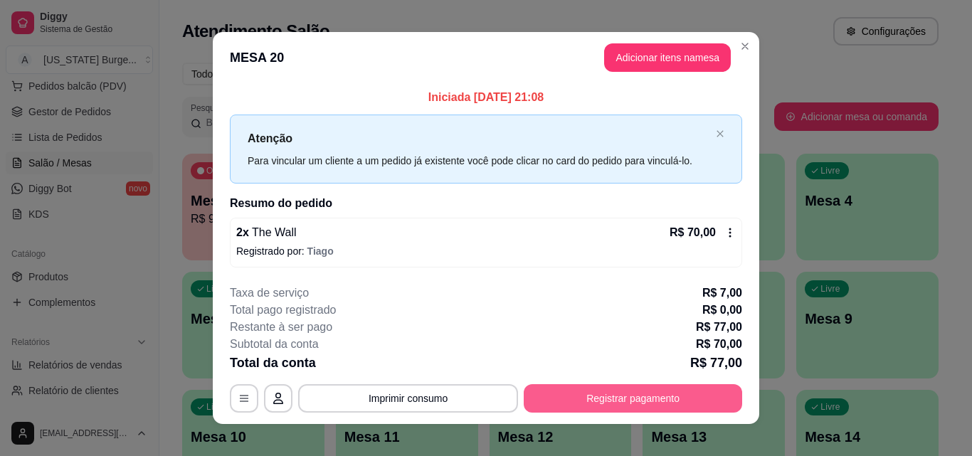
click at [614, 390] on button "Registrar pagamento" at bounding box center [633, 398] width 218 height 28
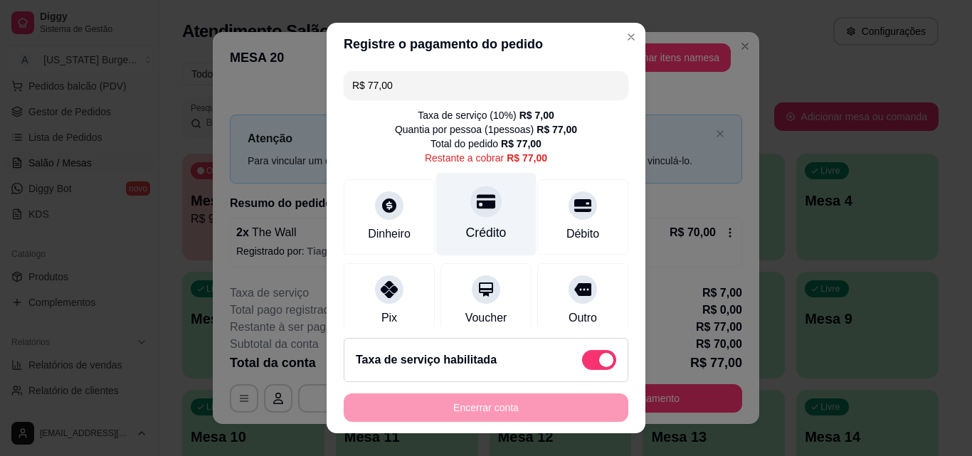
click at [478, 201] on icon at bounding box center [486, 202] width 19 height 14
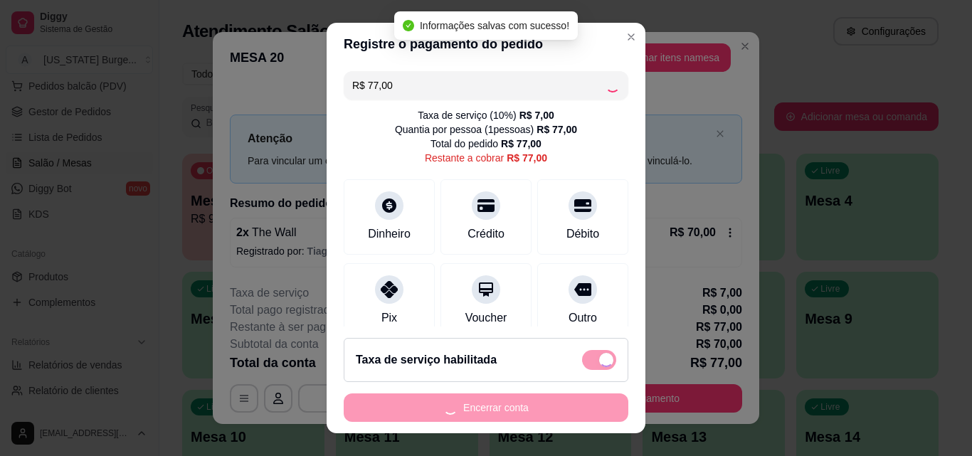
type input "R$ 0,00"
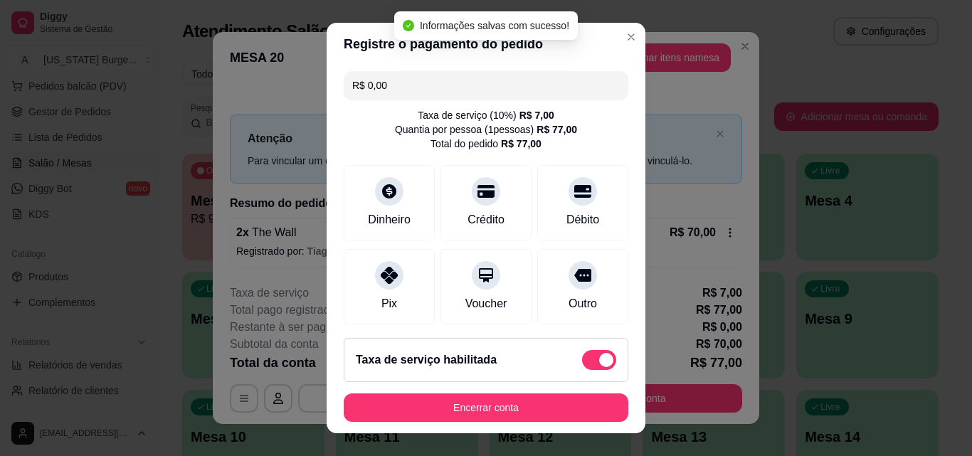
click at [591, 350] on label at bounding box center [599, 360] width 34 height 20
click at [591, 362] on input "checkbox" at bounding box center [585, 366] width 9 height 9
checkbox input "true"
type input "-R$ 7,00"
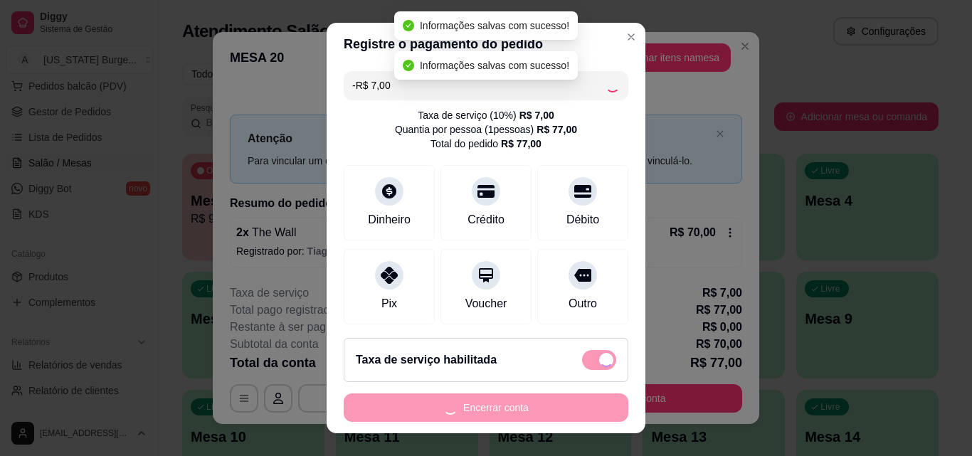
checkbox input "false"
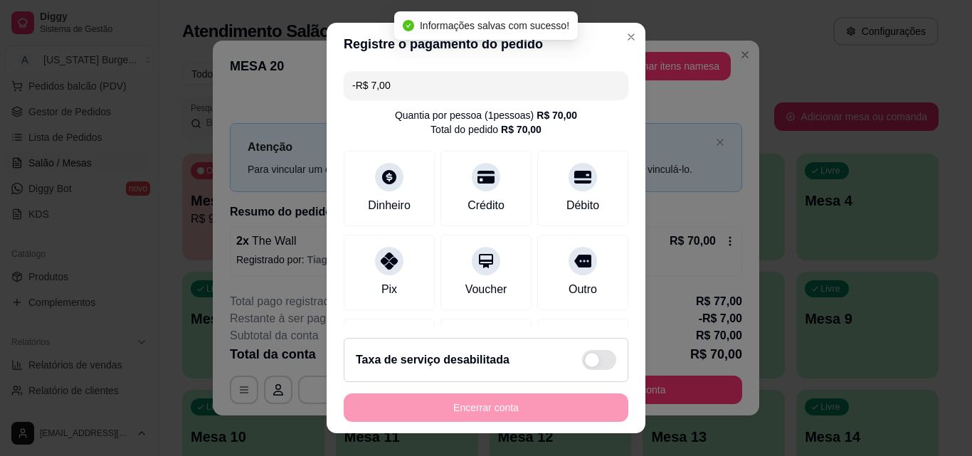
click at [493, 408] on div "Encerrar conta" at bounding box center [486, 408] width 285 height 28
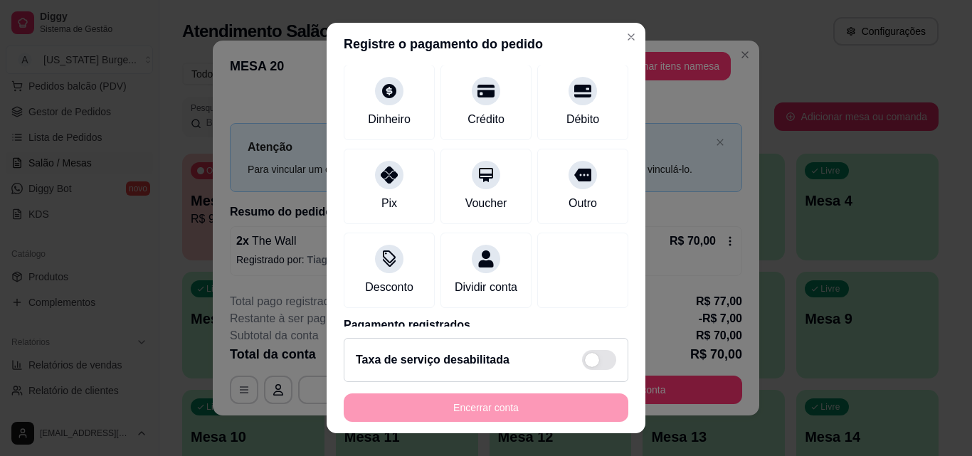
scroll to position [164, 0]
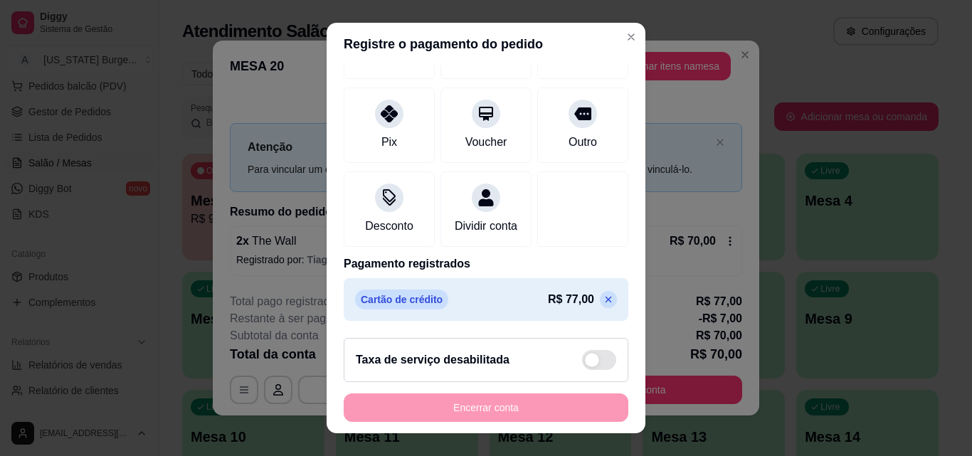
click at [606, 298] on icon at bounding box center [609, 300] width 6 height 6
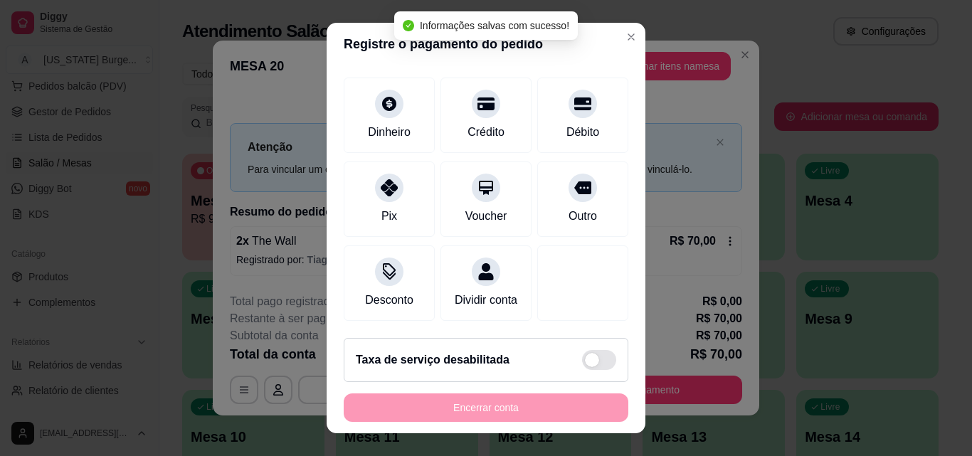
scroll to position [105, 0]
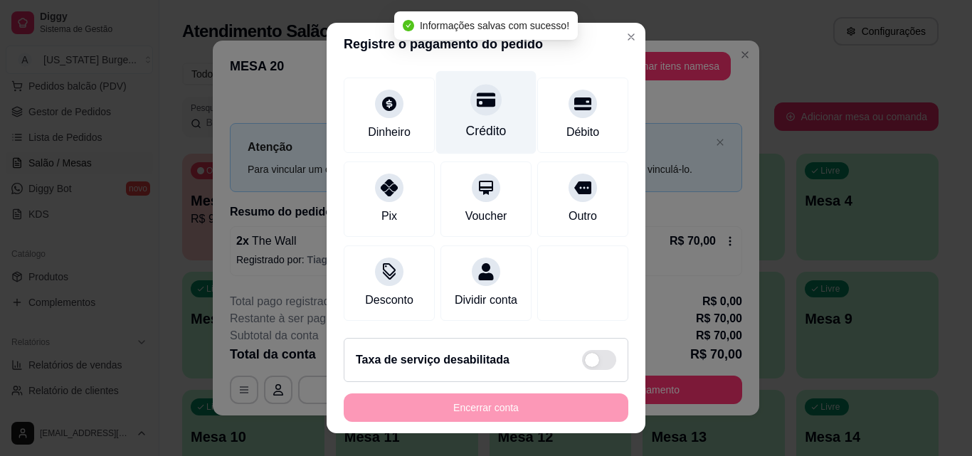
click at [507, 117] on div "Crédito" at bounding box center [486, 112] width 100 height 83
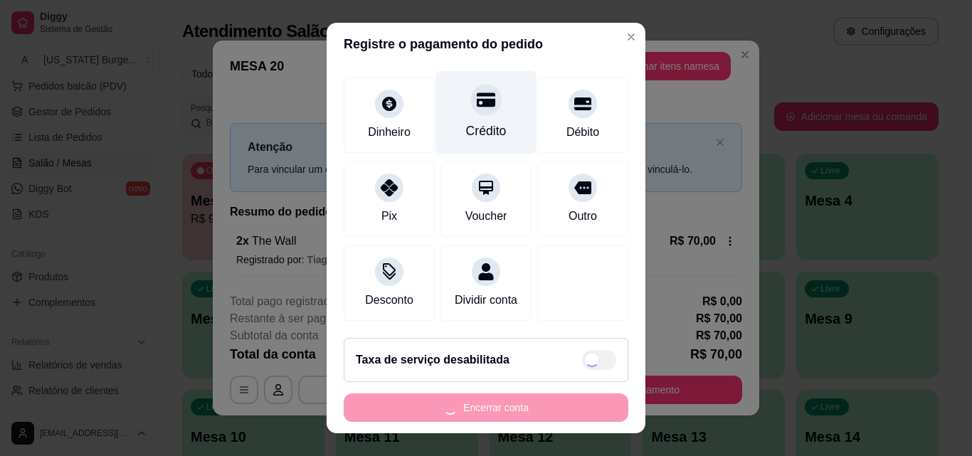
click at [480, 122] on div "Crédito" at bounding box center [486, 131] width 41 height 19
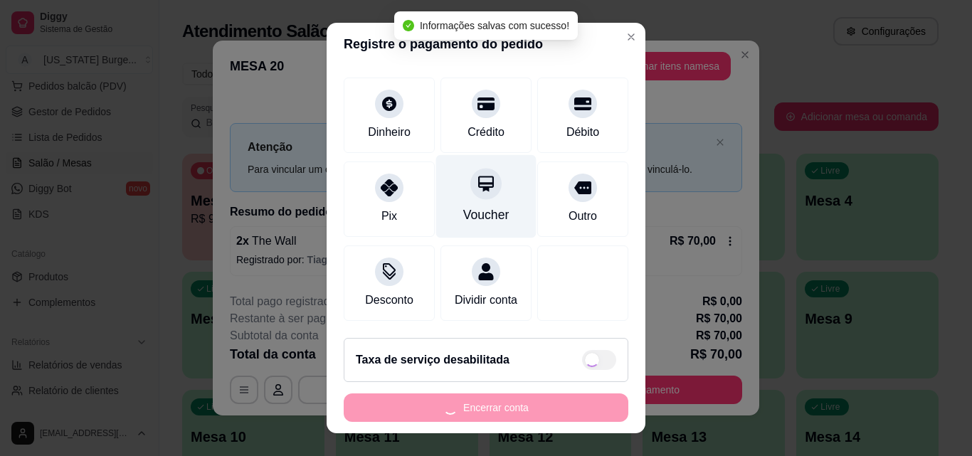
type input "R$ 0,00"
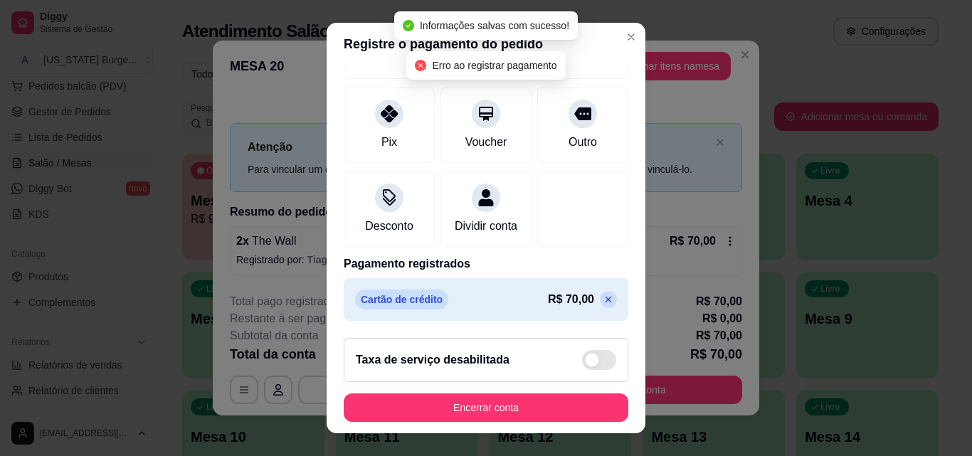
drag, startPoint x: 489, startPoint y: 432, endPoint x: 491, endPoint y: 417, distance: 15.1
click at [490, 426] on footer "Taxa de serviço desabilitada Encerrar conta" at bounding box center [486, 380] width 319 height 107
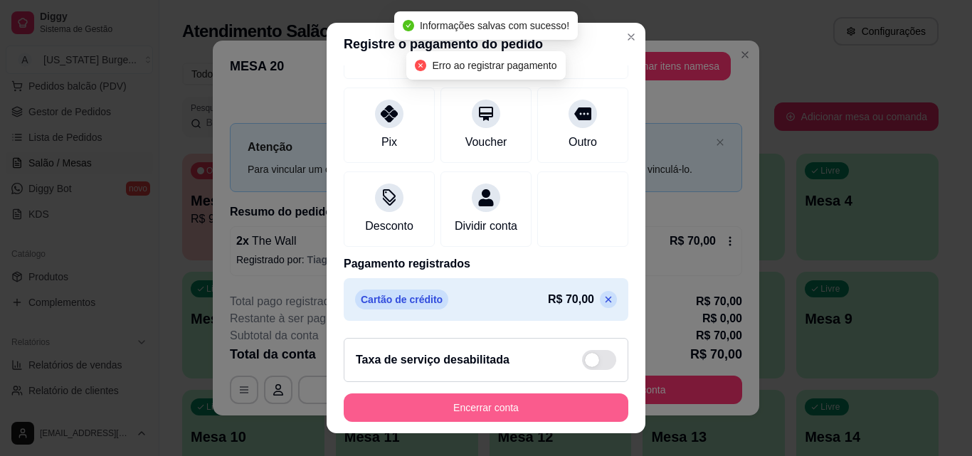
click at [492, 416] on button "Encerrar conta" at bounding box center [486, 408] width 285 height 28
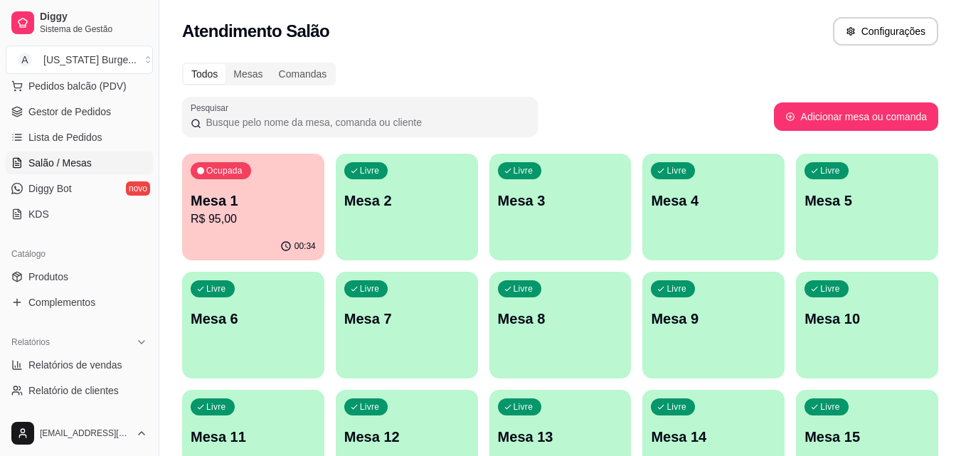
click at [216, 221] on p "R$ 95,00" at bounding box center [253, 219] width 125 height 17
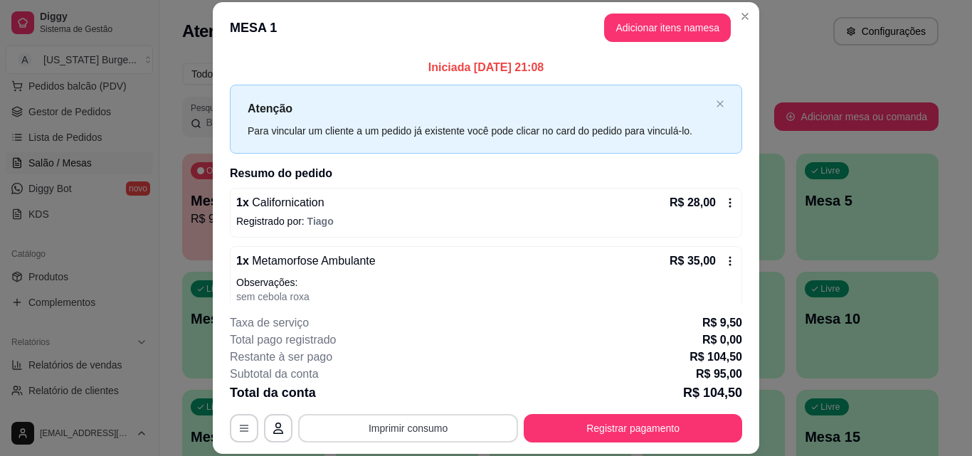
click at [470, 431] on button "Imprimir consumo" at bounding box center [408, 428] width 220 height 28
click at [401, 397] on button "Epson" at bounding box center [407, 395] width 100 height 22
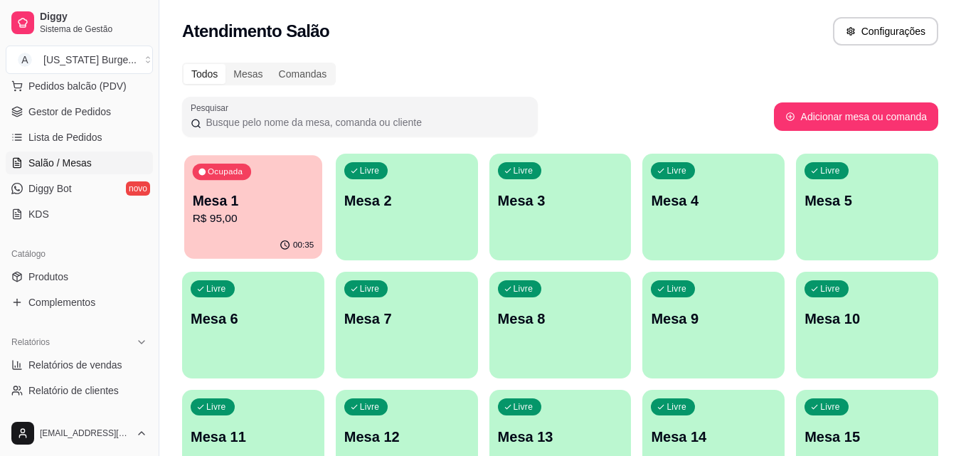
click at [280, 223] on p "R$ 95,00" at bounding box center [254, 219] width 122 height 16
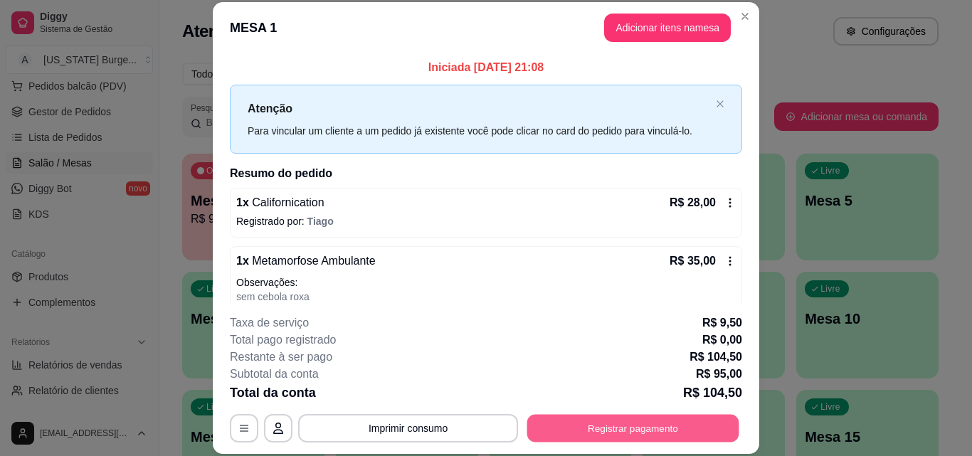
click at [610, 437] on button "Registrar pagamento" at bounding box center [633, 428] width 212 height 28
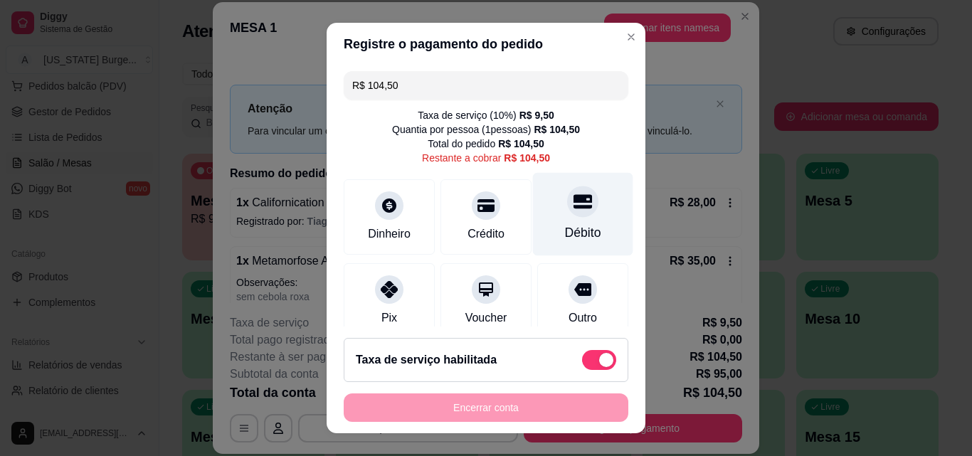
click at [574, 210] on icon at bounding box center [583, 201] width 19 height 19
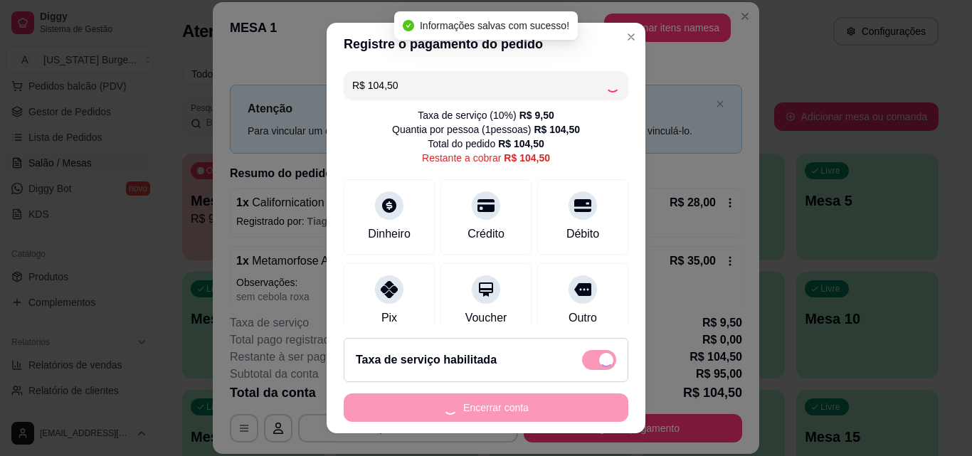
type input "R$ 0,00"
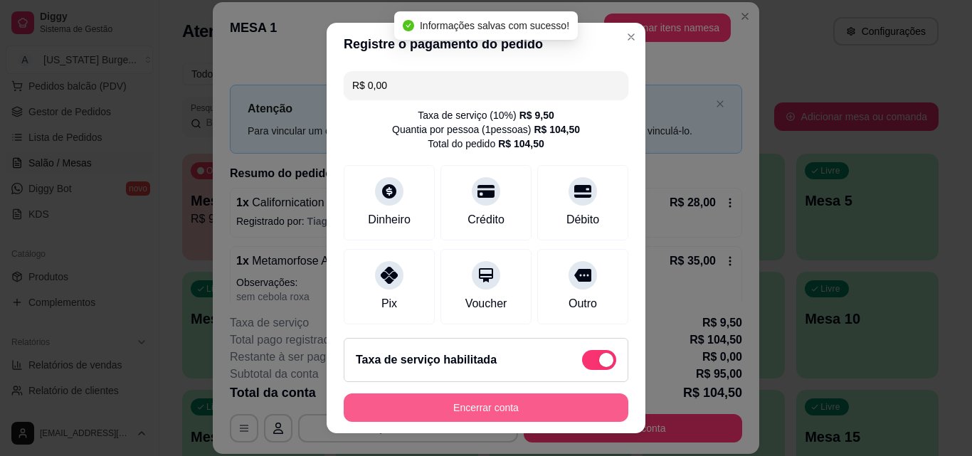
click at [509, 404] on button "Encerrar conta" at bounding box center [486, 408] width 285 height 28
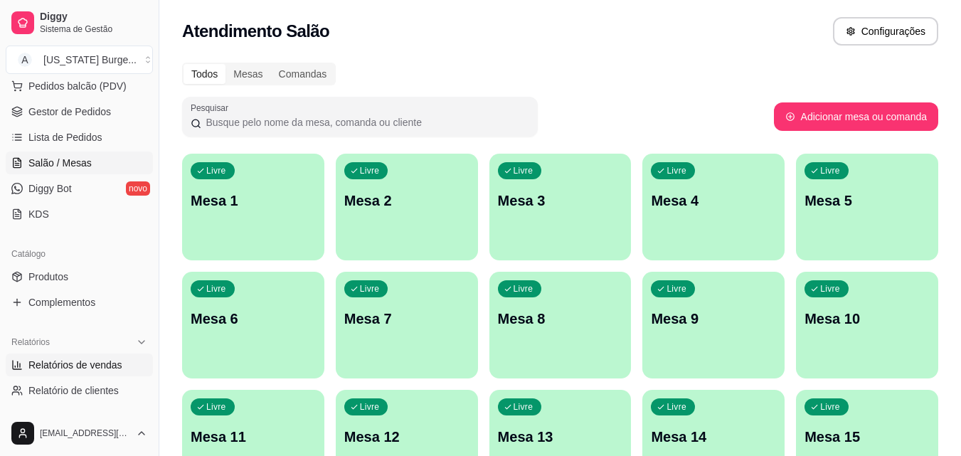
click at [85, 356] on link "Relatórios de vendas" at bounding box center [79, 365] width 147 height 23
select select "ALL"
select select "0"
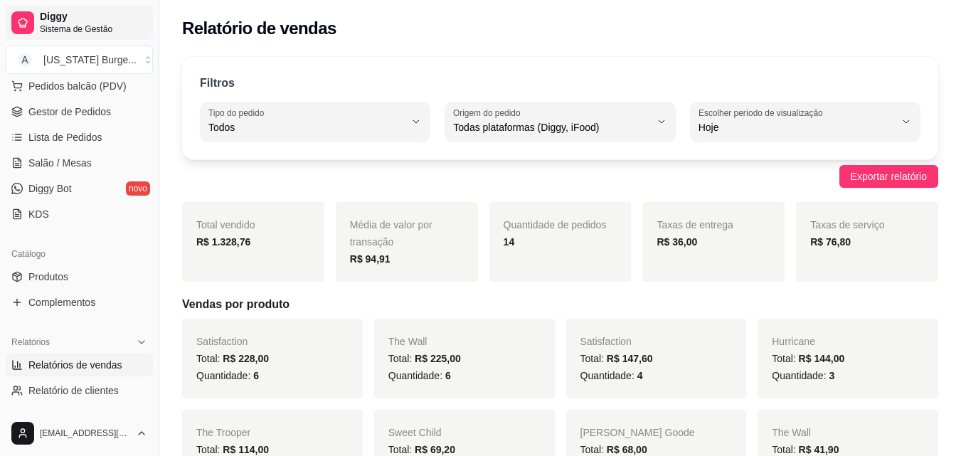
click at [60, 19] on span "Diggy" at bounding box center [93, 17] width 107 height 13
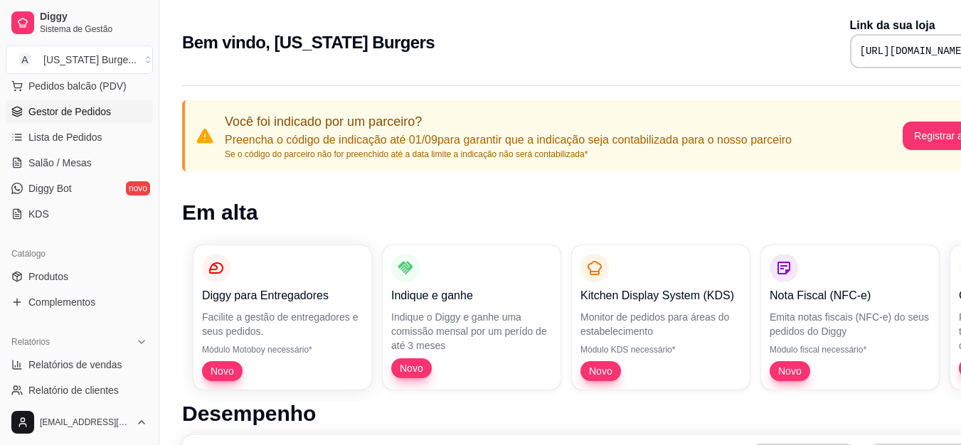
click at [84, 117] on span "Gestor de Pedidos" at bounding box center [69, 112] width 83 height 14
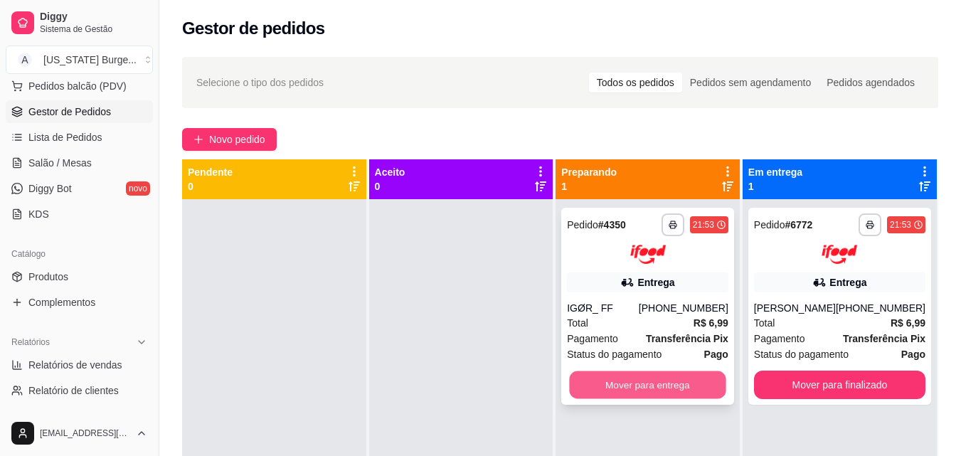
click at [635, 386] on button "Mover para entrega" at bounding box center [648, 385] width 157 height 28
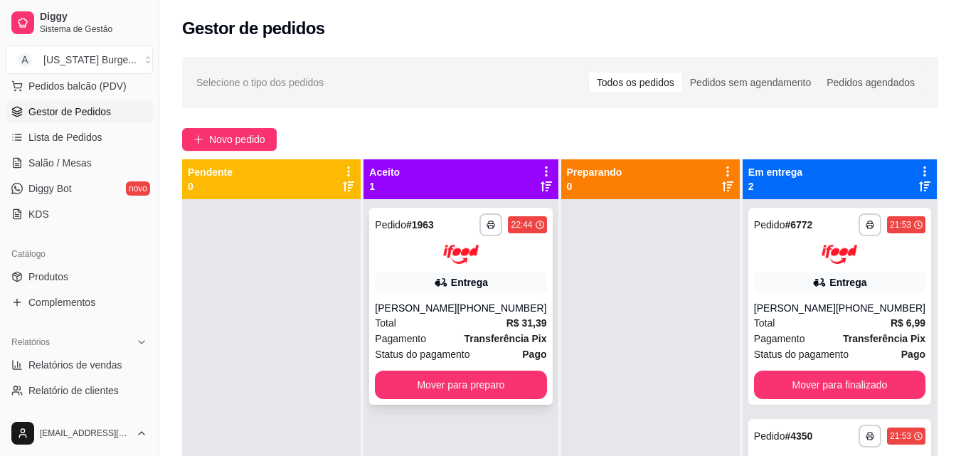
click at [457, 308] on div "[PERSON_NAME]" at bounding box center [416, 308] width 82 height 14
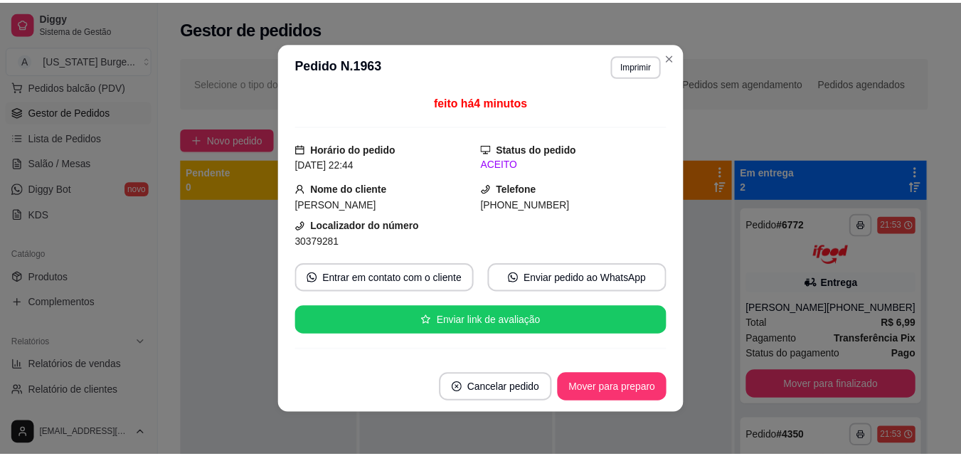
scroll to position [230, 0]
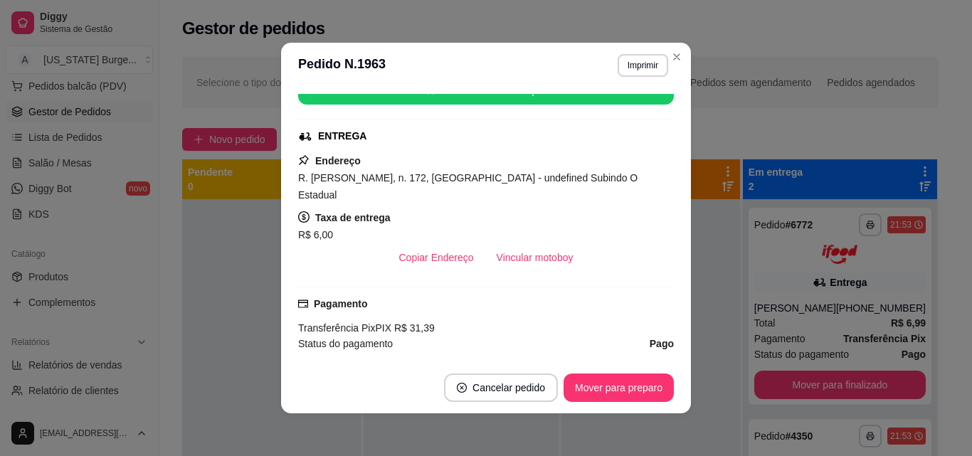
click at [613, 408] on footer "Cancelar pedido Mover para preparo" at bounding box center [486, 387] width 410 height 51
click at [587, 398] on button "Mover para preparo" at bounding box center [618, 388] width 107 height 28
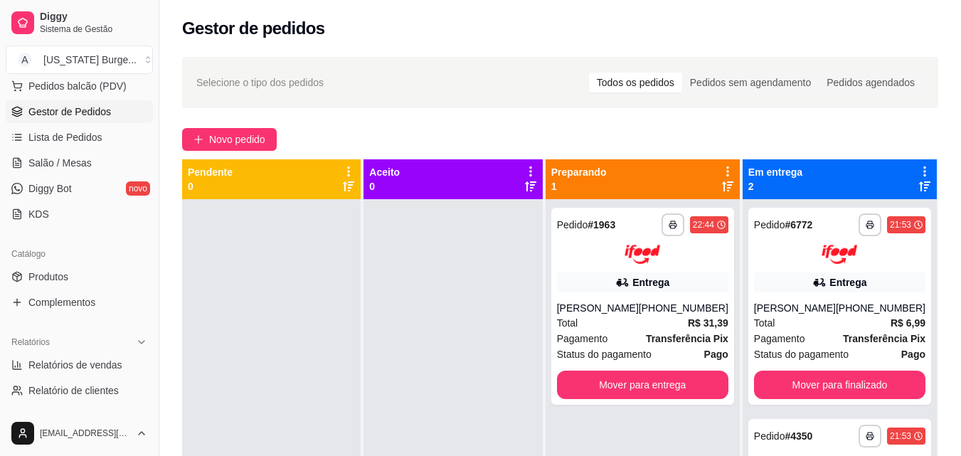
click at [537, 166] on icon at bounding box center [530, 171] width 13 height 13
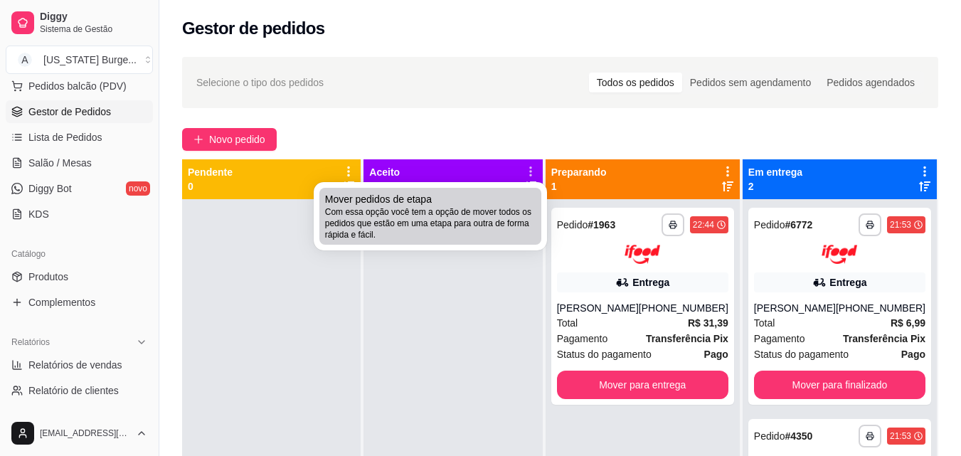
click at [468, 219] on span "Com essa opção você tem a opção de mover todos os pedidos que estão em uma etap…" at bounding box center [430, 223] width 211 height 34
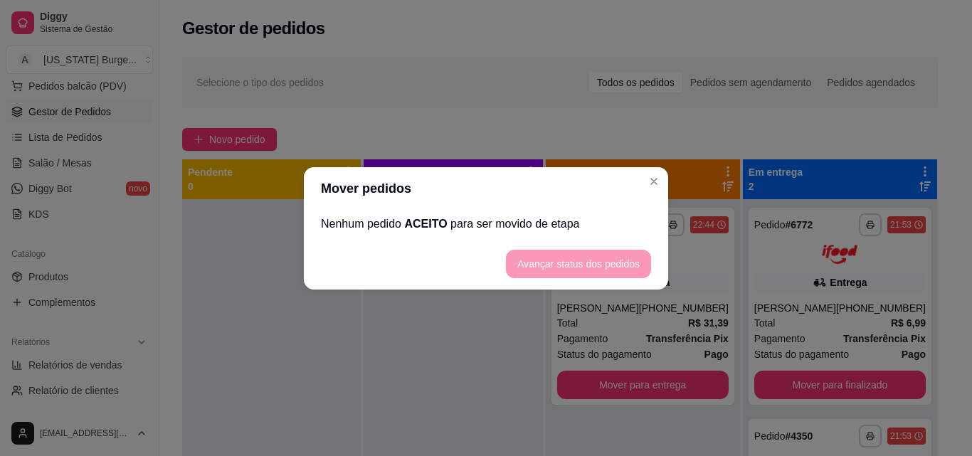
click at [524, 252] on footer "Avançar status dos pedidos" at bounding box center [486, 263] width 364 height 51
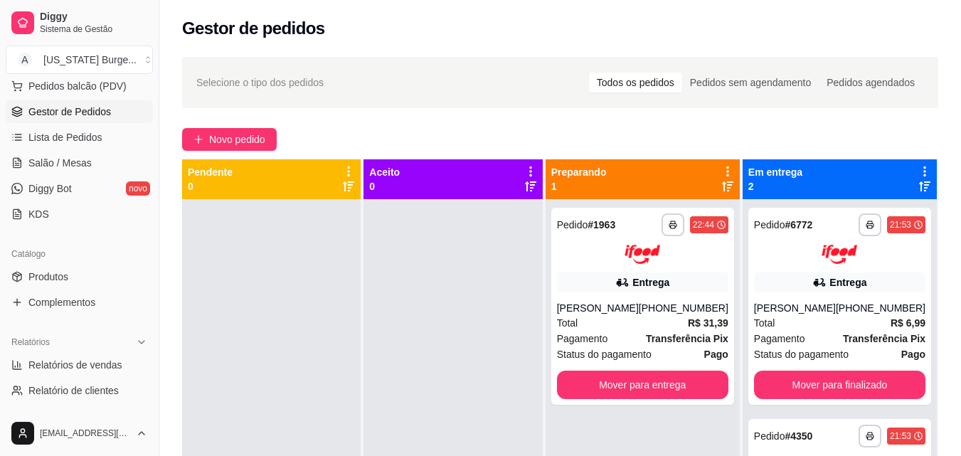
click at [353, 169] on icon at bounding box center [348, 171] width 13 height 13
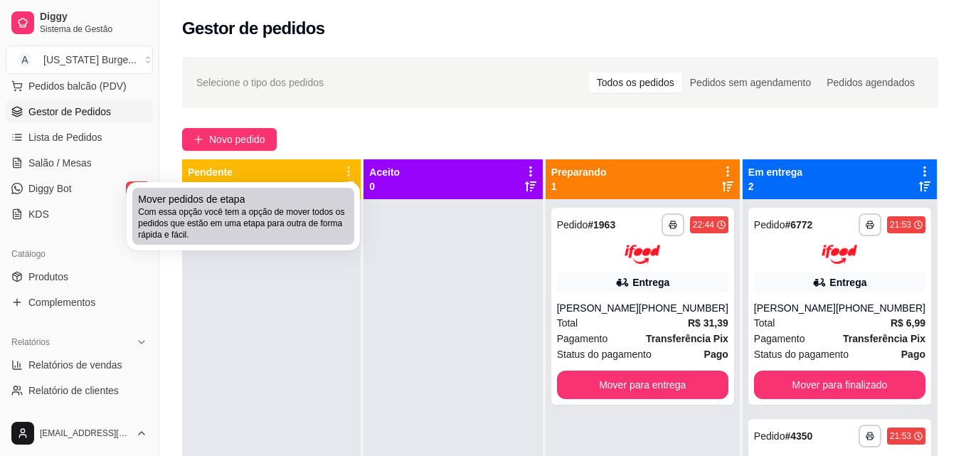
click at [274, 204] on div "Mover pedidos de etapa Com essa opção você tem a opção de mover todos os pedido…" at bounding box center [243, 216] width 211 height 48
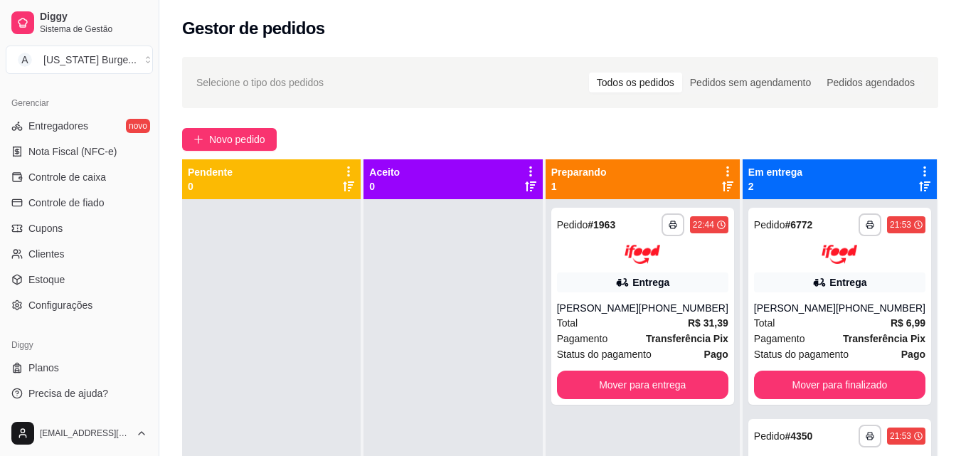
scroll to position [549, 0]
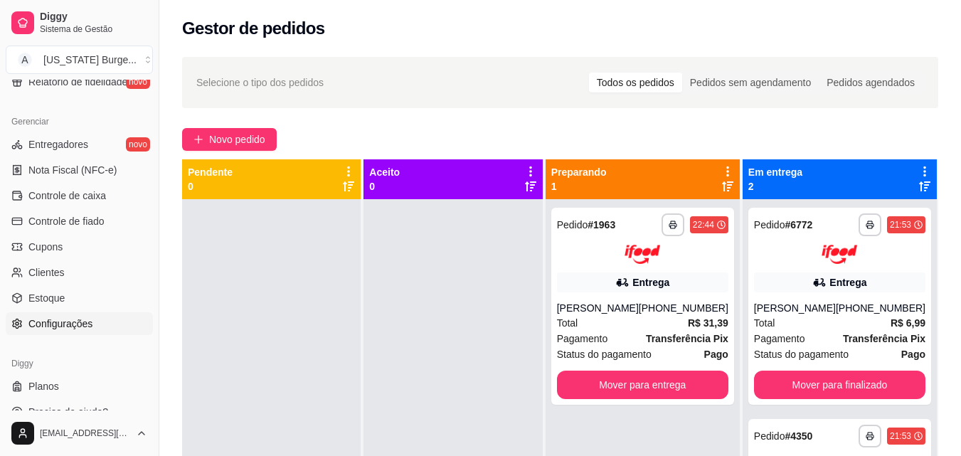
click at [76, 320] on span "Configurações" at bounding box center [60, 324] width 64 height 14
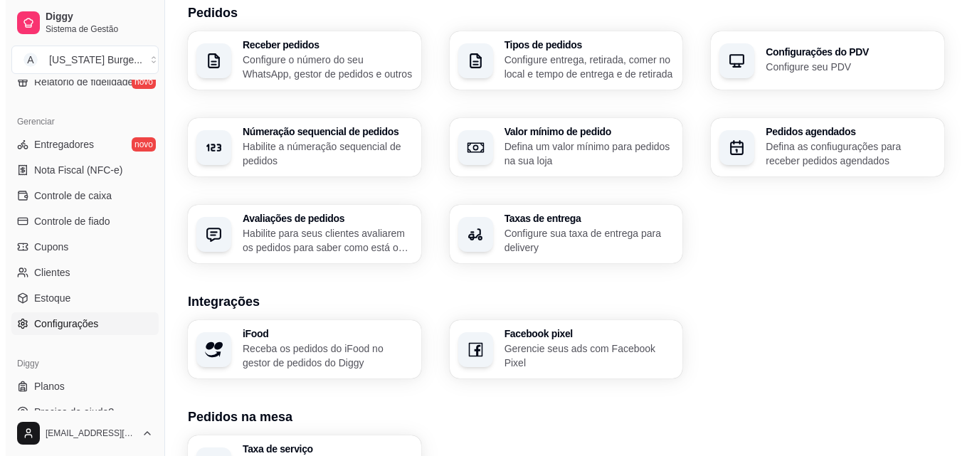
scroll to position [344, 0]
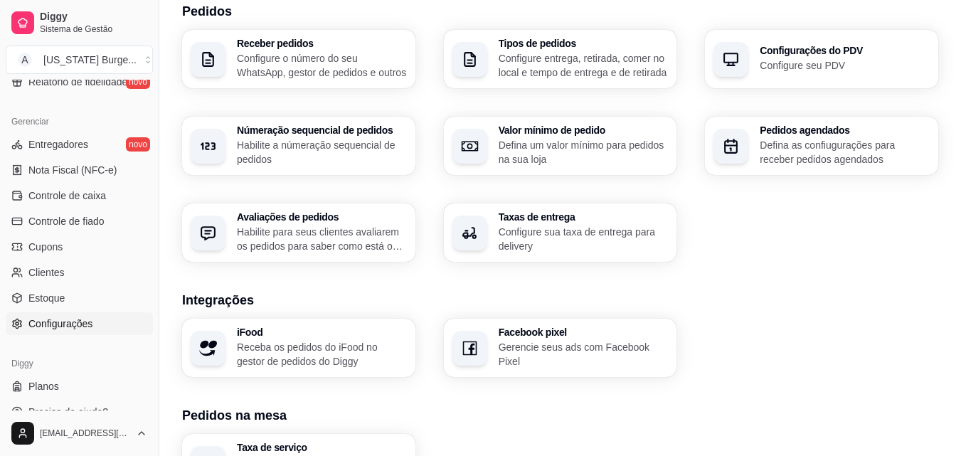
click at [300, 71] on p "Configure o número do seu WhatsApp, gestor de pedidos e outros" at bounding box center [322, 65] width 170 height 28
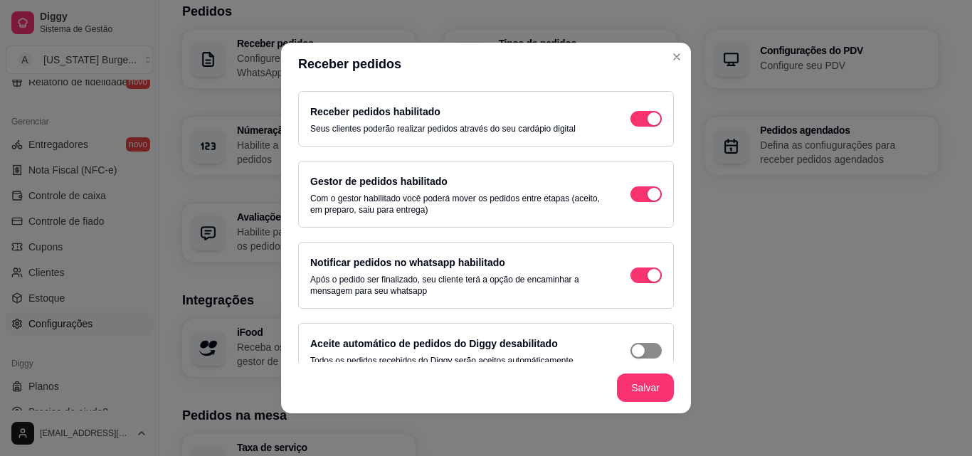
click at [632, 357] on div "button" at bounding box center [638, 350] width 13 height 13
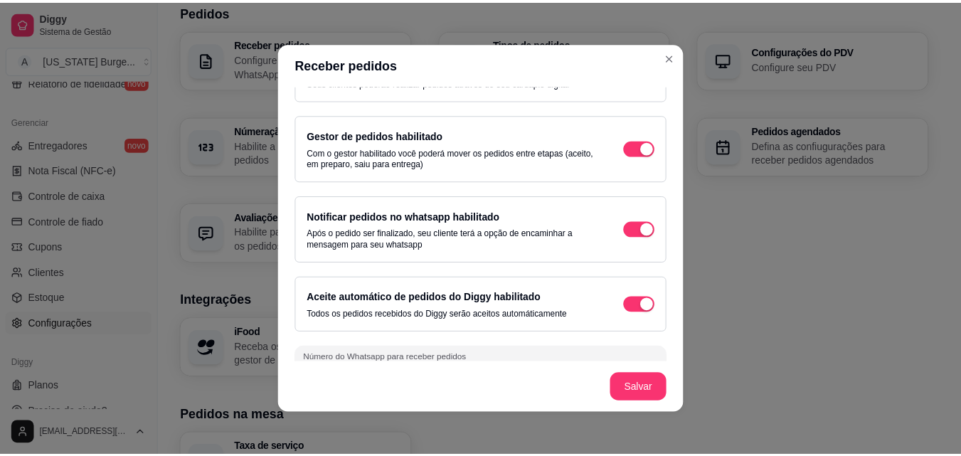
scroll to position [76, 0]
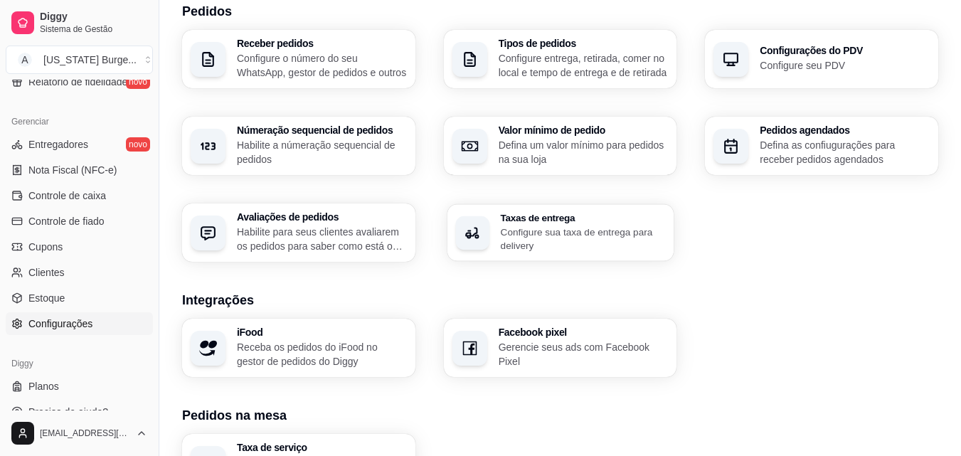
click at [503, 217] on h3 "Taxas de entrega" at bounding box center [582, 218] width 165 height 10
click at [575, 225] on p "Configure sua taxa de entrega para delivery" at bounding box center [584, 239] width 170 height 28
click at [833, 68] on p "Configure seu PDV" at bounding box center [845, 65] width 170 height 14
click at [569, 58] on p "Configure entrega, retirada, comer no local e tempo de entrega e de retirada" at bounding box center [582, 65] width 165 height 28
click at [164, 61] on div "Loja Informações da loja Principais informações da sua loja como endereço, nome…" at bounding box center [560, 161] width 802 height 914
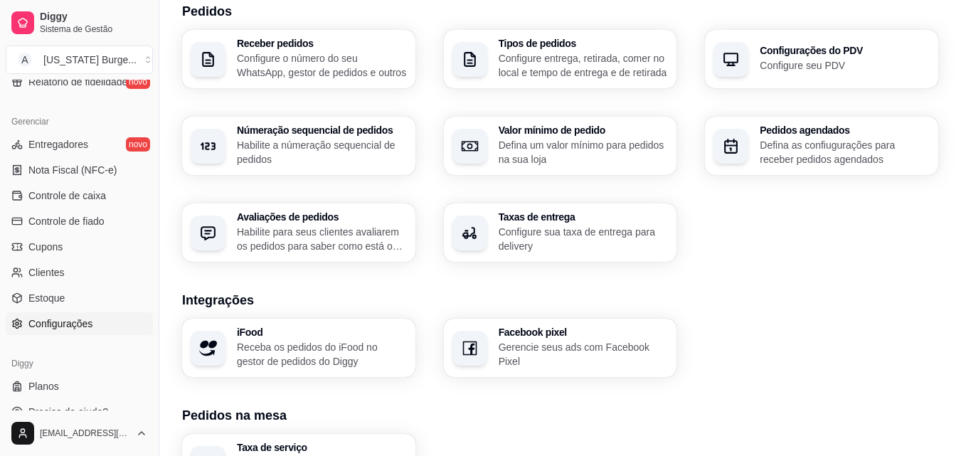
scroll to position [0, 0]
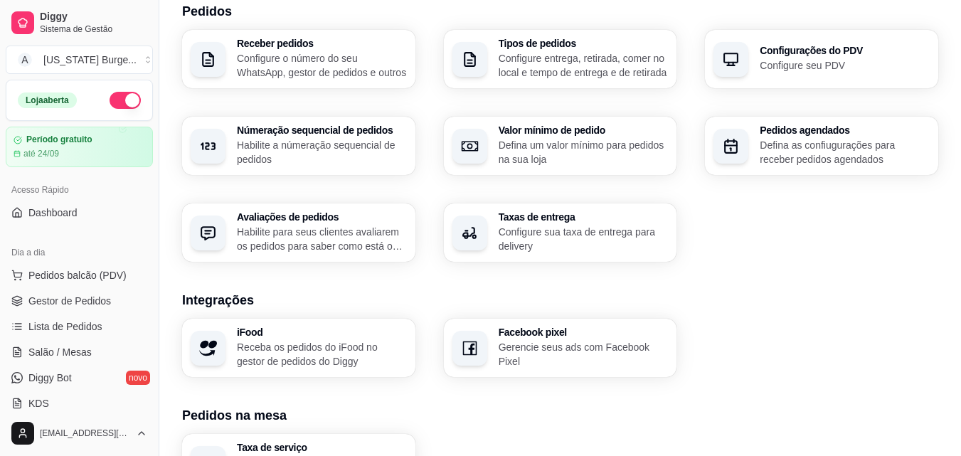
click at [113, 105] on button "button" at bounding box center [125, 100] width 31 height 17
